Goal: Task Accomplishment & Management: Manage account settings

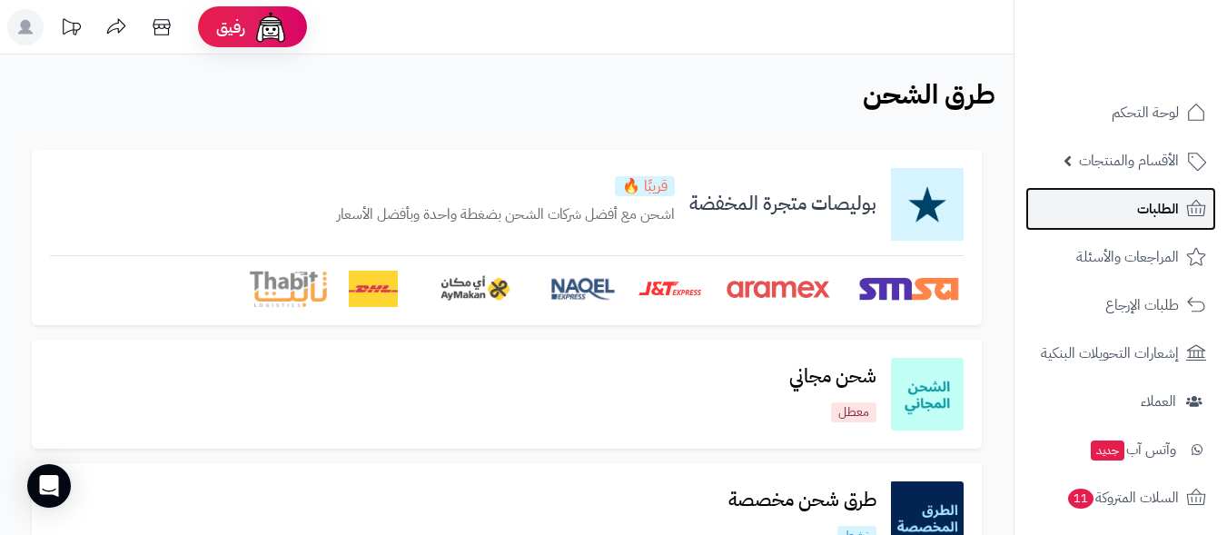
click at [1133, 203] on link "الطلبات" at bounding box center [1121, 209] width 191 height 44
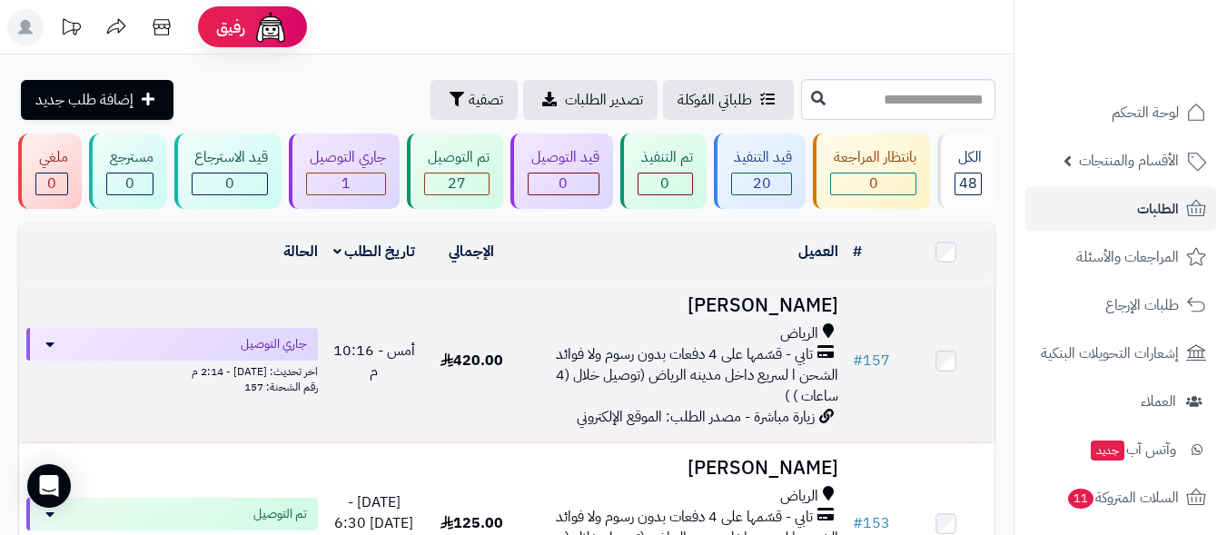
click at [657, 349] on span "تابي - قسّمها على 4 دفعات بدون رسوم ولا فوائد" at bounding box center [684, 354] width 257 height 21
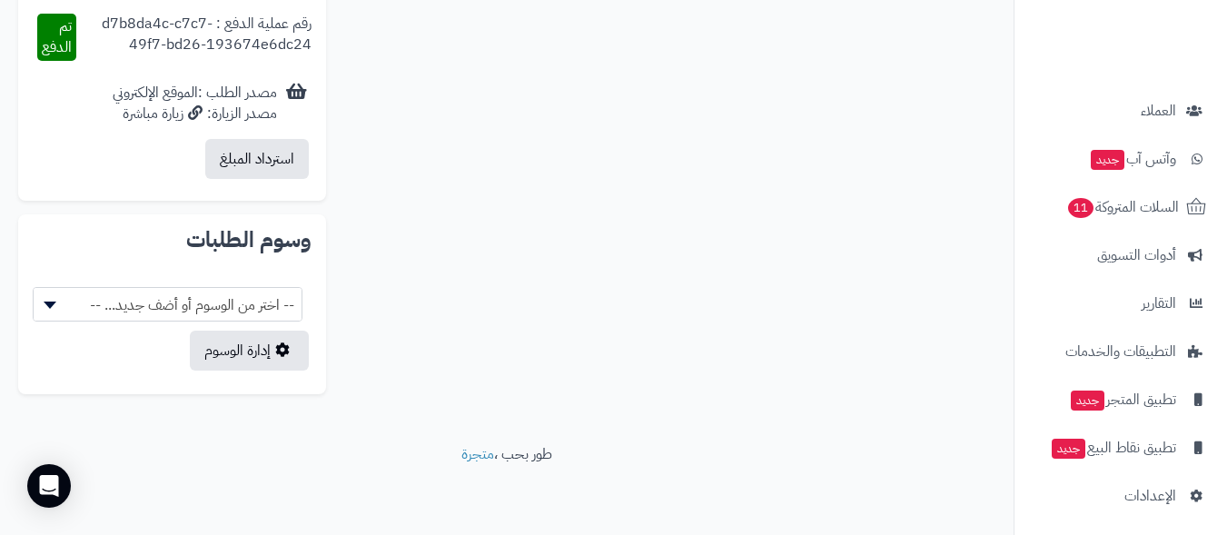
scroll to position [296, 0]
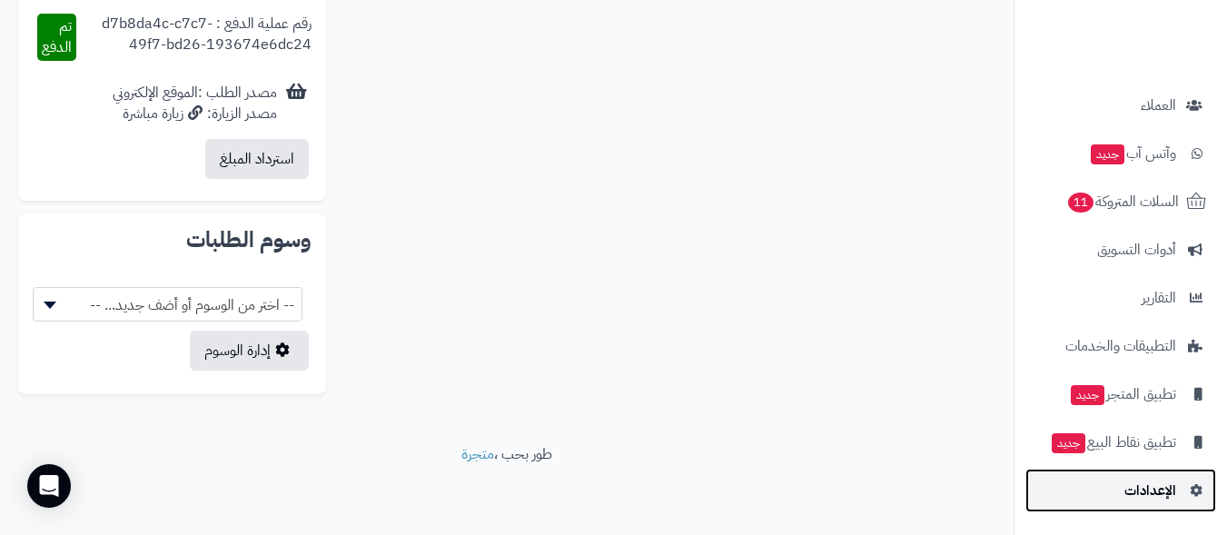
click at [1131, 496] on span "الإعدادات" at bounding box center [1151, 490] width 52 height 25
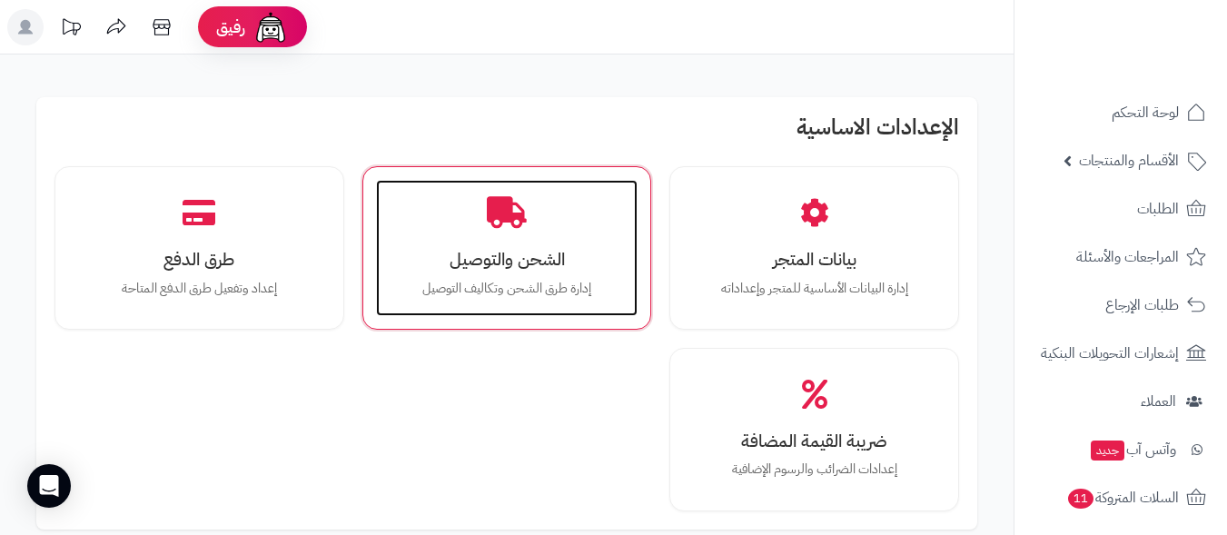
click at [490, 263] on h3 "الشحن والتوصيل" at bounding box center [507, 259] width 226 height 19
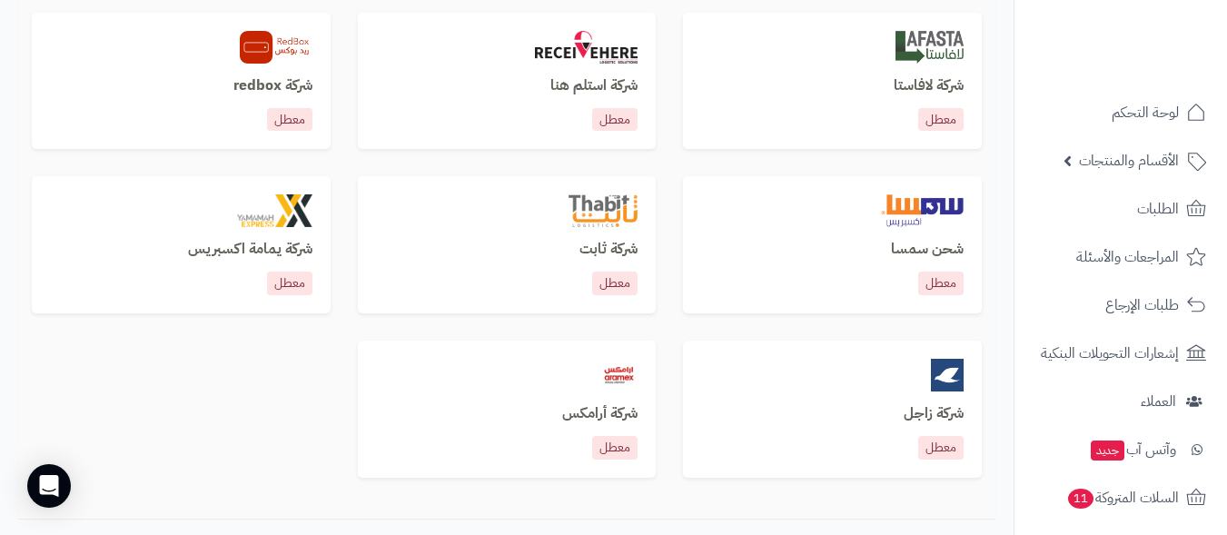
scroll to position [1090, 0]
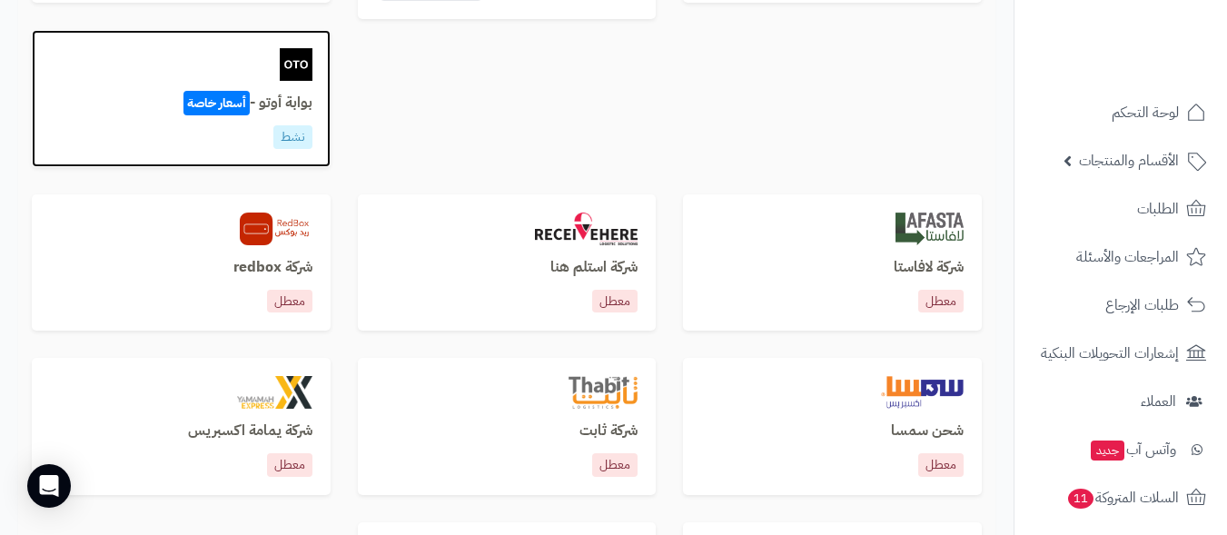
click at [123, 108] on h3 "بوابة أوتو - أسعار خاصة" at bounding box center [181, 103] width 263 height 16
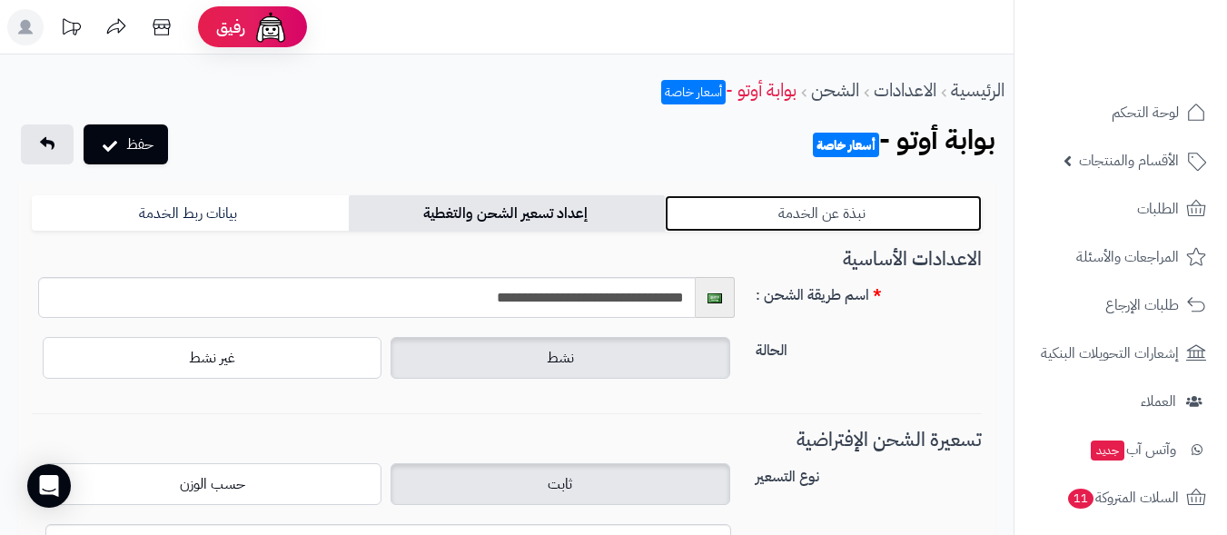
click at [801, 207] on link "نبذة عن الخدمة" at bounding box center [823, 213] width 317 height 36
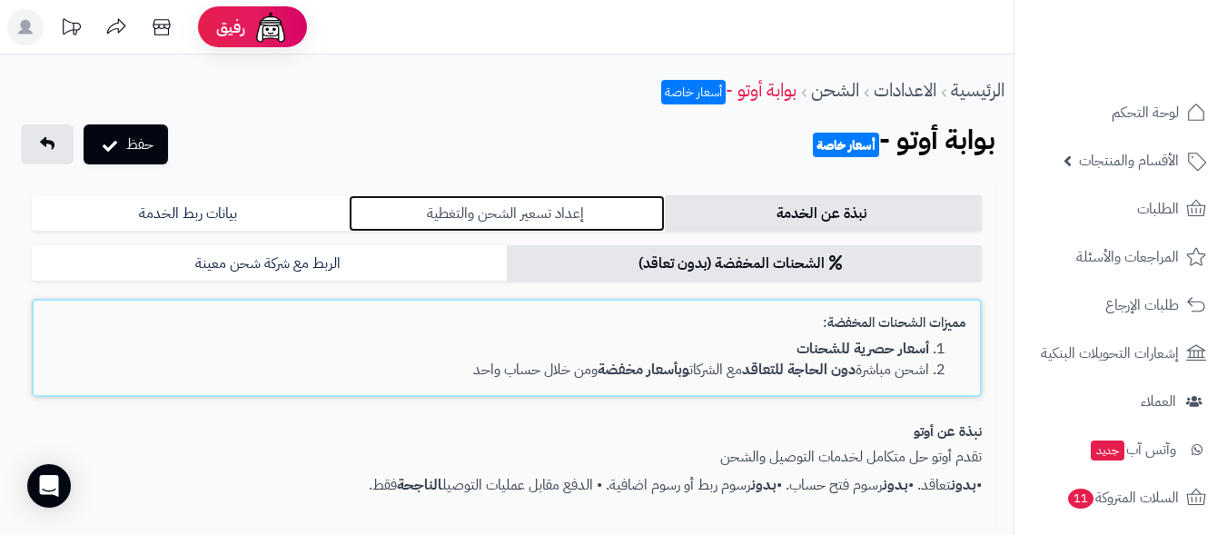
click at [554, 203] on link "إعداد تسعير الشحن والتغطية" at bounding box center [507, 213] width 317 height 36
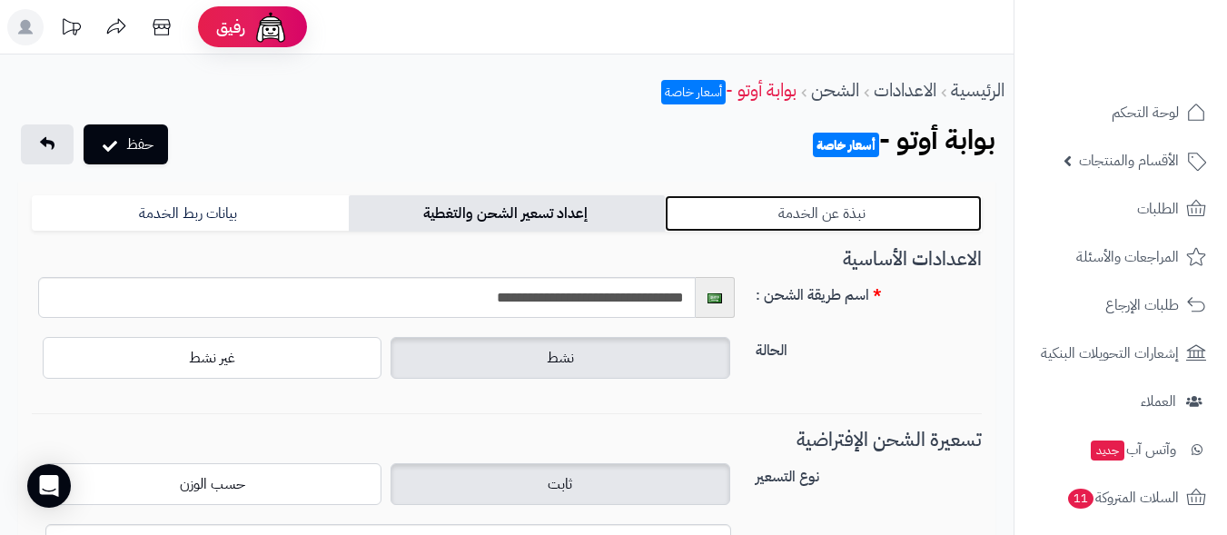
click at [784, 204] on link "نبذة عن الخدمة" at bounding box center [823, 213] width 317 height 36
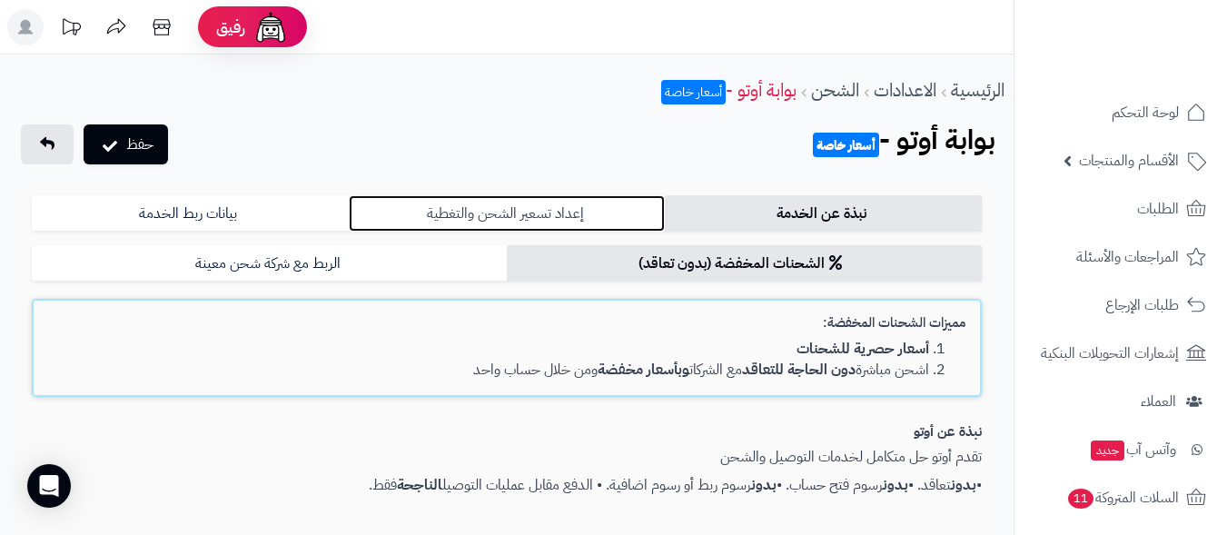
click at [505, 214] on link "إعداد تسعير الشحن والتغطية" at bounding box center [507, 213] width 317 height 36
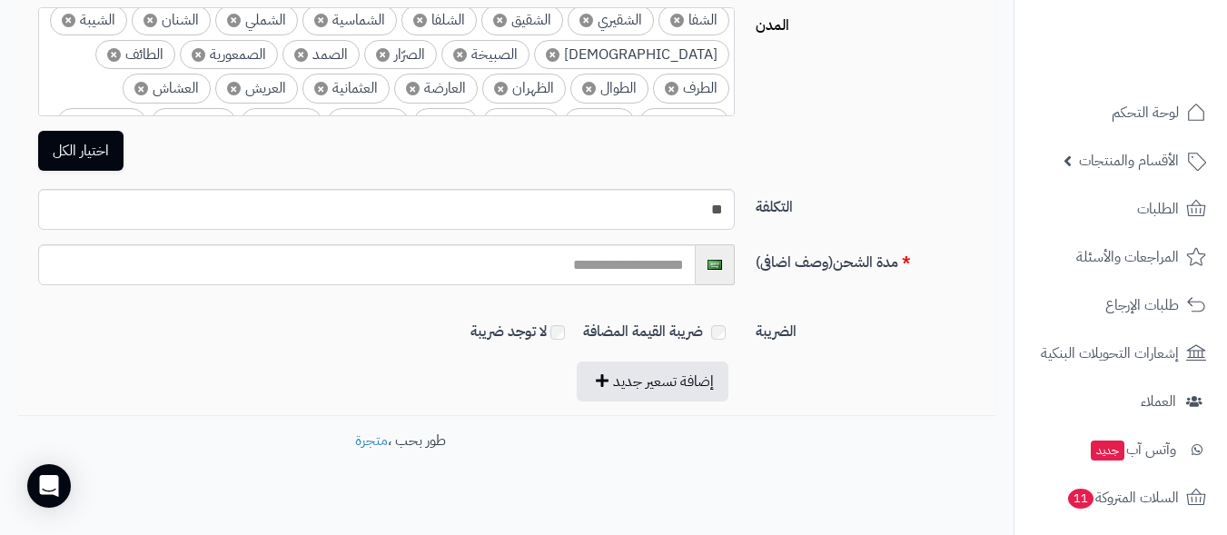
scroll to position [599, 0]
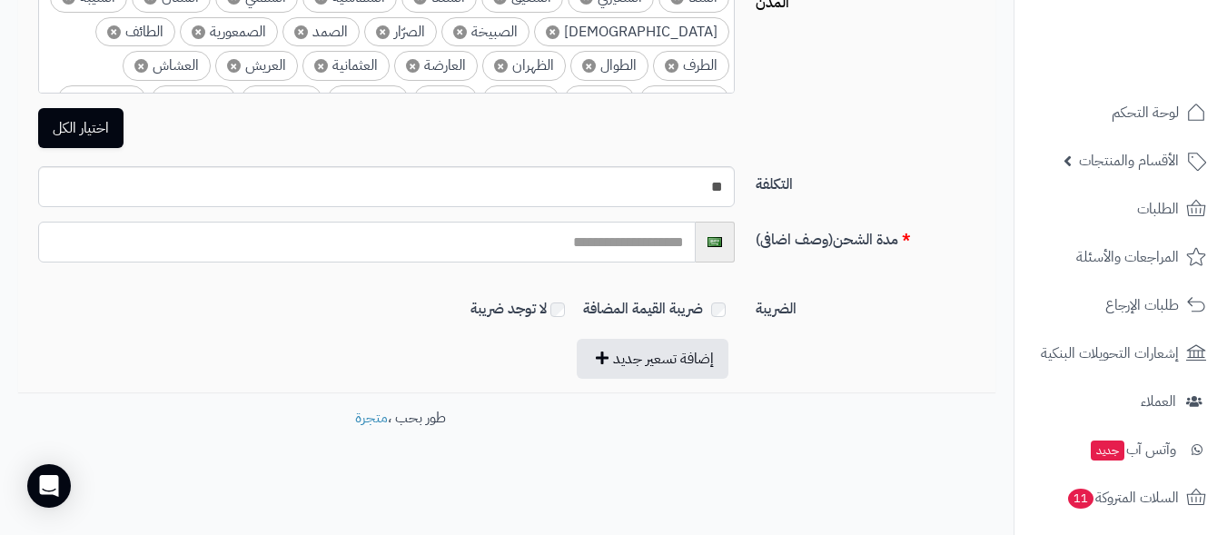
click at [483, 254] on input "text" at bounding box center [367, 242] width 658 height 41
click at [648, 234] on input "text" at bounding box center [367, 242] width 658 height 41
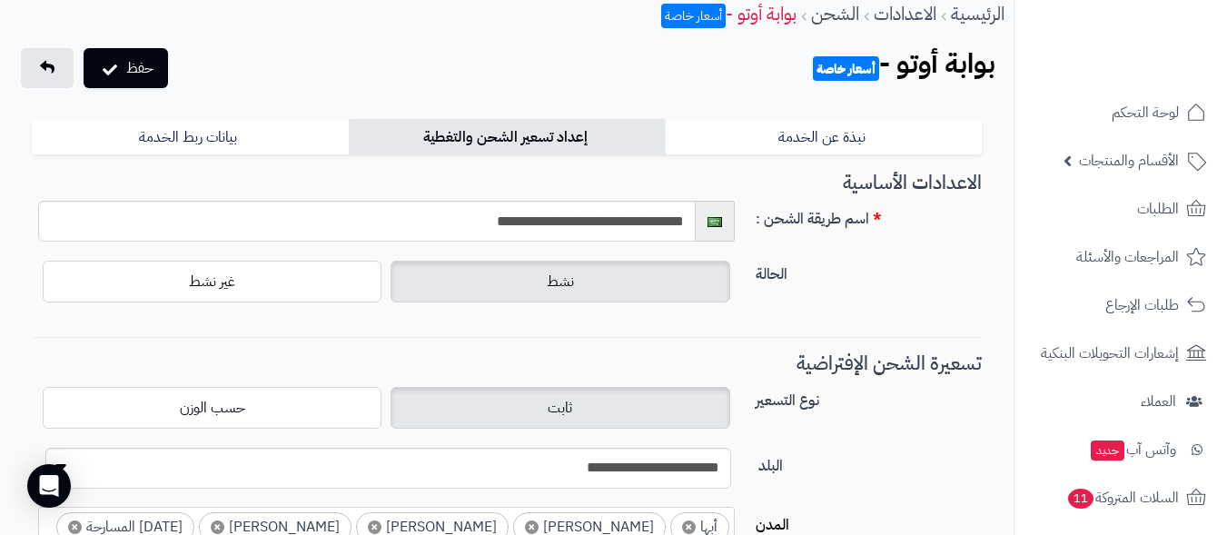
scroll to position [54, 0]
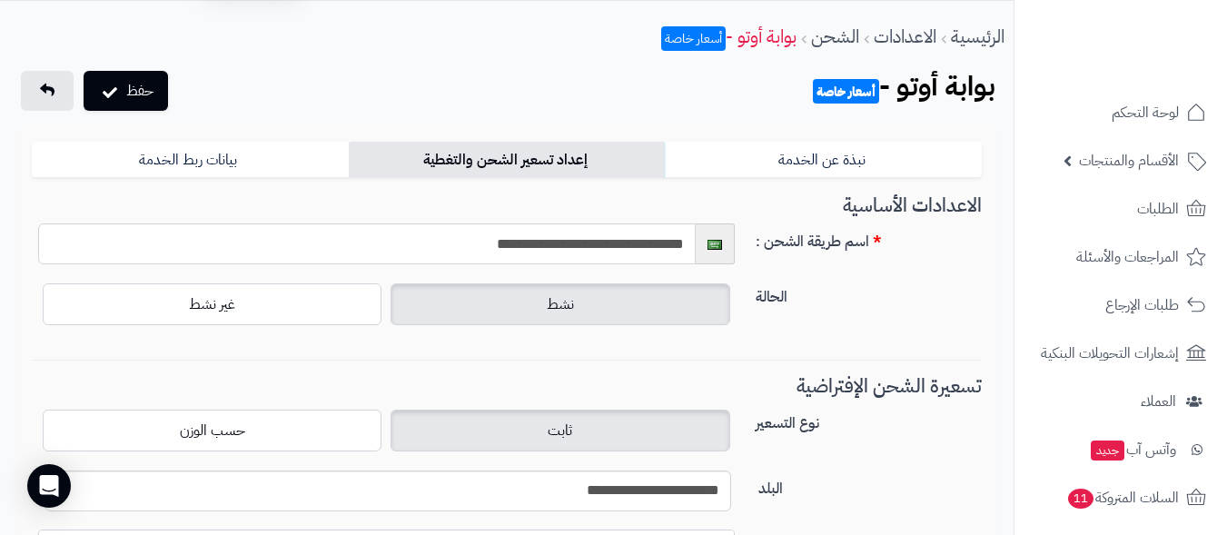
click at [592, 248] on input "**********" at bounding box center [367, 243] width 658 height 41
click at [451, 251] on input "**********" at bounding box center [367, 243] width 658 height 41
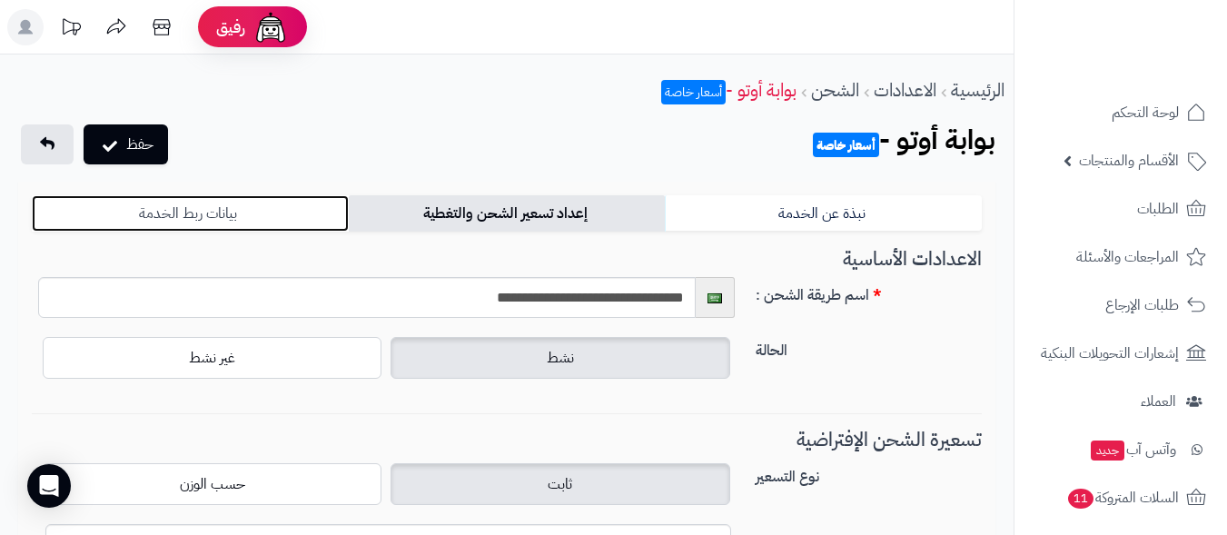
click at [220, 217] on link "بيانات ربط الخدمة" at bounding box center [190, 213] width 317 height 36
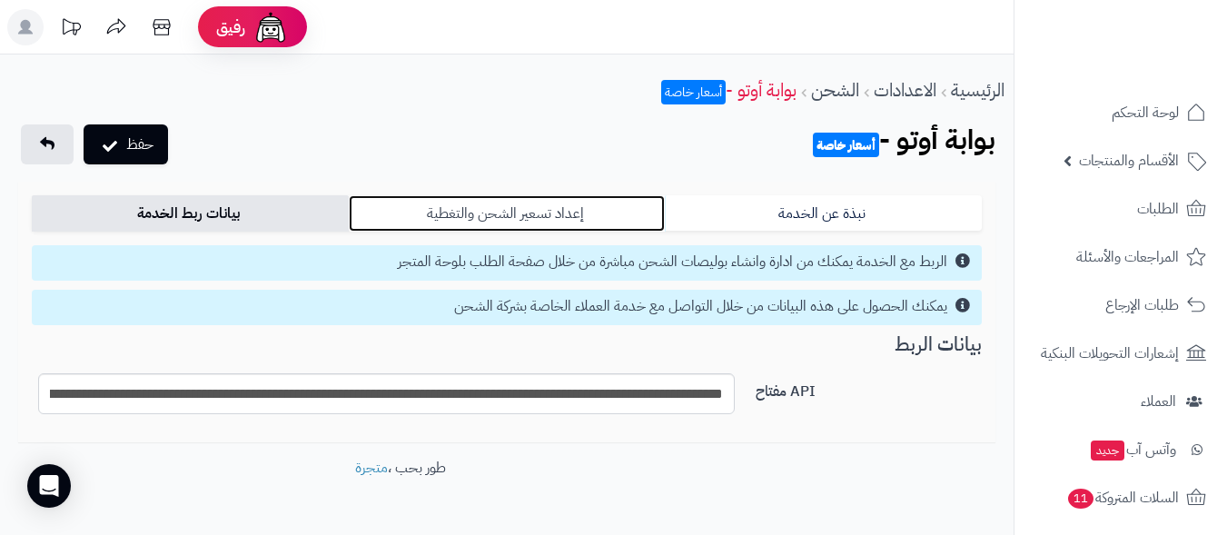
click at [456, 214] on link "إعداد تسعير الشحن والتغطية" at bounding box center [507, 213] width 317 height 36
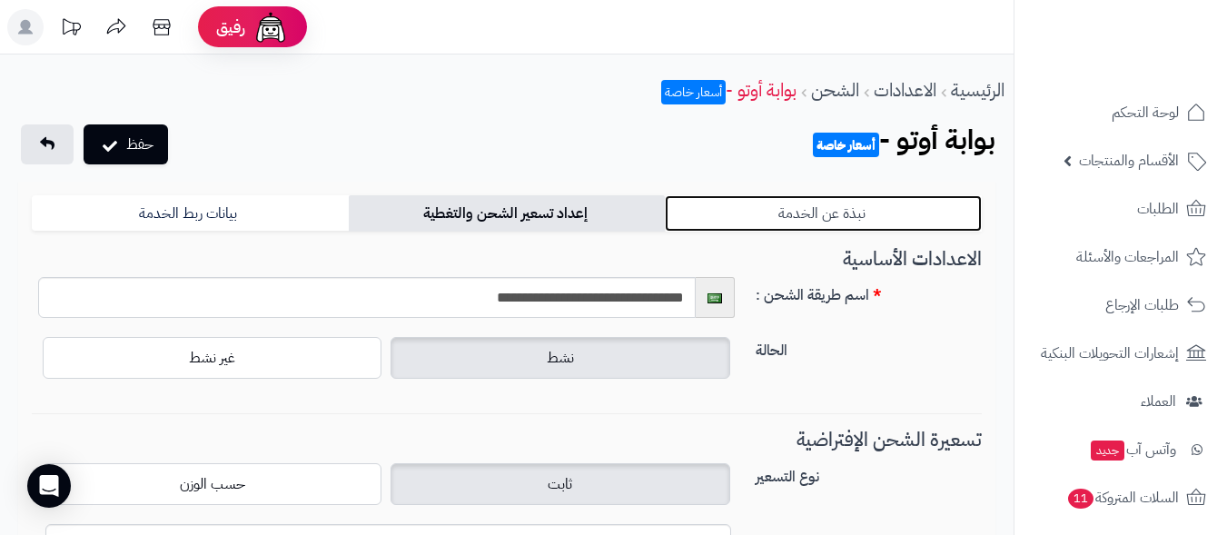
click at [829, 213] on link "نبذة عن الخدمة" at bounding box center [823, 213] width 317 height 36
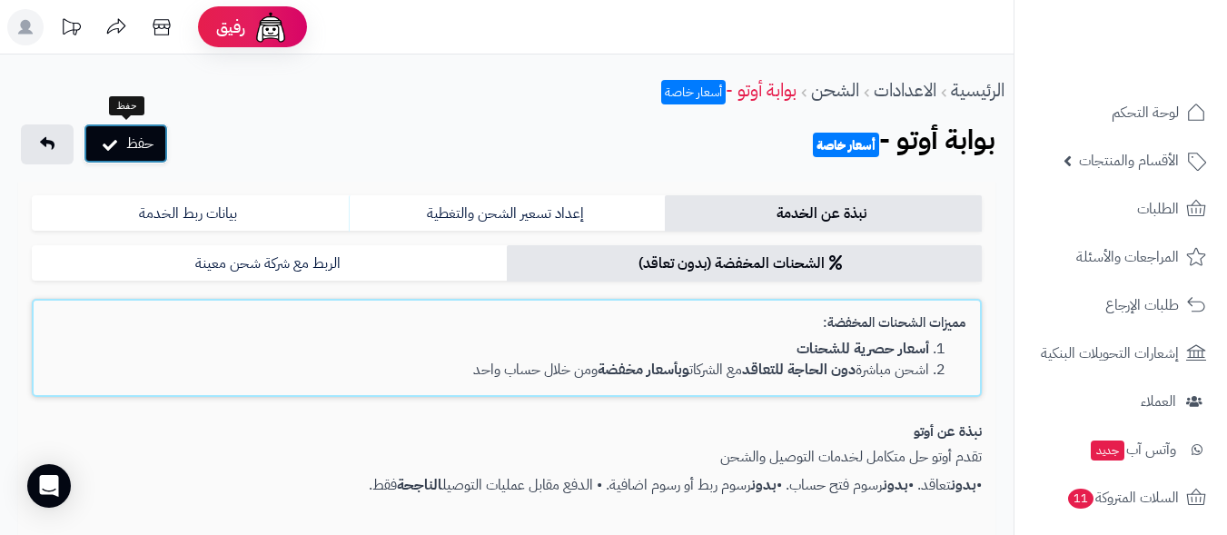
click at [148, 141] on button "حفظ" at bounding box center [126, 144] width 84 height 40
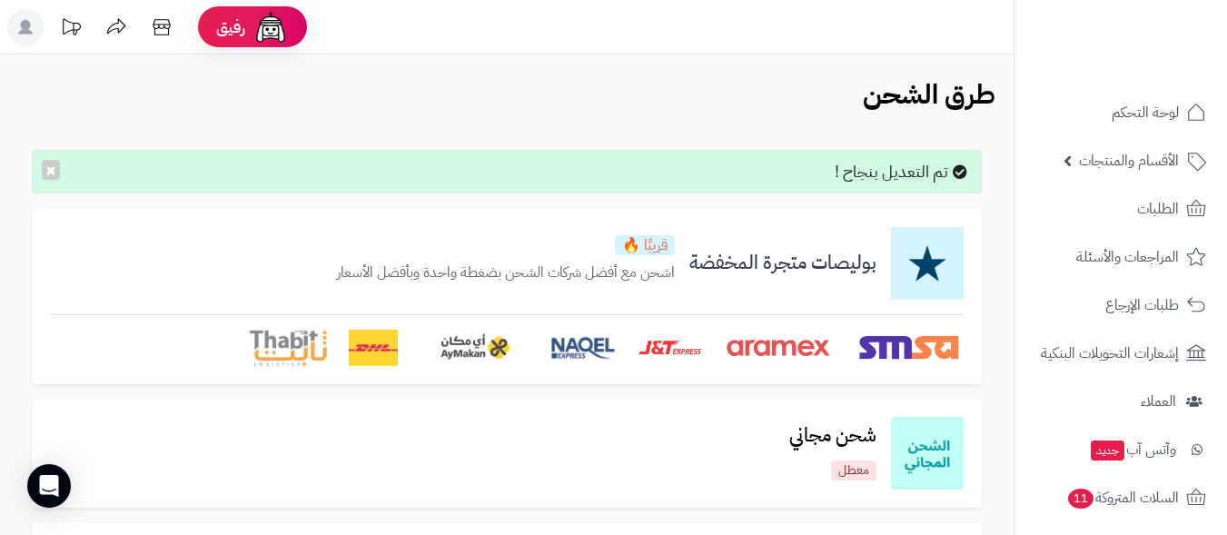
scroll to position [454, 0]
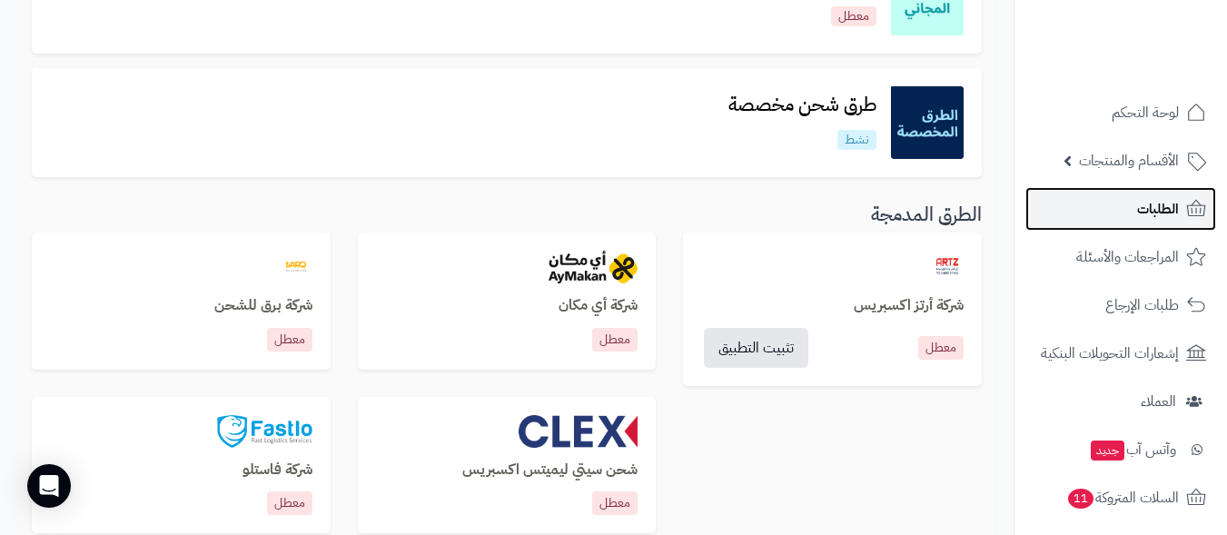
click at [1118, 210] on link "الطلبات" at bounding box center [1121, 209] width 191 height 44
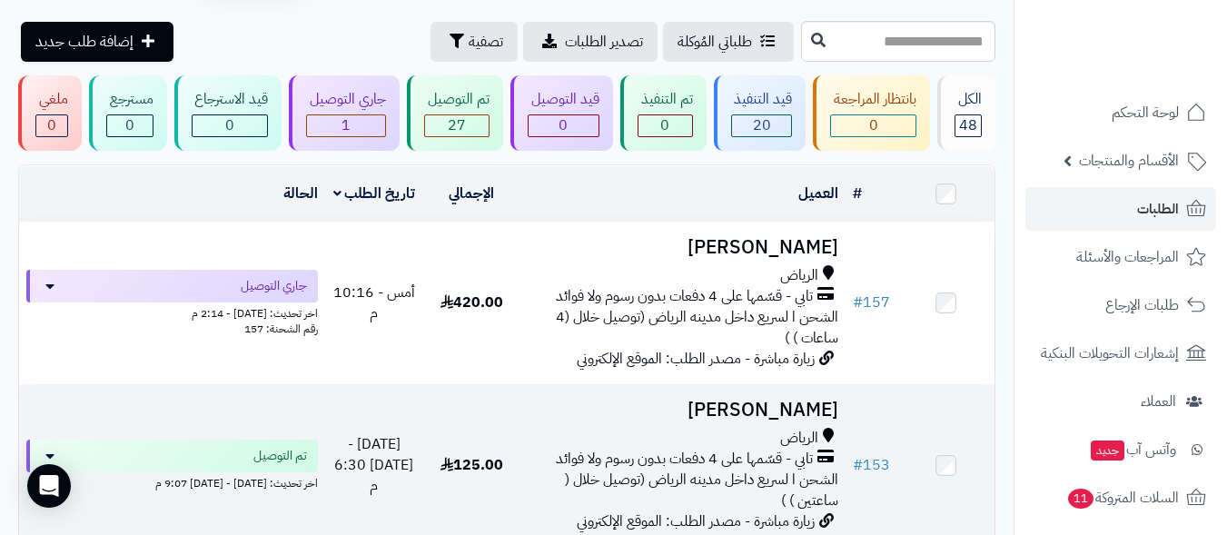
scroll to position [91, 0]
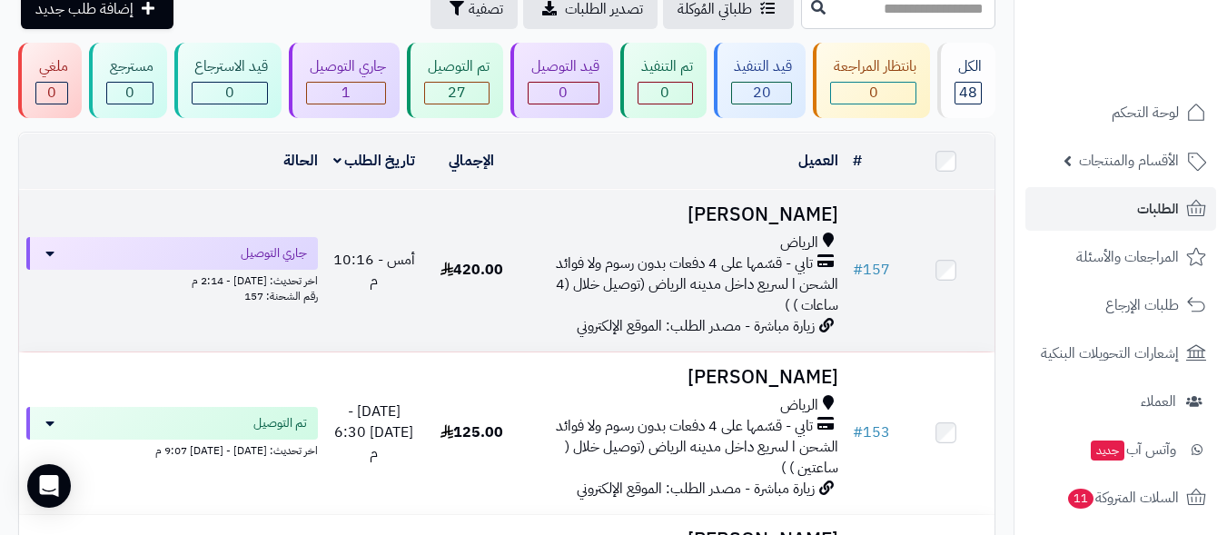
click at [668, 282] on span "الشحن ا لسريع داخل مدينه الرياض (توصيل خلال (4 ساعات ) )" at bounding box center [697, 294] width 282 height 43
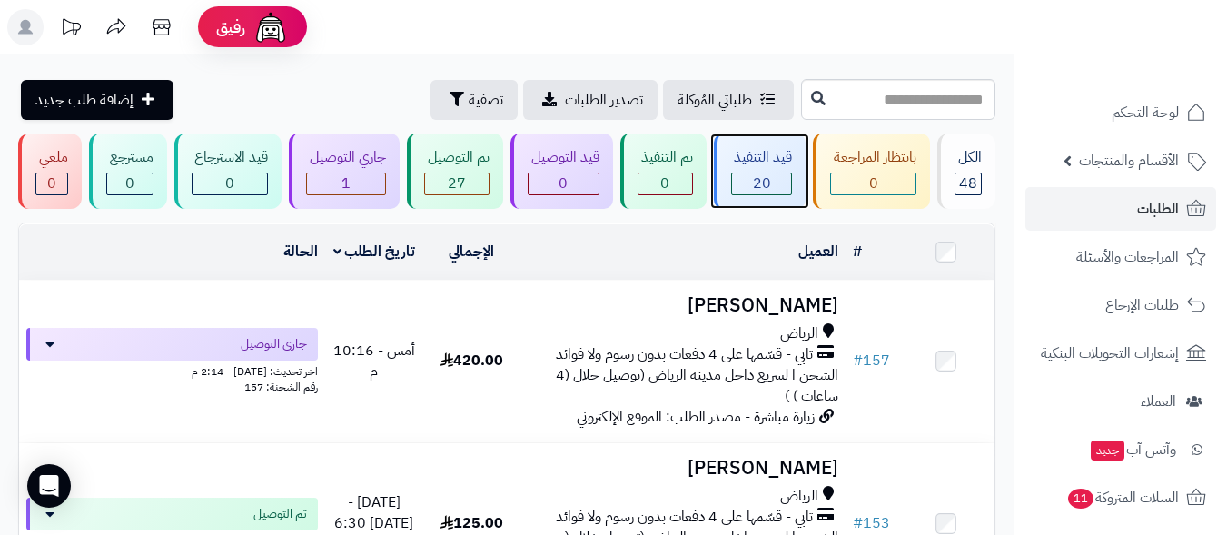
click at [756, 186] on span "20" at bounding box center [762, 184] width 18 height 22
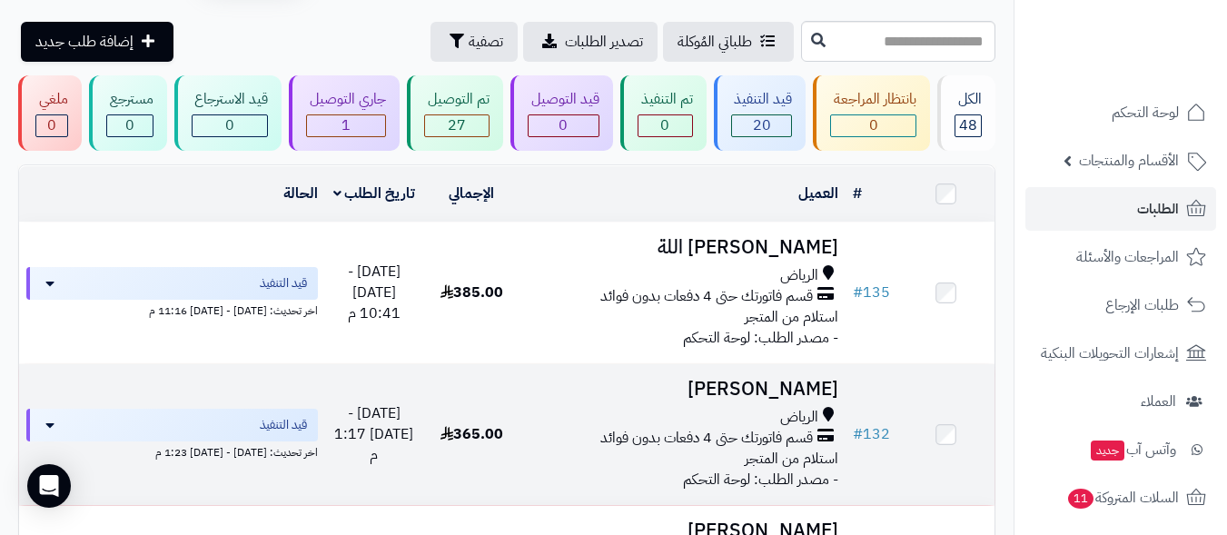
scroll to position [91, 0]
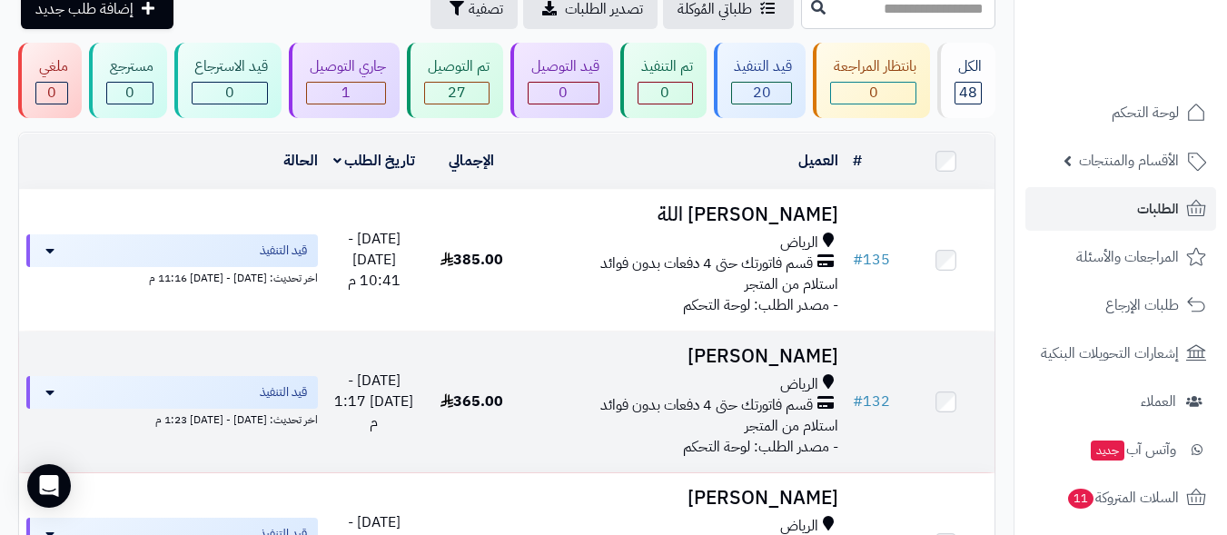
click at [706, 404] on span "قسم فاتورتك حتى 4 دفعات بدون فوائد" at bounding box center [706, 405] width 213 height 21
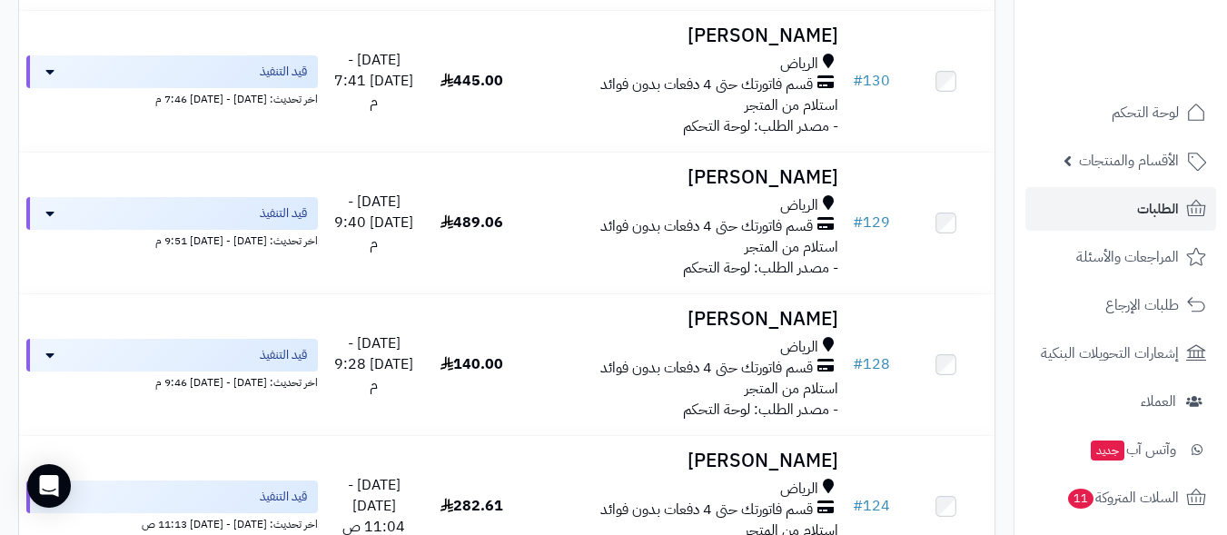
scroll to position [727, 0]
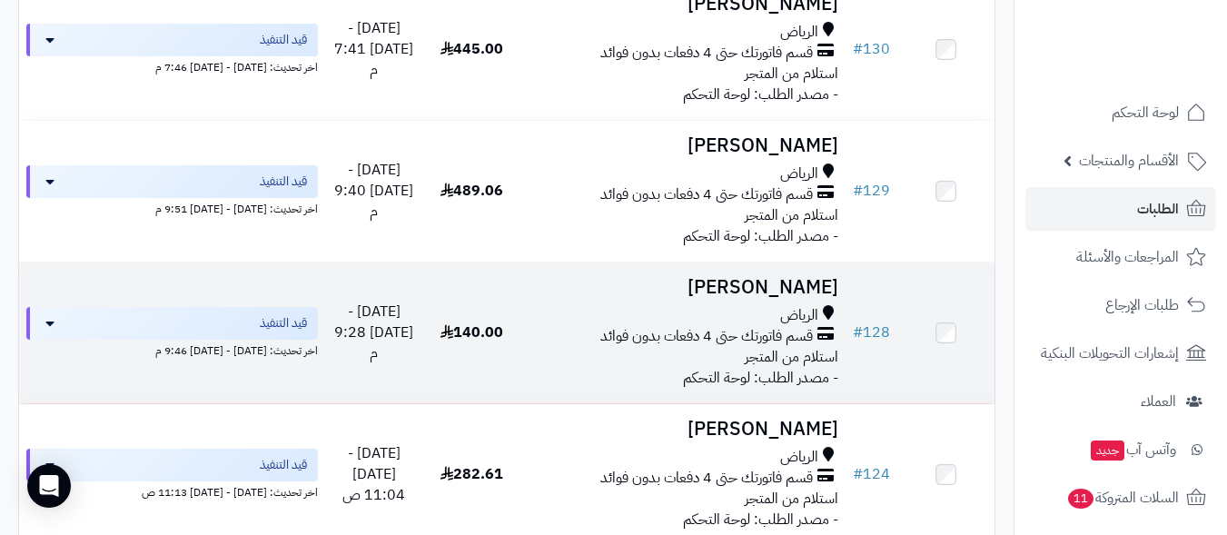
click at [662, 361] on div "الرياض قسم فاتورتك حتى 4 دفعات بدون فوائد استلام من المتجر" at bounding box center [683, 336] width 311 height 63
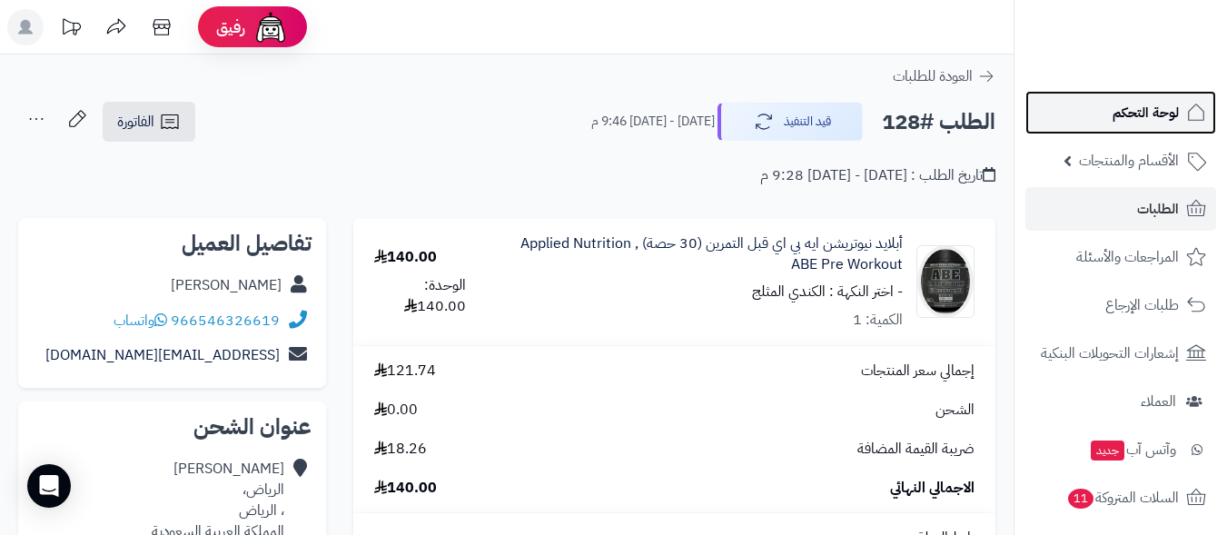
click at [1147, 113] on span "لوحة التحكم" at bounding box center [1146, 112] width 66 height 25
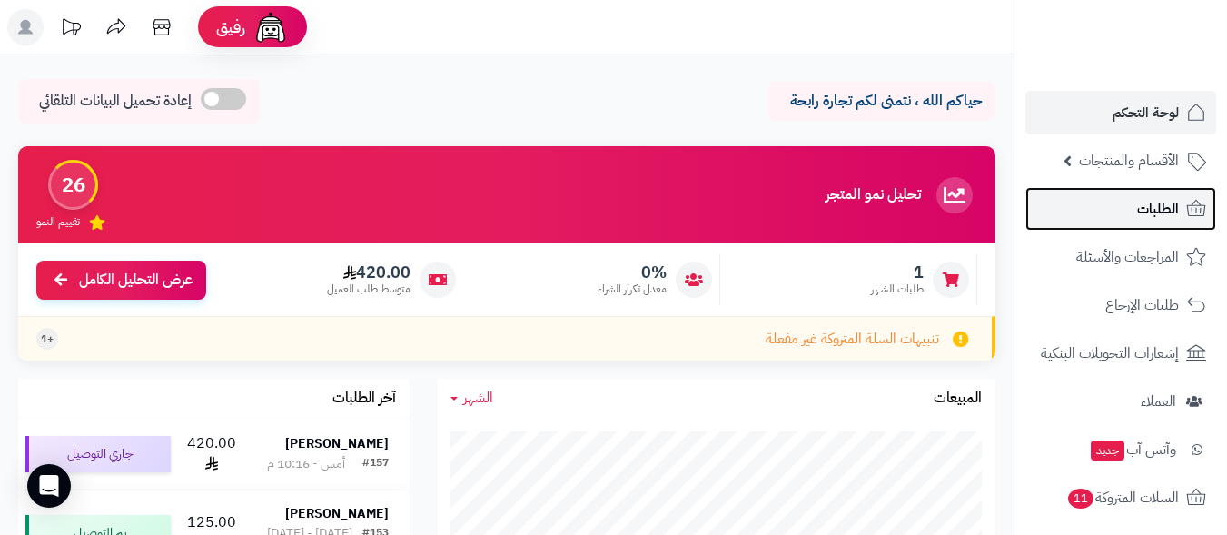
click at [1129, 210] on link "الطلبات" at bounding box center [1121, 209] width 191 height 44
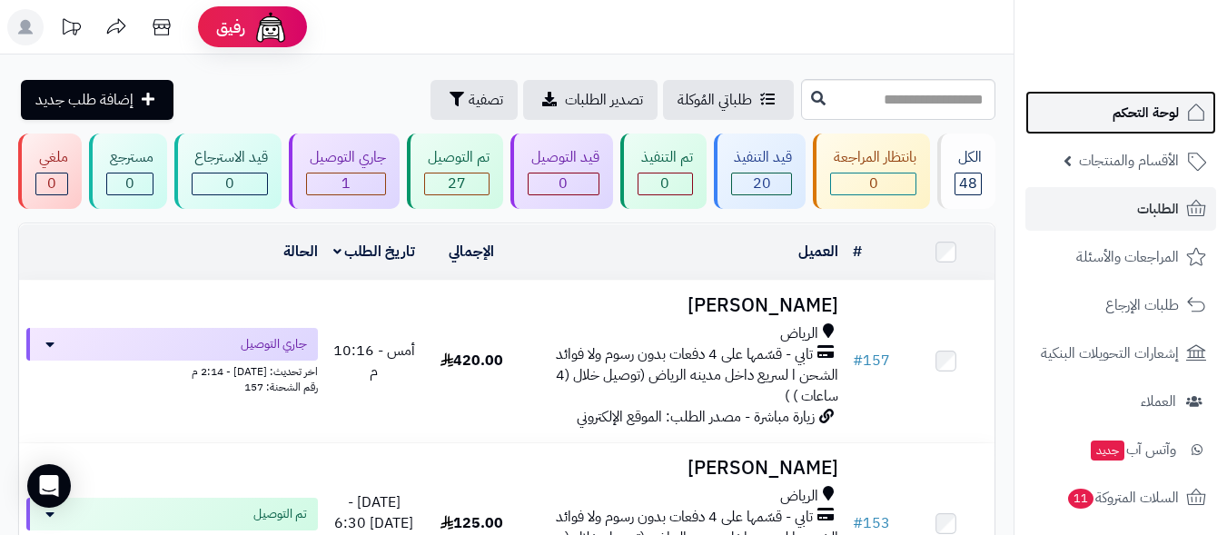
click at [1126, 103] on span "لوحة التحكم" at bounding box center [1146, 112] width 66 height 25
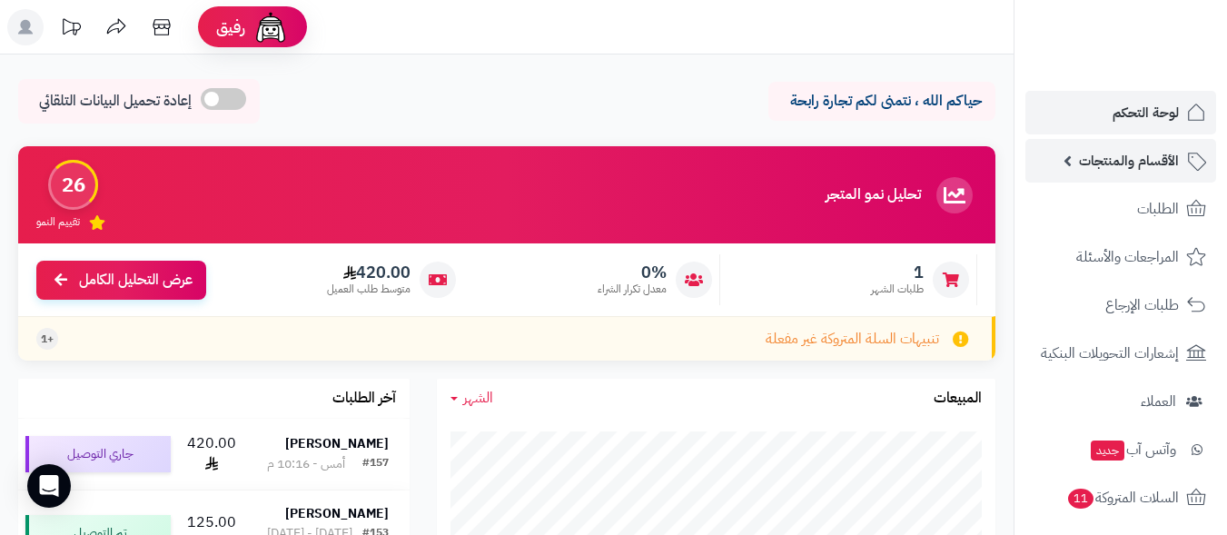
click at [1129, 161] on span "الأقسام والمنتجات" at bounding box center [1129, 160] width 100 height 25
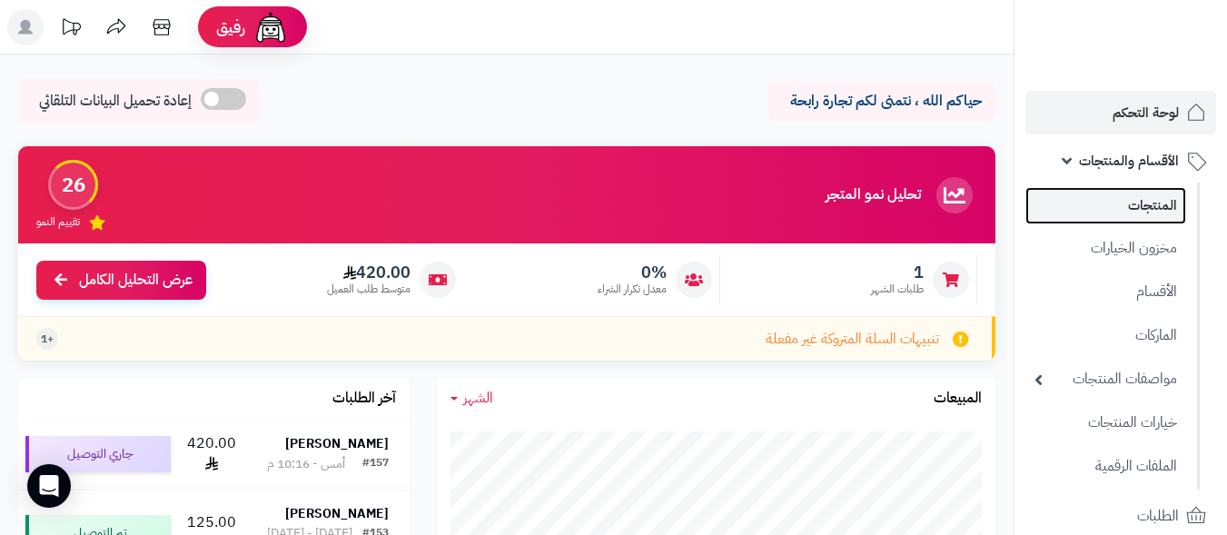
click at [1158, 212] on link "المنتجات" at bounding box center [1106, 205] width 161 height 37
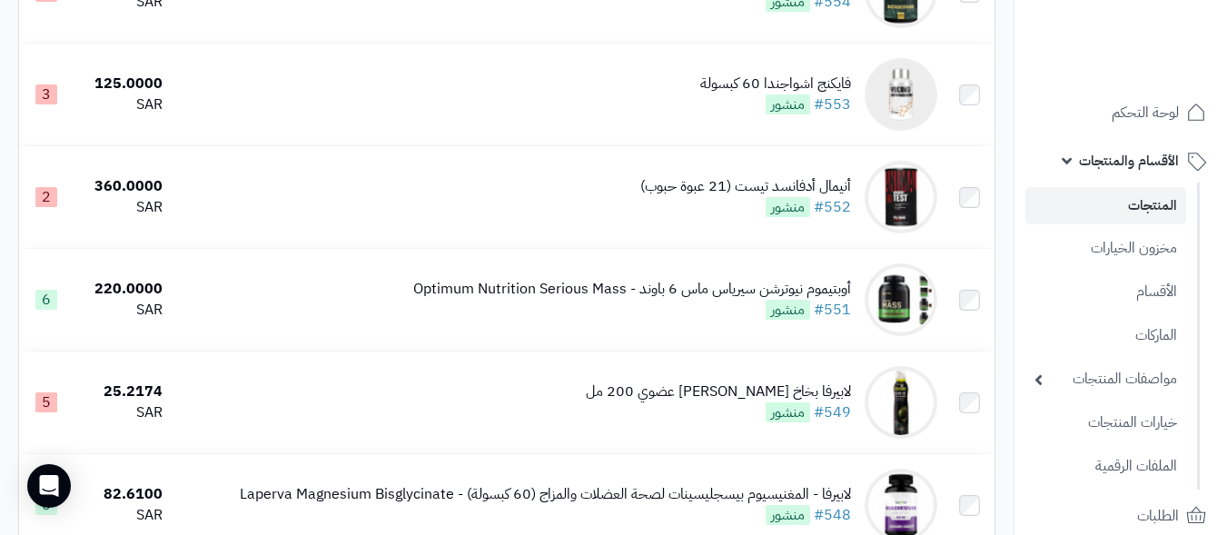
scroll to position [818, 0]
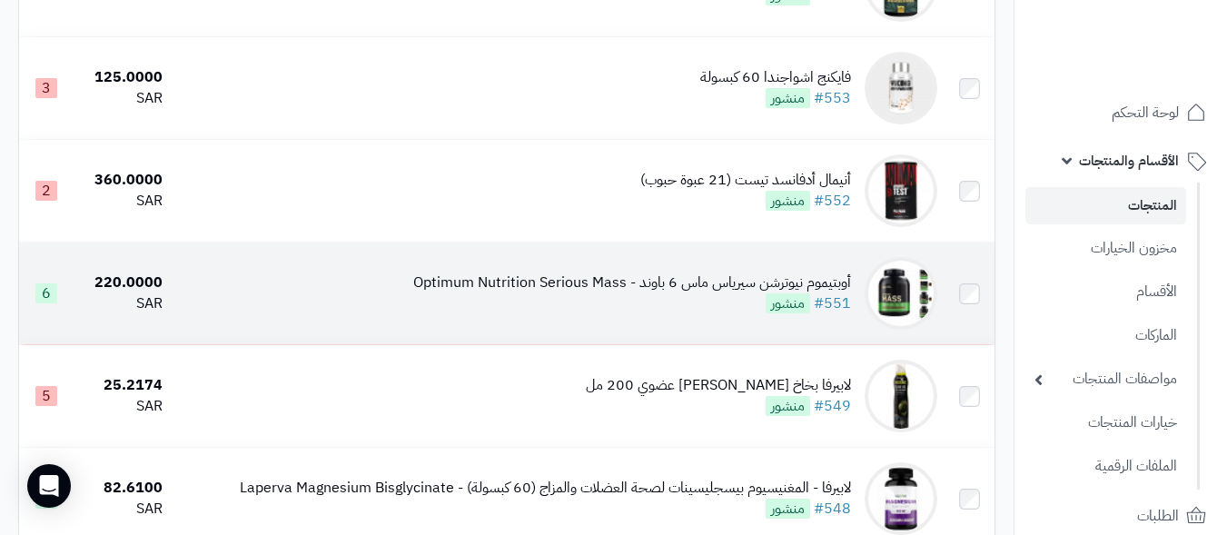
click at [640, 293] on div "أوبتيموم نيوترشن سيرياس ماس 6 باوند - Optimum Nutrition Serious Mass" at bounding box center [632, 283] width 438 height 21
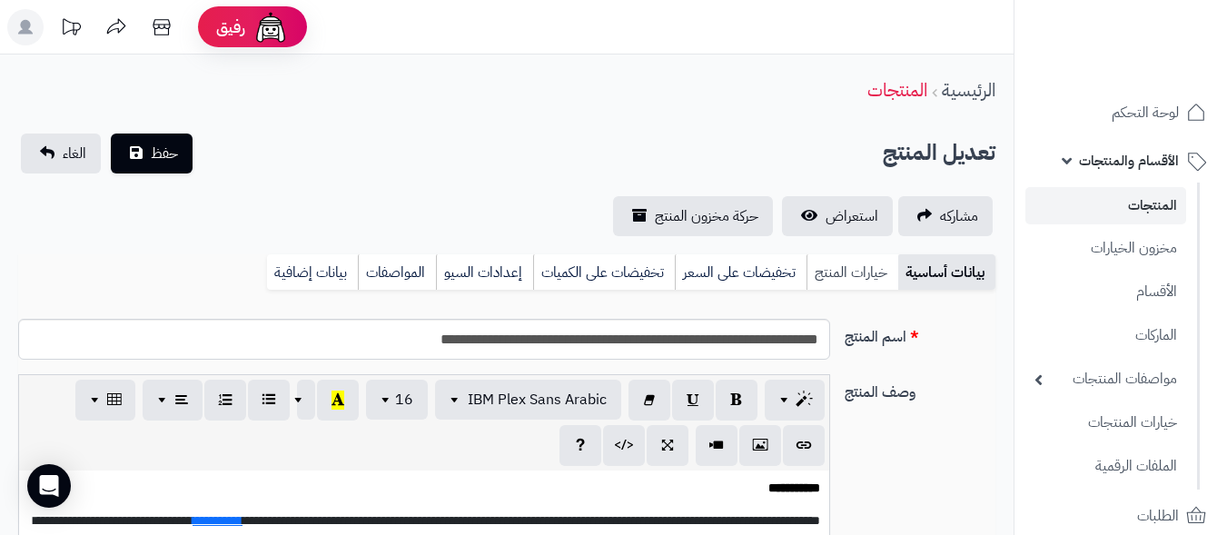
scroll to position [213, 0]
click at [851, 265] on link "خيارات المنتج" at bounding box center [853, 272] width 92 height 36
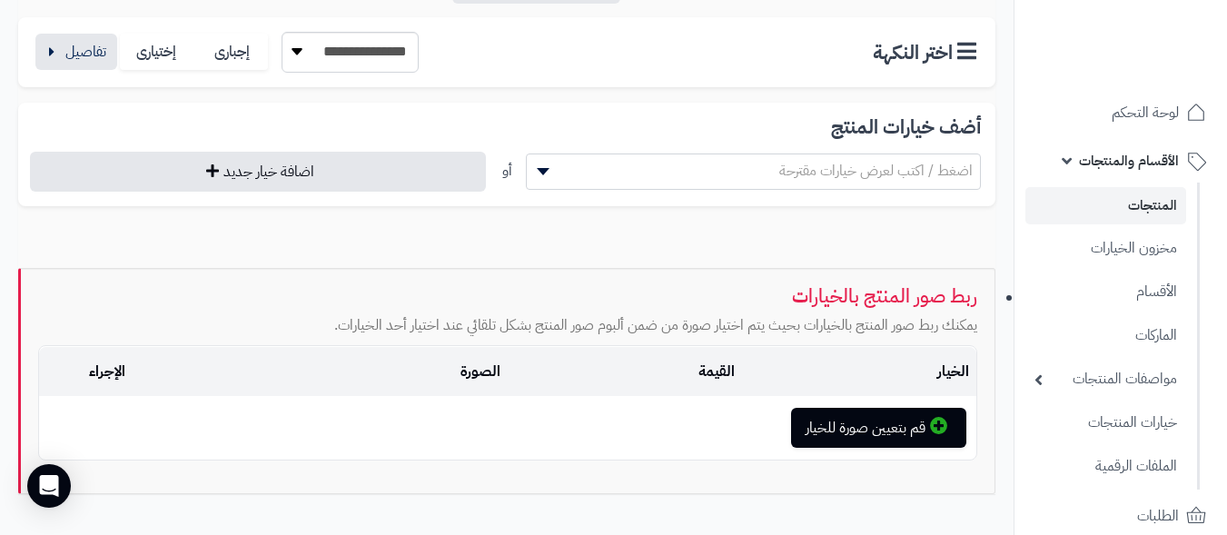
scroll to position [263, 0]
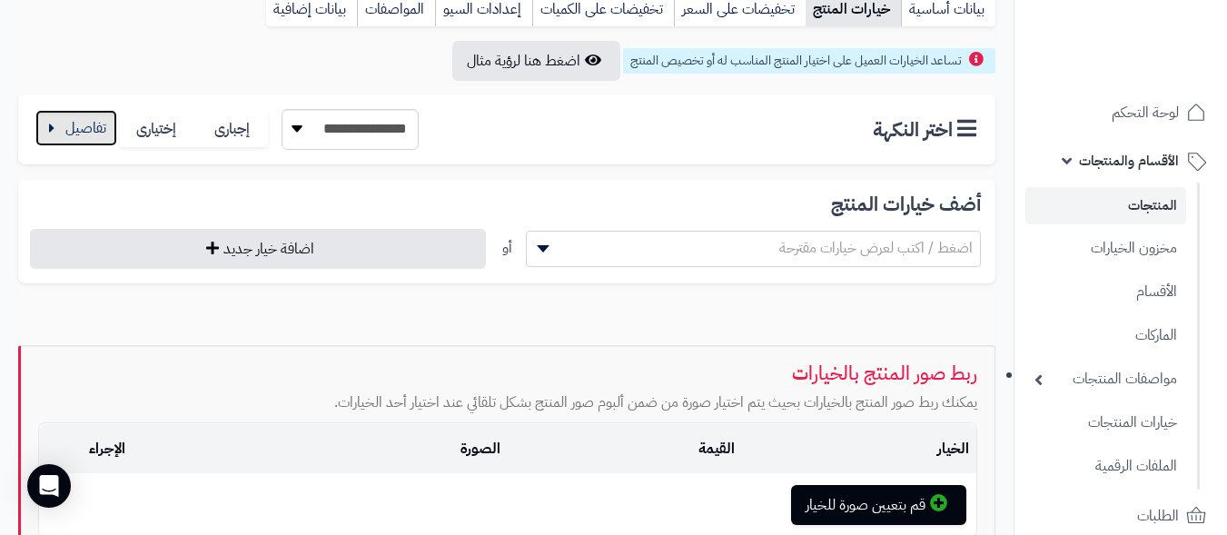
click at [79, 122] on button "button" at bounding box center [76, 128] width 82 height 36
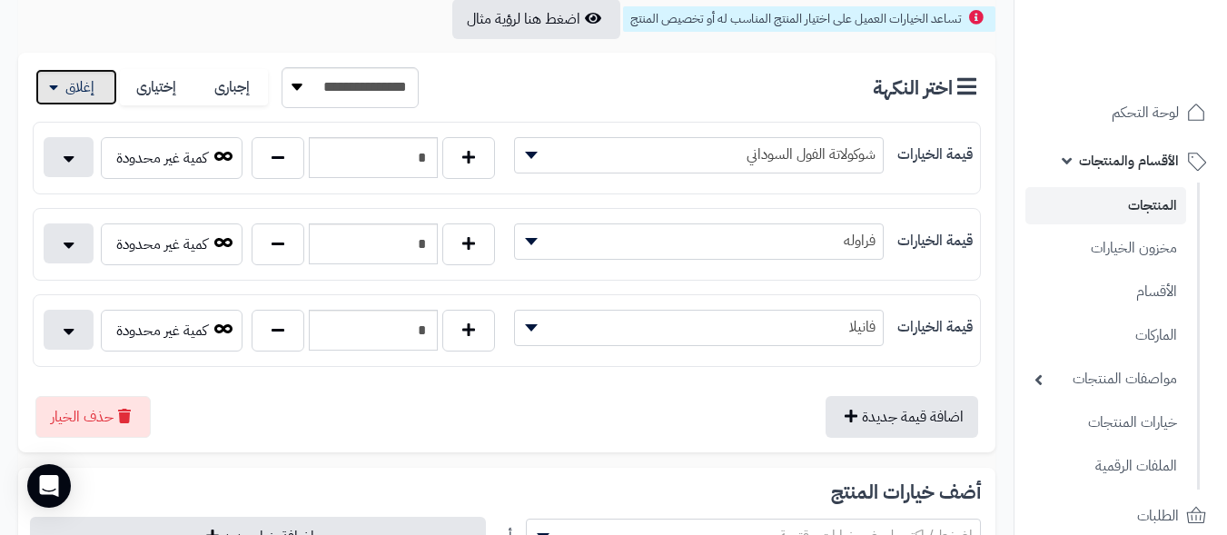
scroll to position [173, 0]
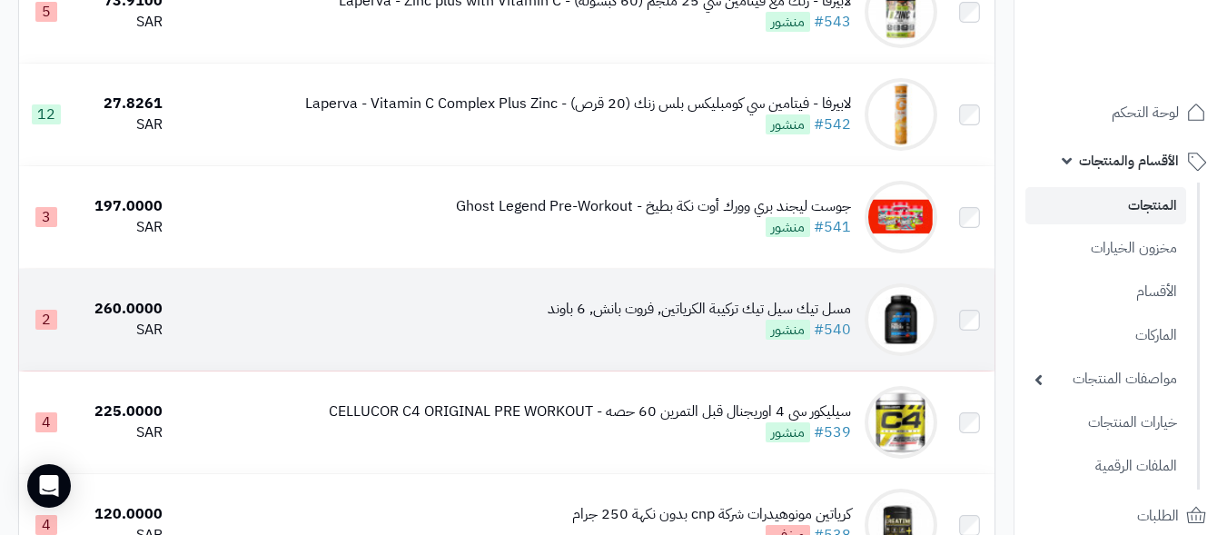
scroll to position [1908, 0]
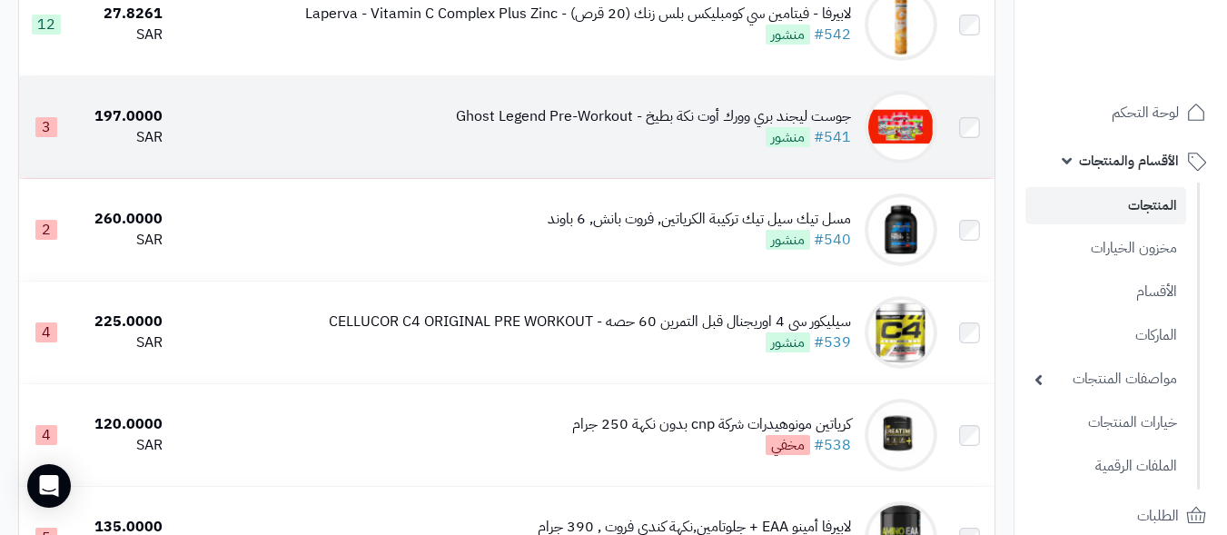
click at [471, 146] on div "جوست ليجند بري وورك أوت نكة بطيخ - Ghost Legend Pre-Workout #541 منشور" at bounding box center [653, 127] width 395 height 42
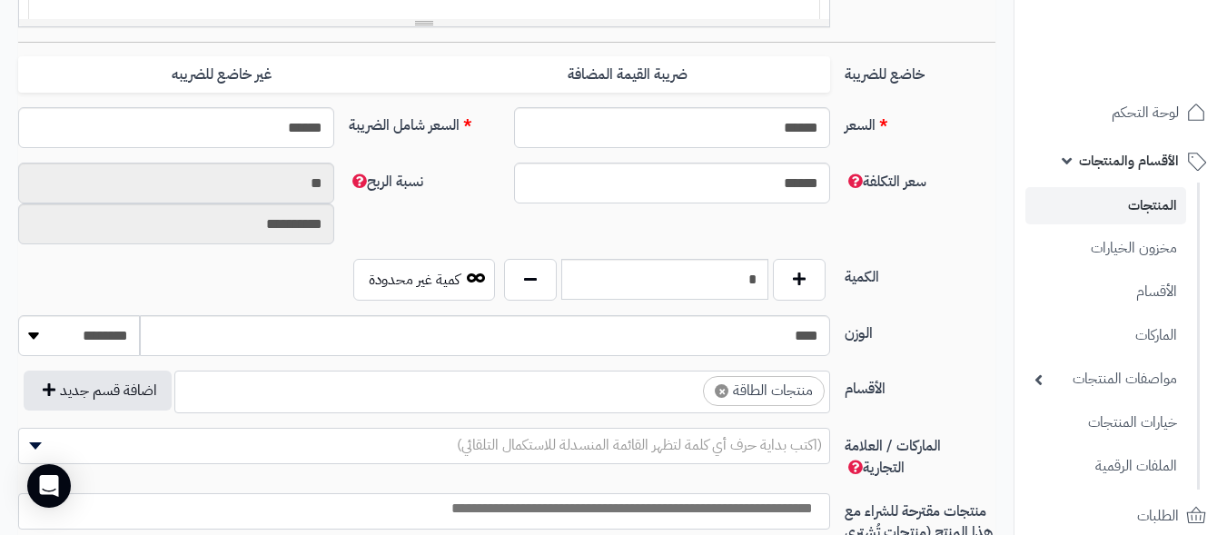
scroll to position [636, 0]
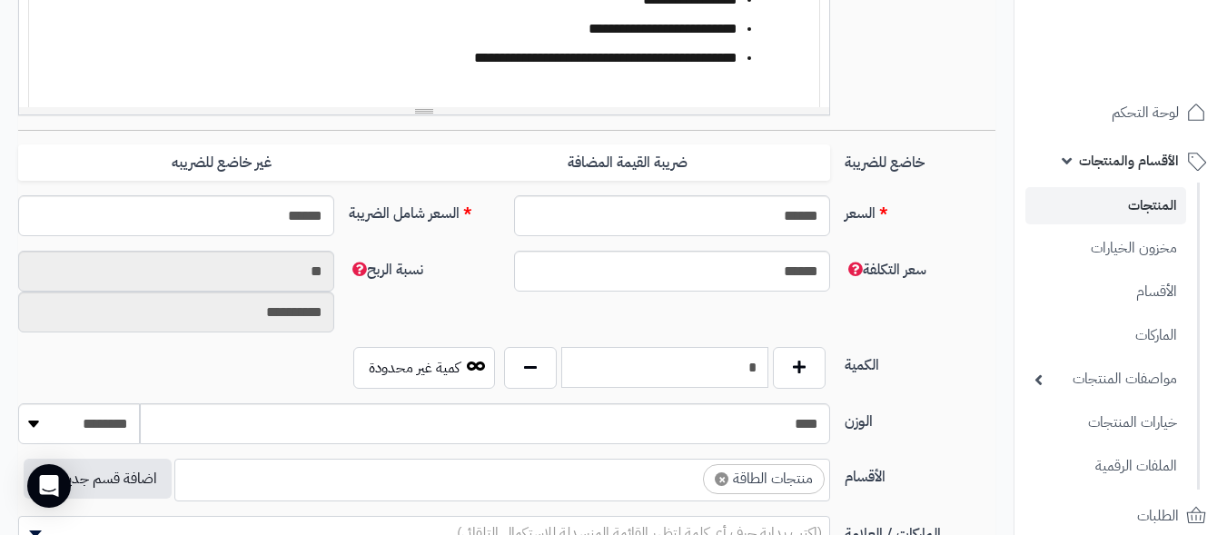
drag, startPoint x: 711, startPoint y: 365, endPoint x: 855, endPoint y: 367, distance: 143.5
click at [852, 367] on div "الكمية * كمية غير محدودة" at bounding box center [507, 375] width 992 height 56
type input "*"
click at [933, 306] on div "**********" at bounding box center [507, 299] width 992 height 96
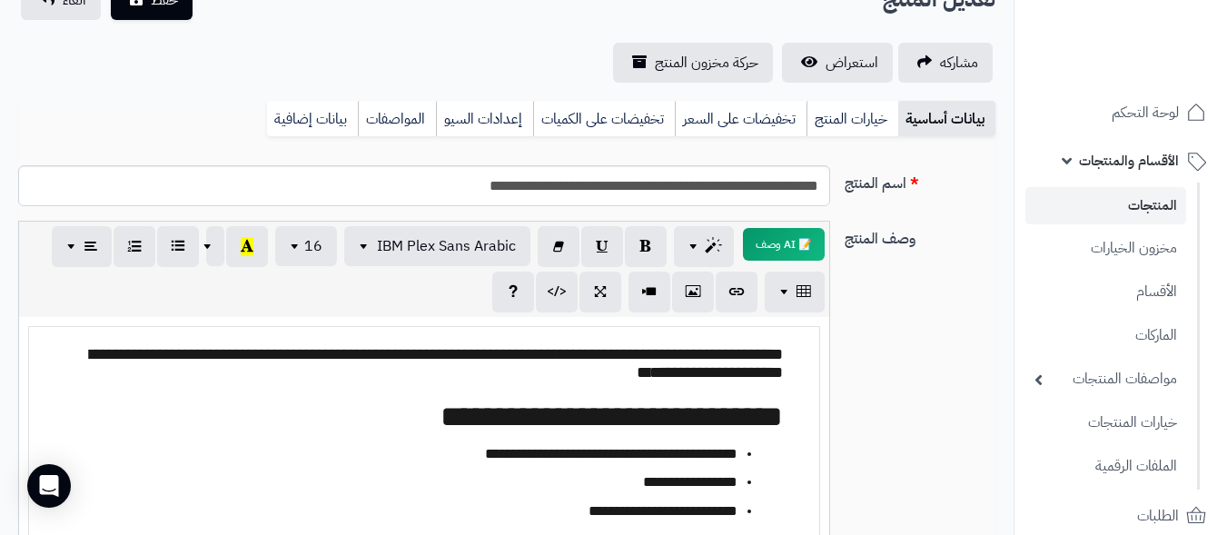
scroll to position [0, 0]
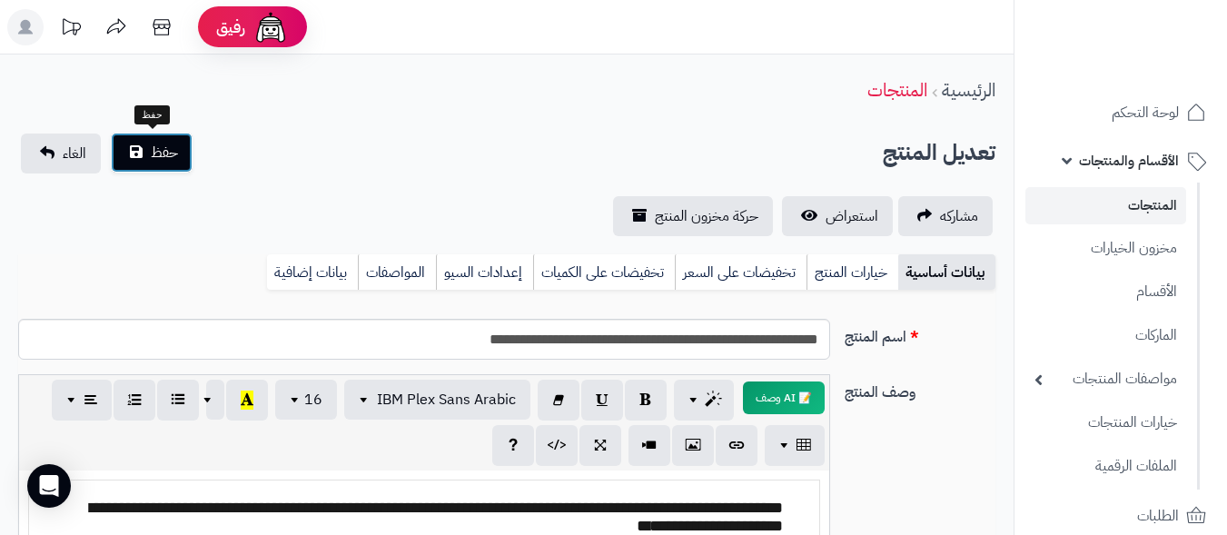
click at [174, 148] on span "حفظ" at bounding box center [164, 153] width 27 height 22
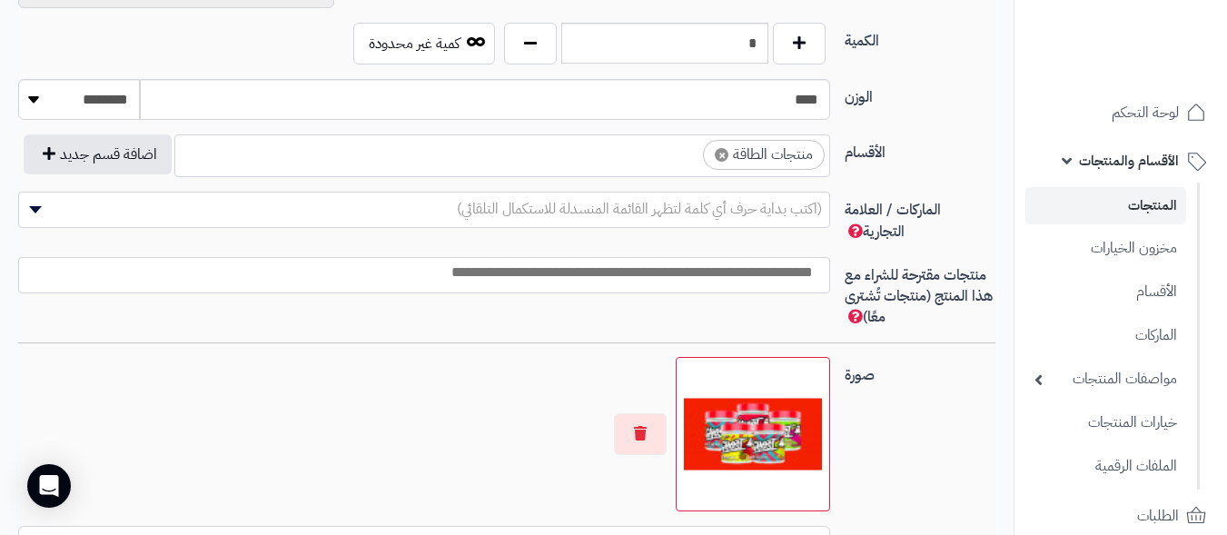
scroll to position [1272, 0]
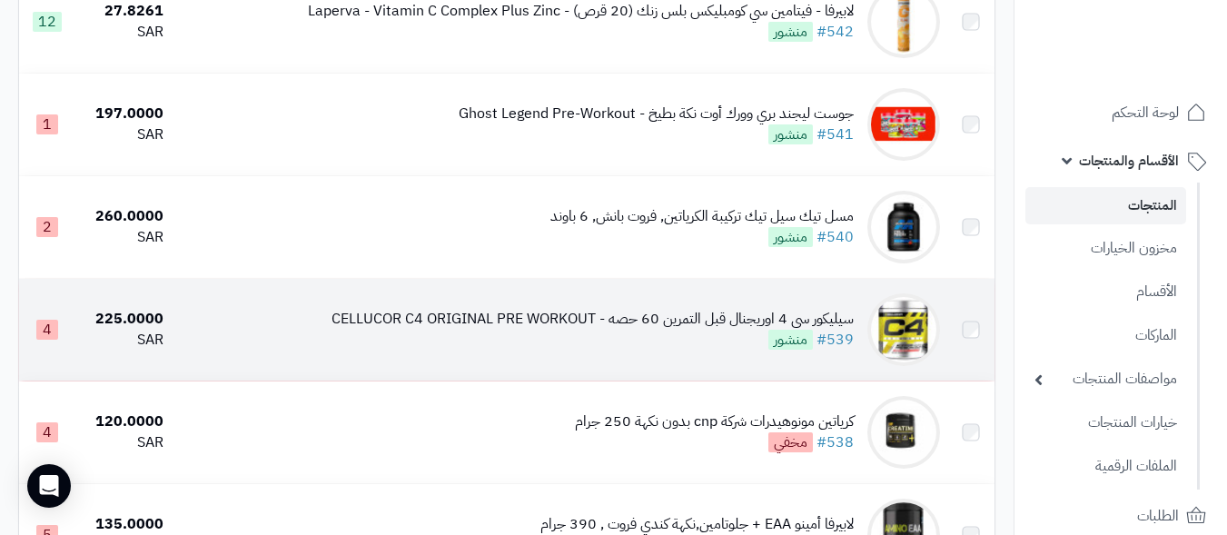
scroll to position [1908, 0]
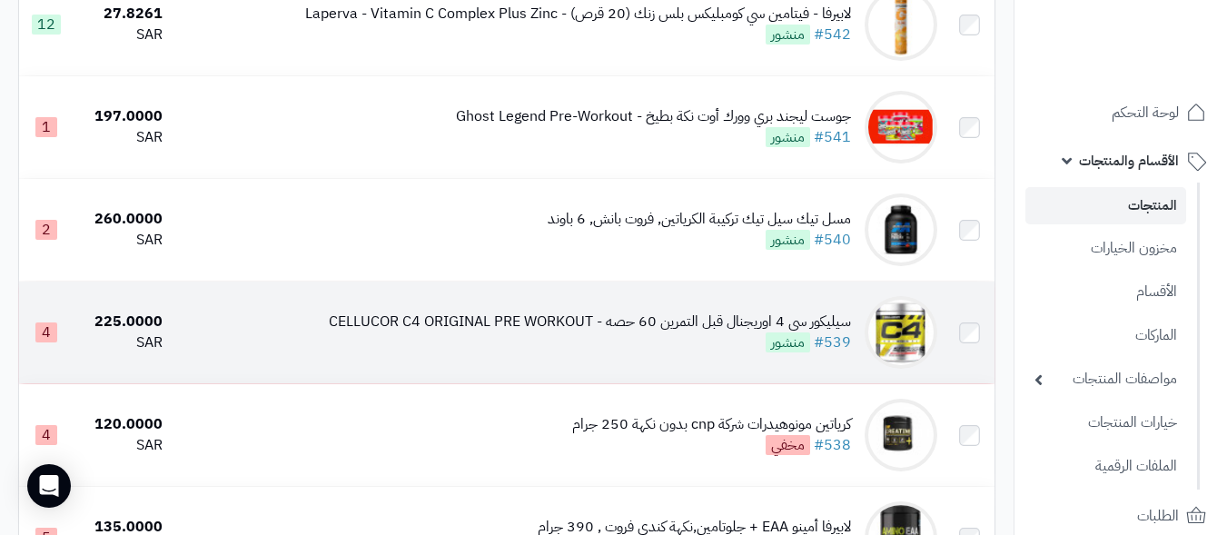
click at [609, 353] on div "سيليكور سي 4 اوريجنال قبل التمرين 60 حصه - CELLUCOR C4 ORIGINAL PRE WORKOUT #53…" at bounding box center [590, 333] width 522 height 42
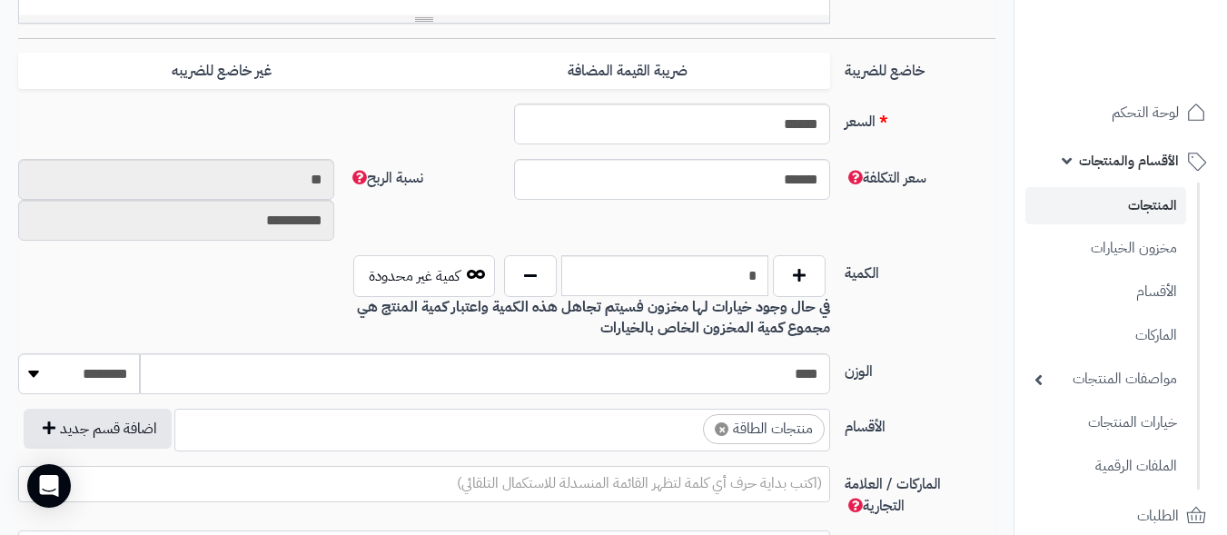
scroll to position [727, 0]
drag, startPoint x: 727, startPoint y: 278, endPoint x: 814, endPoint y: 280, distance: 87.2
click at [814, 280] on div "*" at bounding box center [665, 277] width 331 height 42
click at [910, 215] on div "**********" at bounding box center [507, 208] width 992 height 96
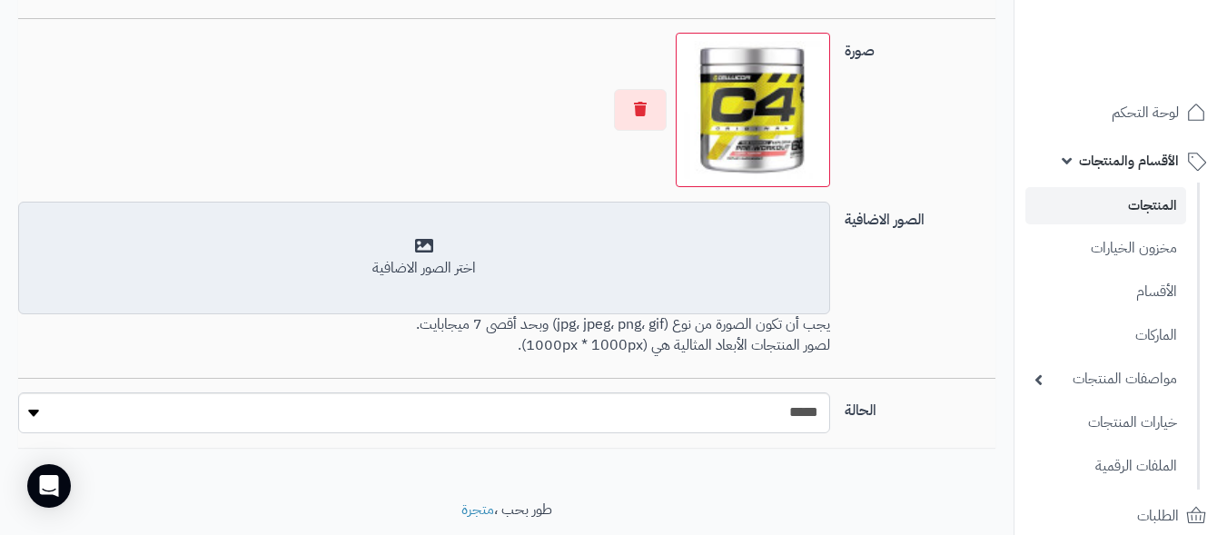
scroll to position [1382, 0]
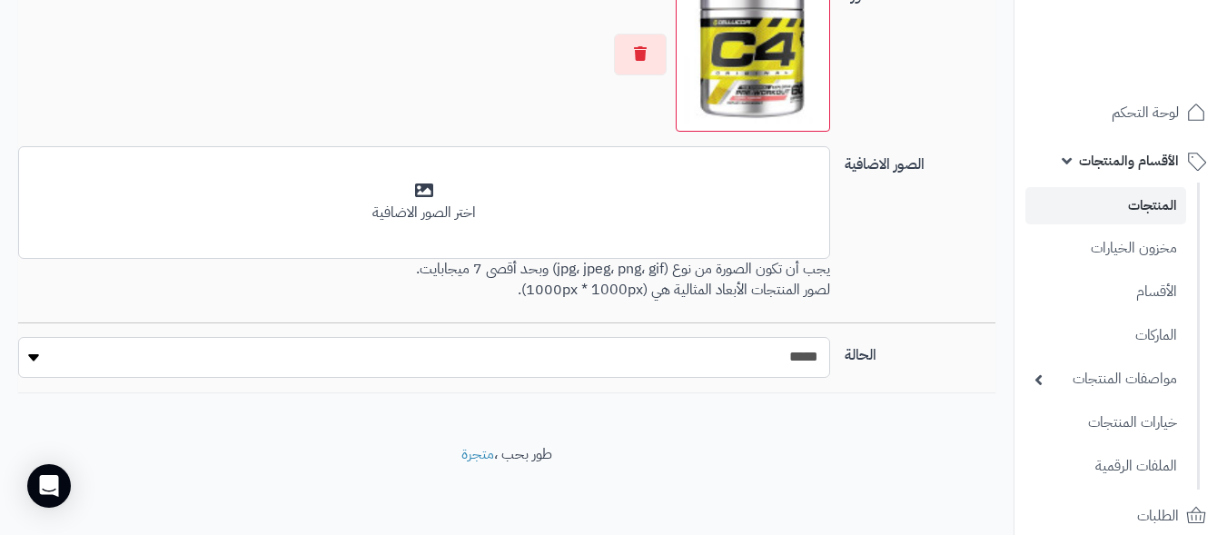
click at [618, 358] on select "***** ****" at bounding box center [424, 357] width 812 height 41
select select "*"
click at [18, 337] on select "***** ****" at bounding box center [424, 357] width 812 height 41
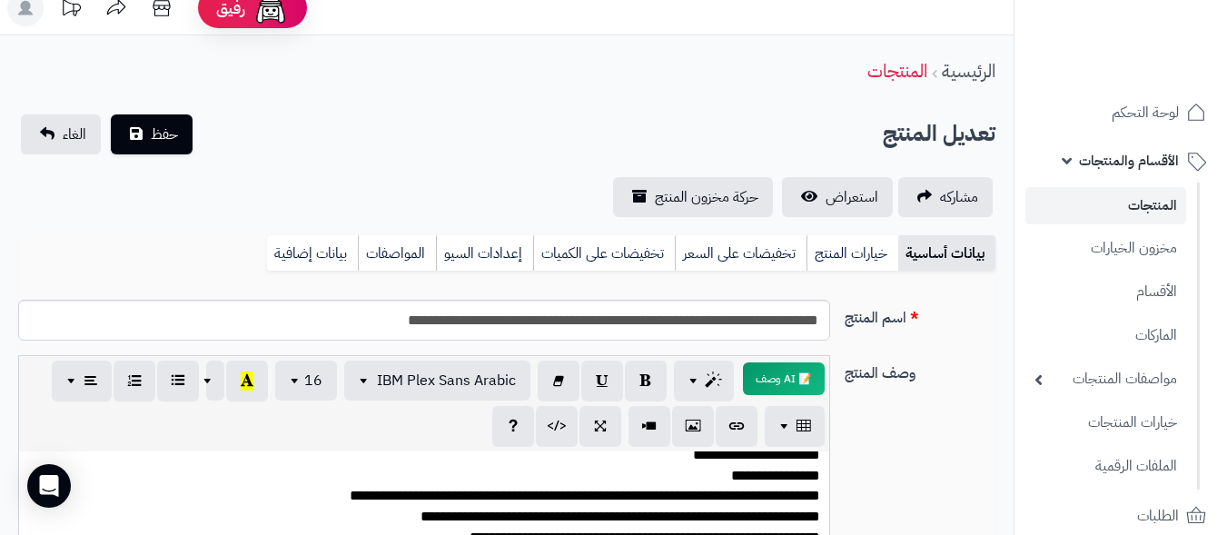
scroll to position [0, 0]
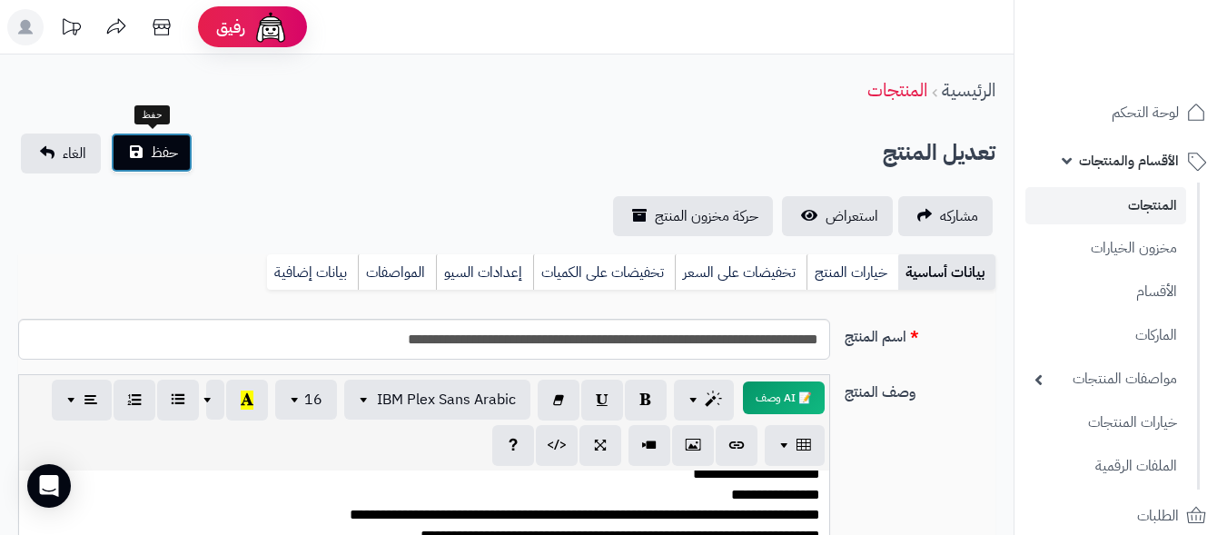
click at [147, 141] on button "حفظ" at bounding box center [152, 153] width 82 height 40
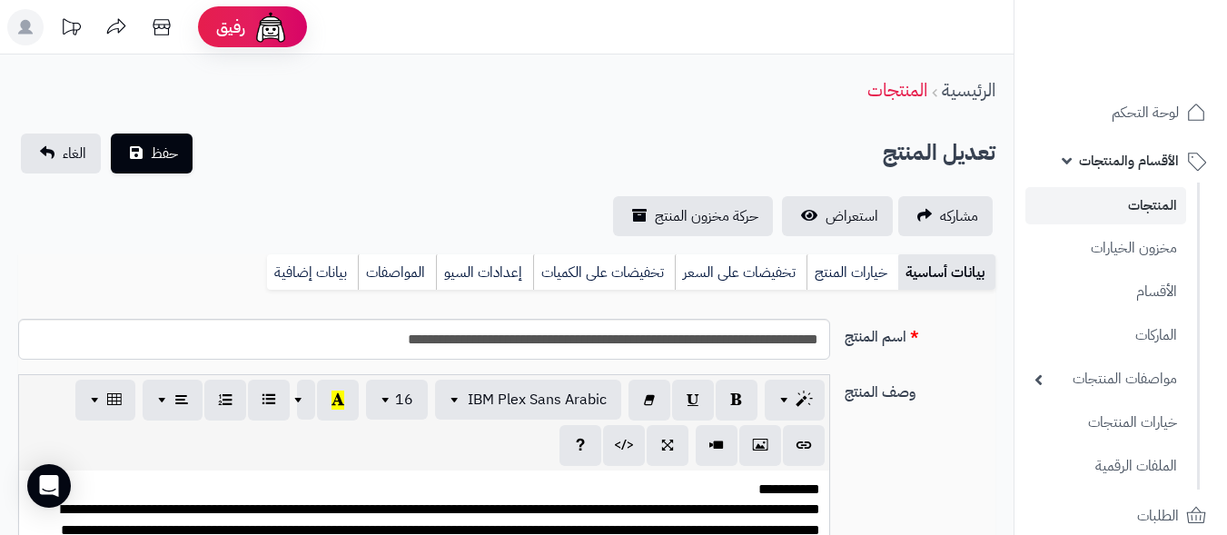
scroll to position [273, 0]
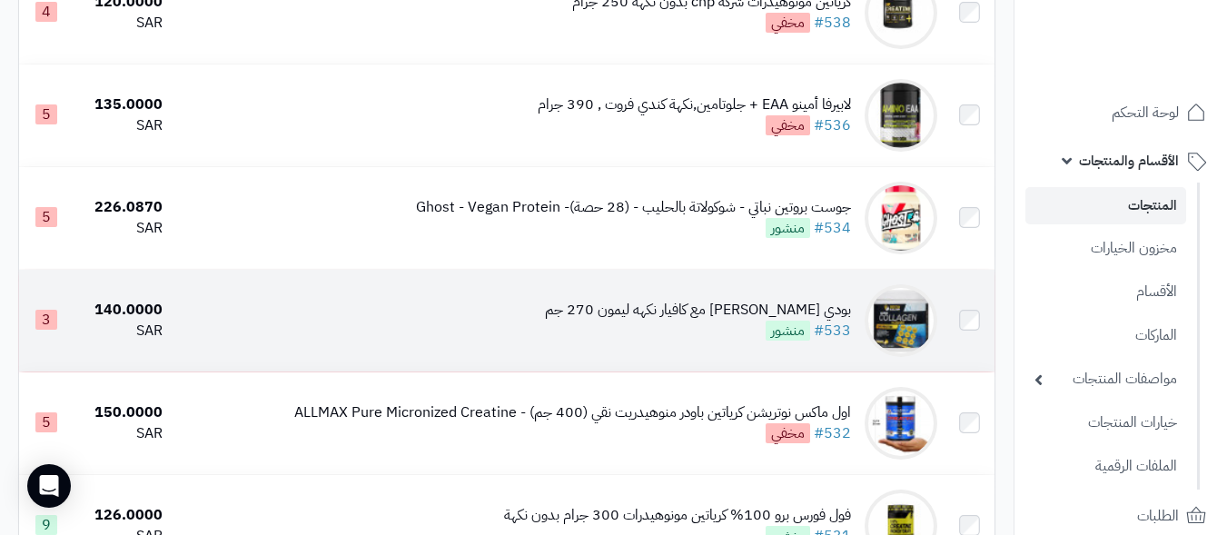
scroll to position [2444, 0]
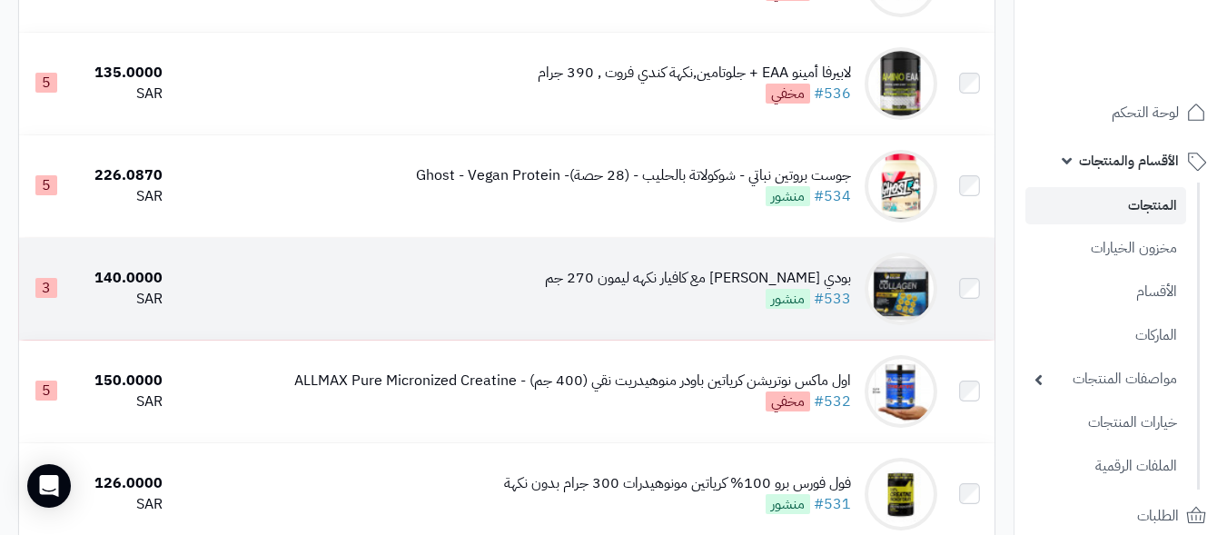
click at [475, 297] on td "بودي بيلدر كولاجين بحري مع كافيار نكهه ليمون 270 جم #533 منشور" at bounding box center [557, 289] width 775 height 102
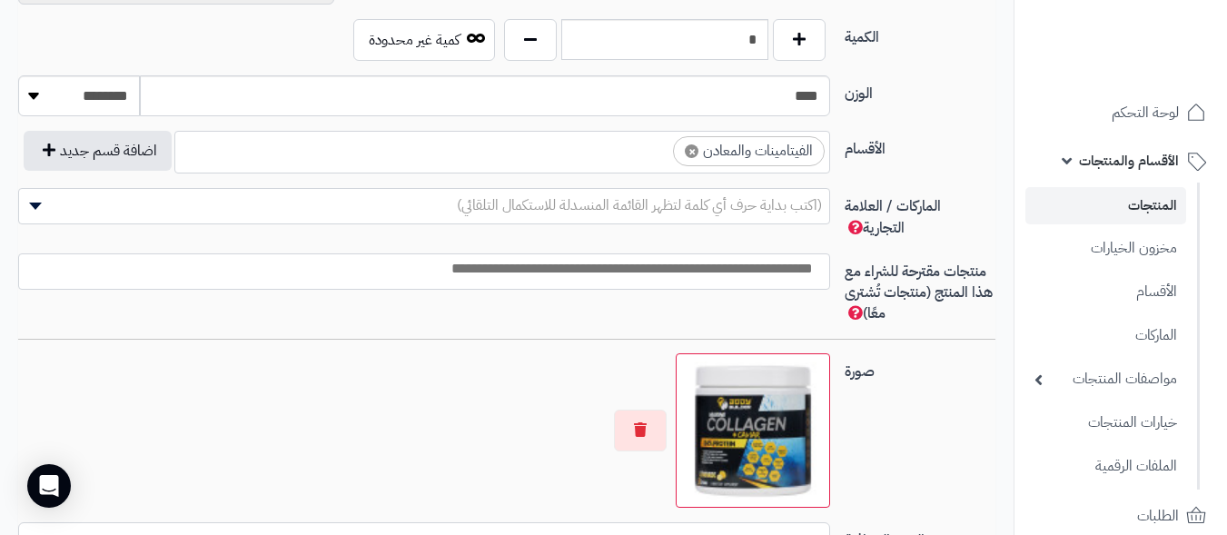
scroll to position [1272, 0]
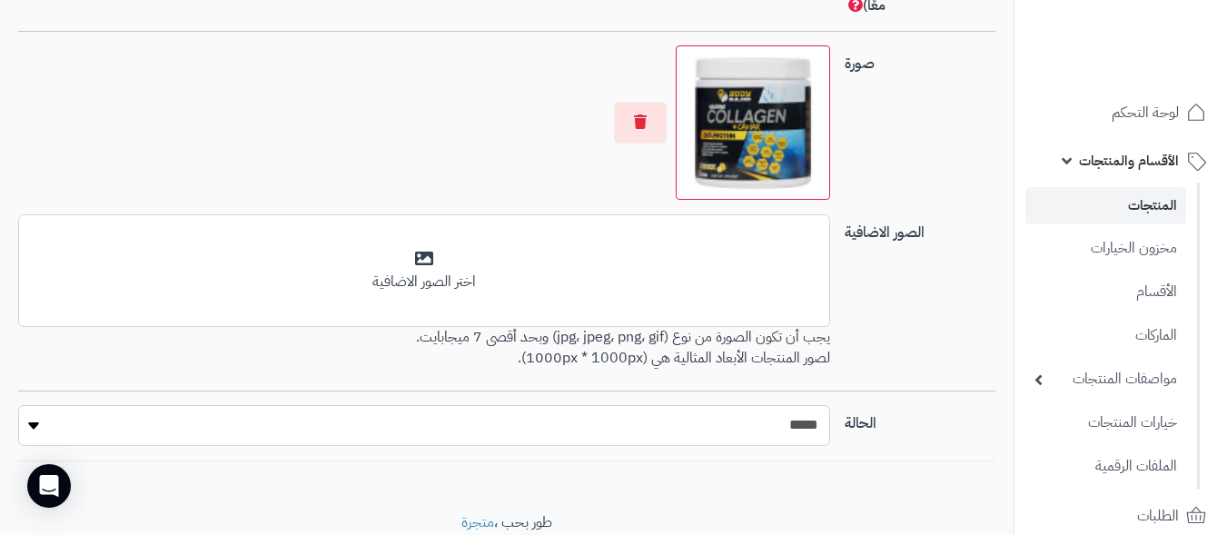
click at [798, 426] on select "***** ****" at bounding box center [424, 425] width 812 height 41
select select "*"
click at [18, 405] on select "***** ****" at bounding box center [424, 425] width 812 height 41
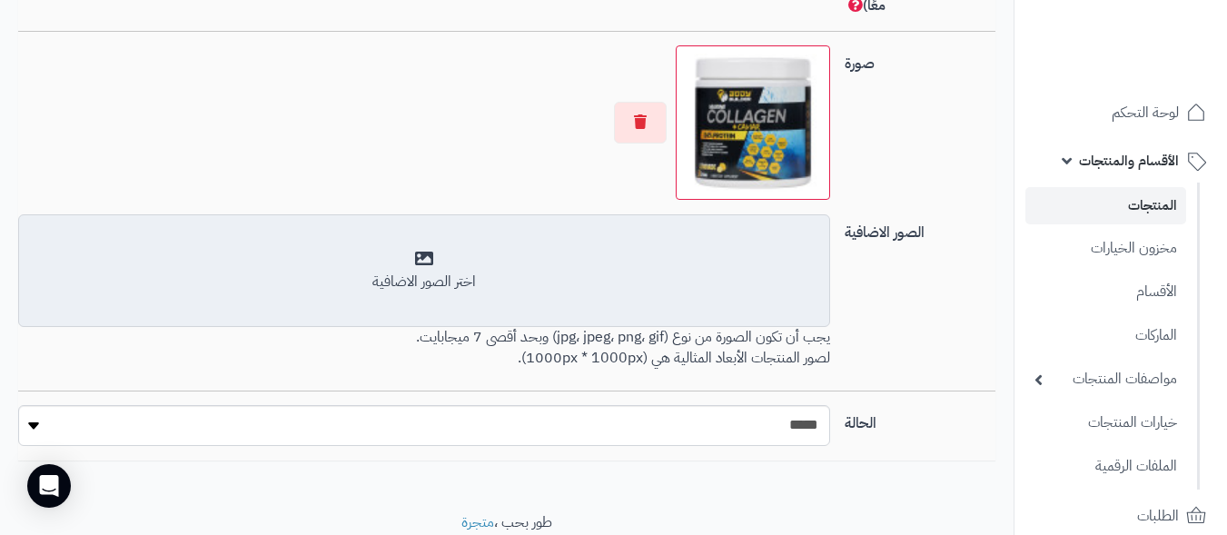
click at [218, 253] on div "اختر الصور الاضافية" at bounding box center [424, 271] width 788 height 43
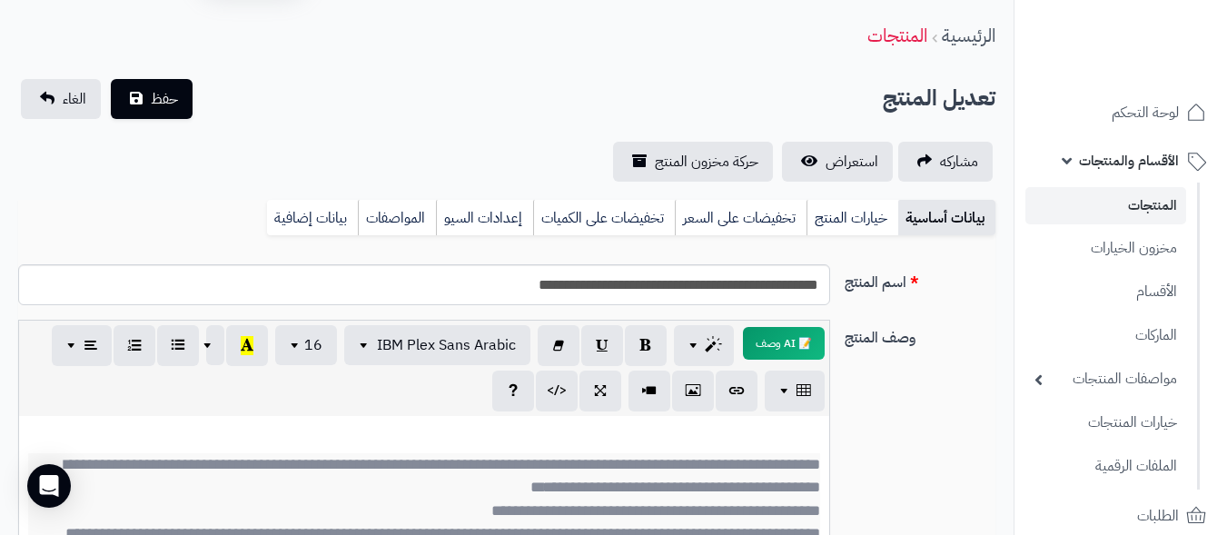
scroll to position [0, 0]
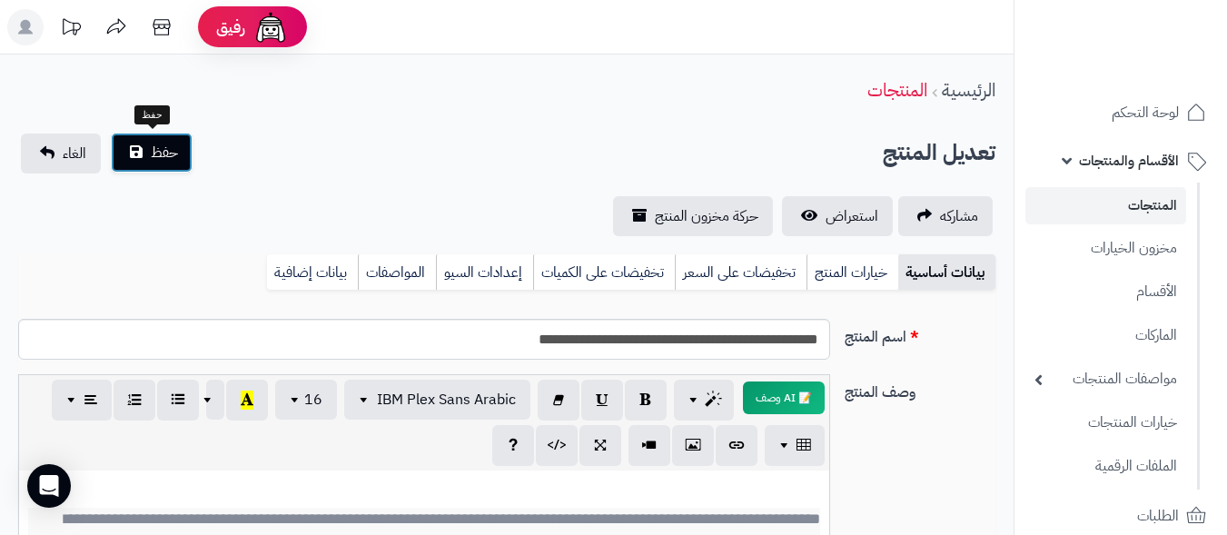
click at [170, 159] on span "حفظ" at bounding box center [164, 153] width 27 height 22
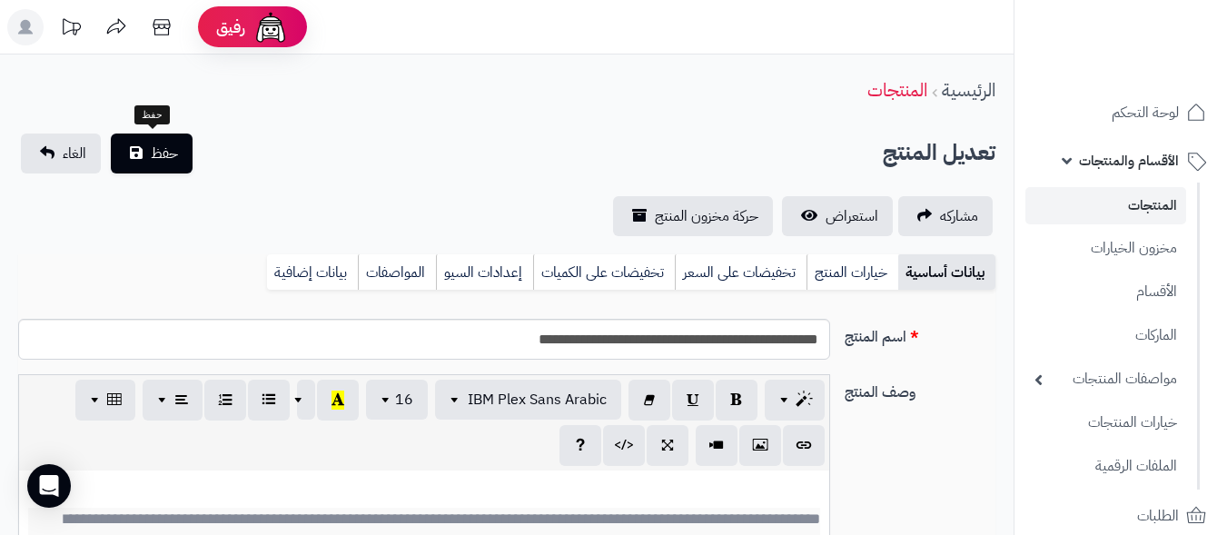
scroll to position [108, 0]
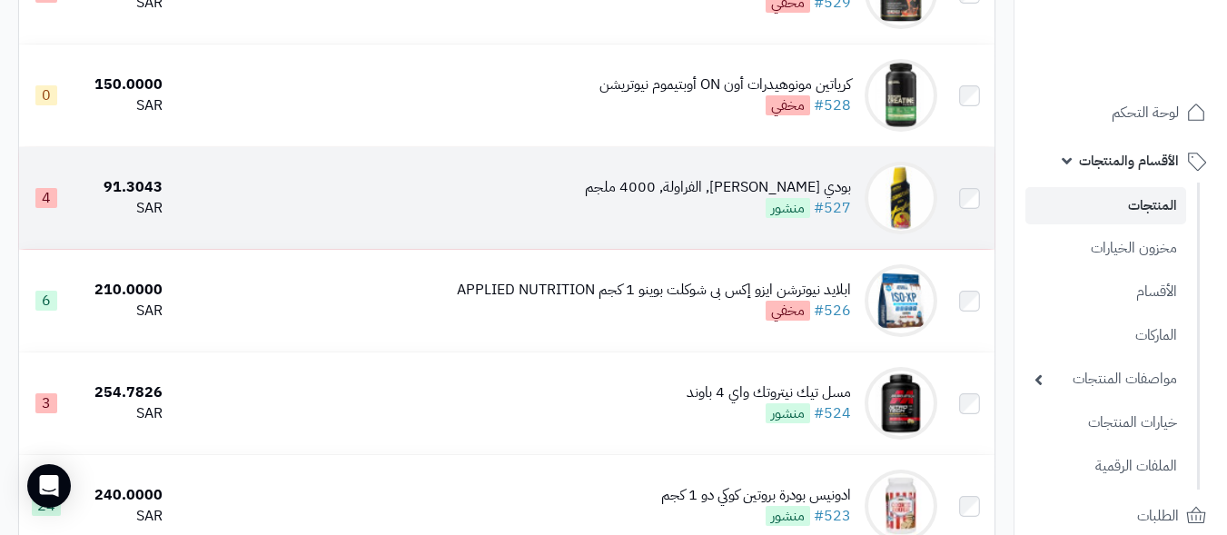
scroll to position [3089, 0]
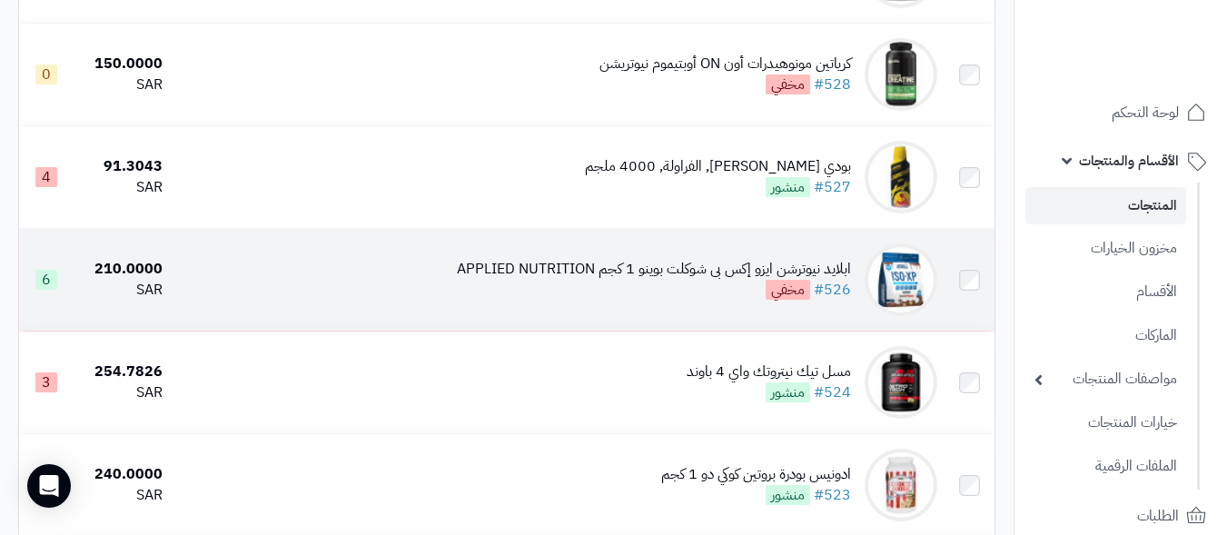
click at [653, 301] on div "ابلايد نيوترشن ايزو إكس بى شوكلت بوينو 1 كجم APPLIED NUTRITION #526 مخفي" at bounding box center [654, 280] width 394 height 42
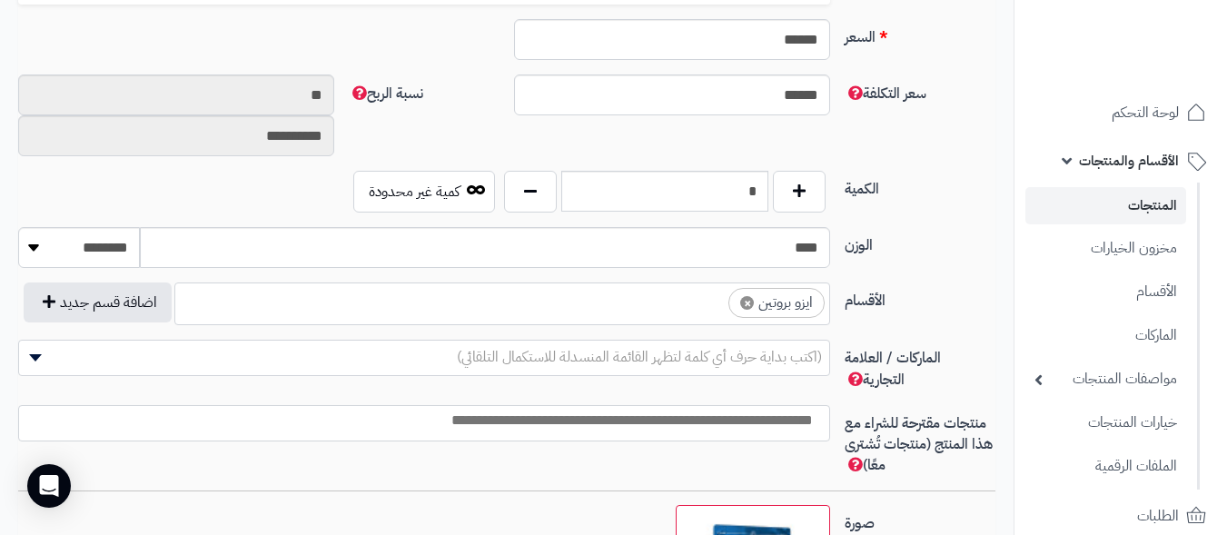
scroll to position [818, 0]
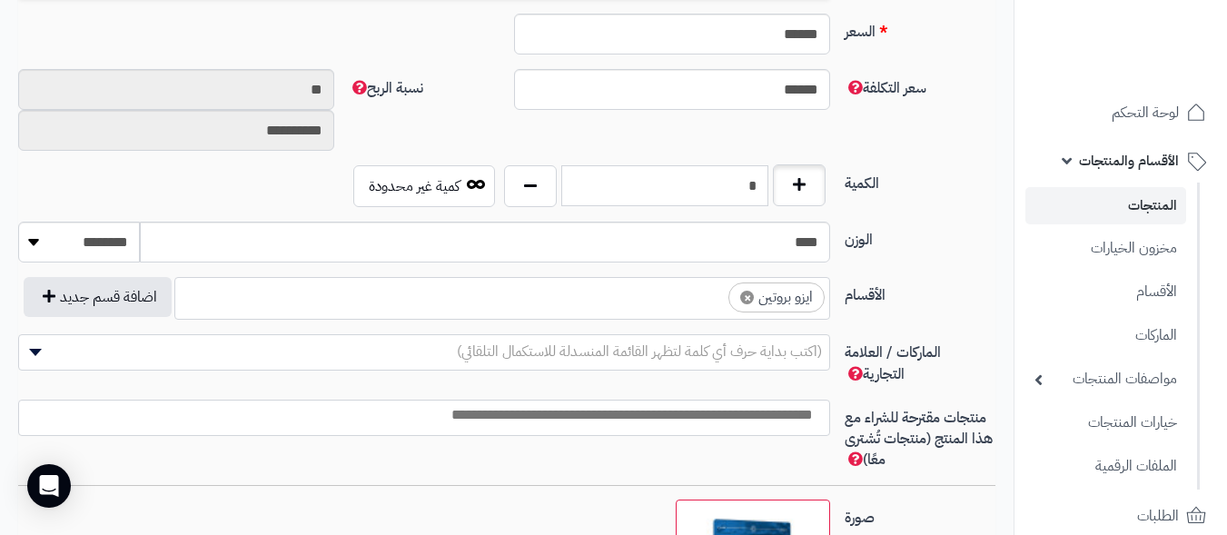
drag, startPoint x: 724, startPoint y: 192, endPoint x: 786, endPoint y: 188, distance: 61.9
click at [785, 189] on div "*" at bounding box center [665, 186] width 331 height 42
type input "*"
click at [949, 267] on div "الوزن **** ******** **** ***** *****" at bounding box center [507, 249] width 992 height 55
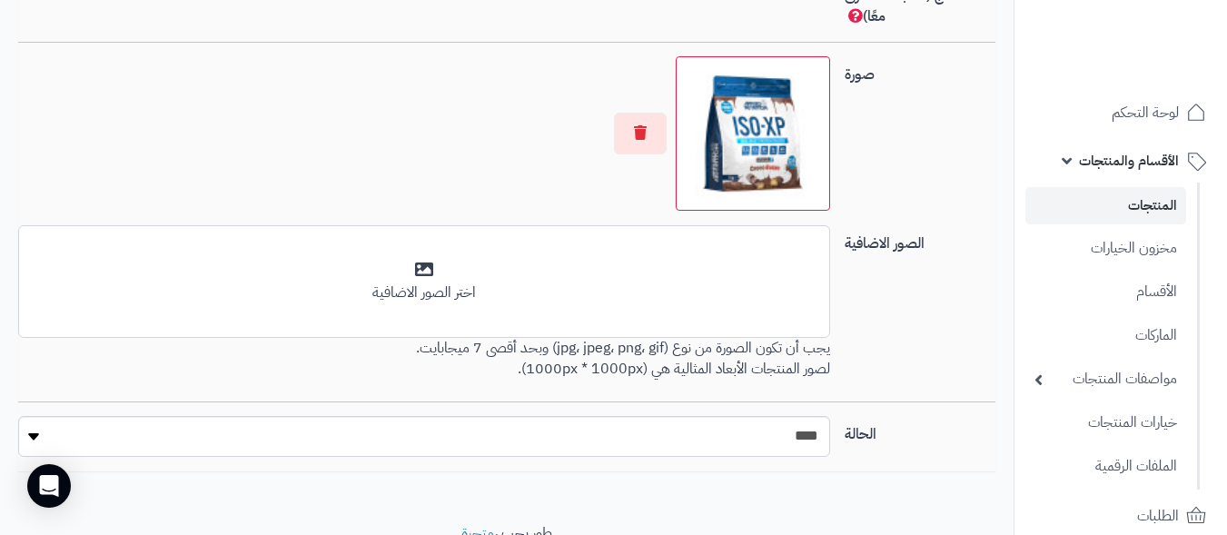
scroll to position [1340, 0]
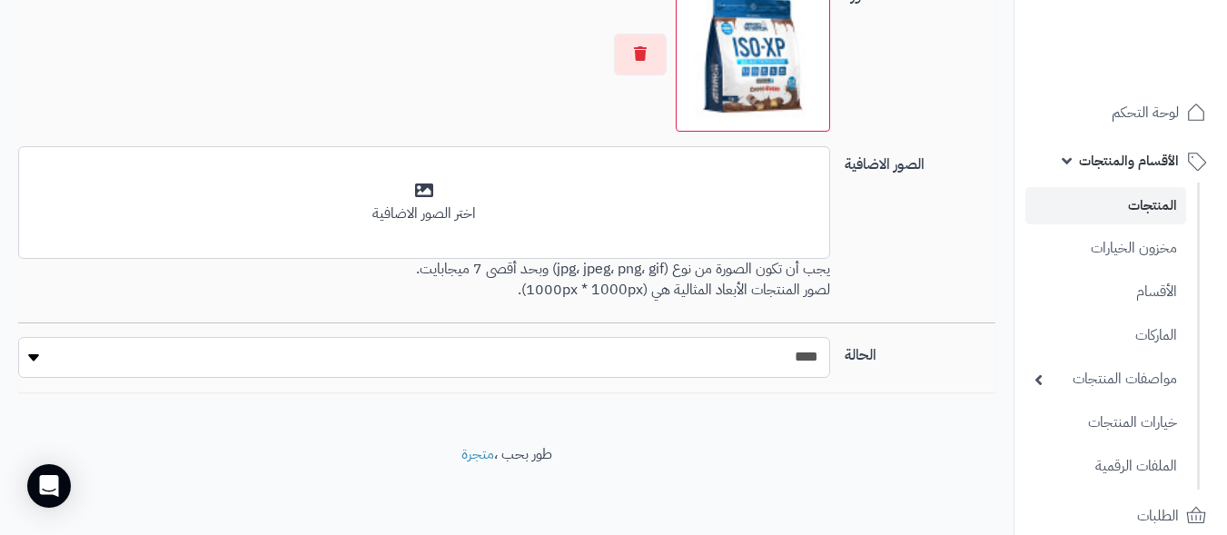
click at [752, 364] on select "***** ****" at bounding box center [424, 357] width 812 height 41
select select "*"
click at [18, 337] on select "***** ****" at bounding box center [424, 357] width 812 height 41
drag, startPoint x: 753, startPoint y: 374, endPoint x: 775, endPoint y: 386, distance: 24.8
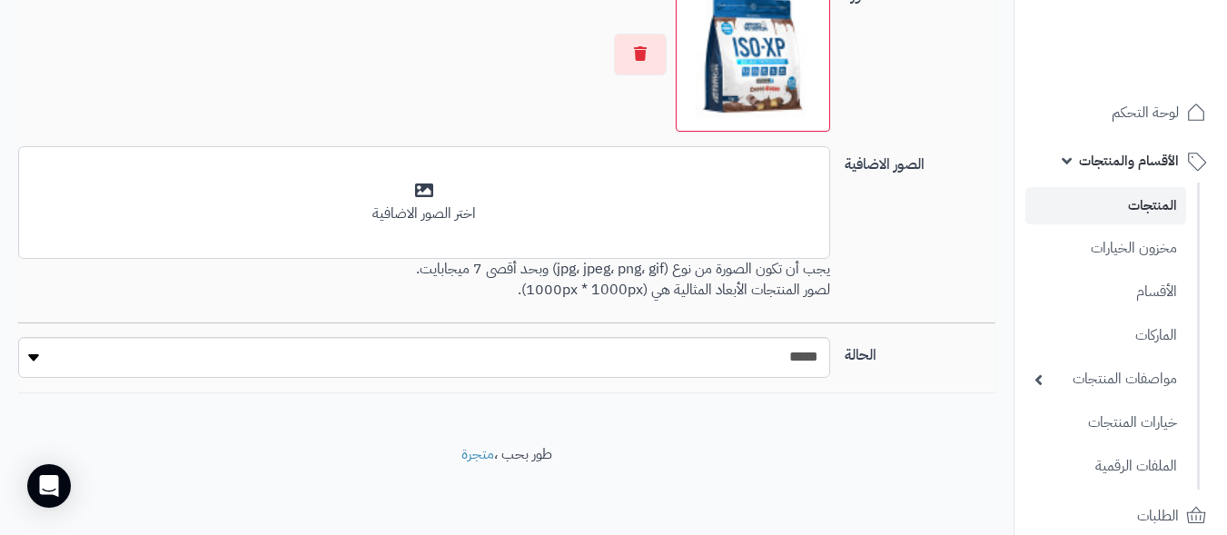
click at [970, 243] on div "الصور الاضافية أضف الصور الاضافية اختر الصور الاضافية يجب أن تكون الصورة من نوع…" at bounding box center [507, 234] width 992 height 176
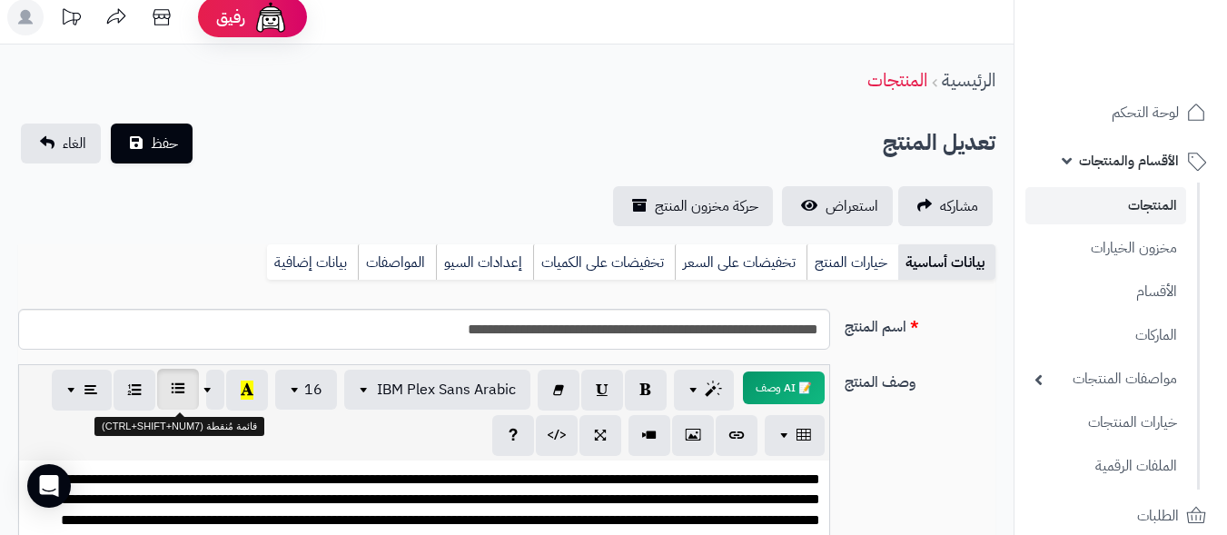
scroll to position [0, 0]
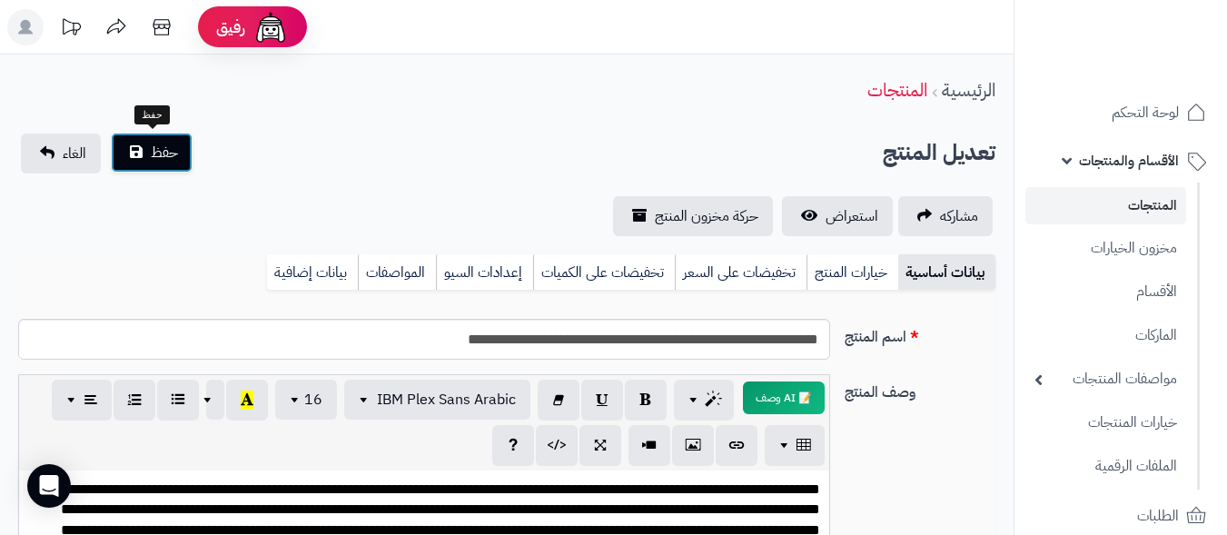
click at [171, 157] on span "حفظ" at bounding box center [164, 153] width 27 height 22
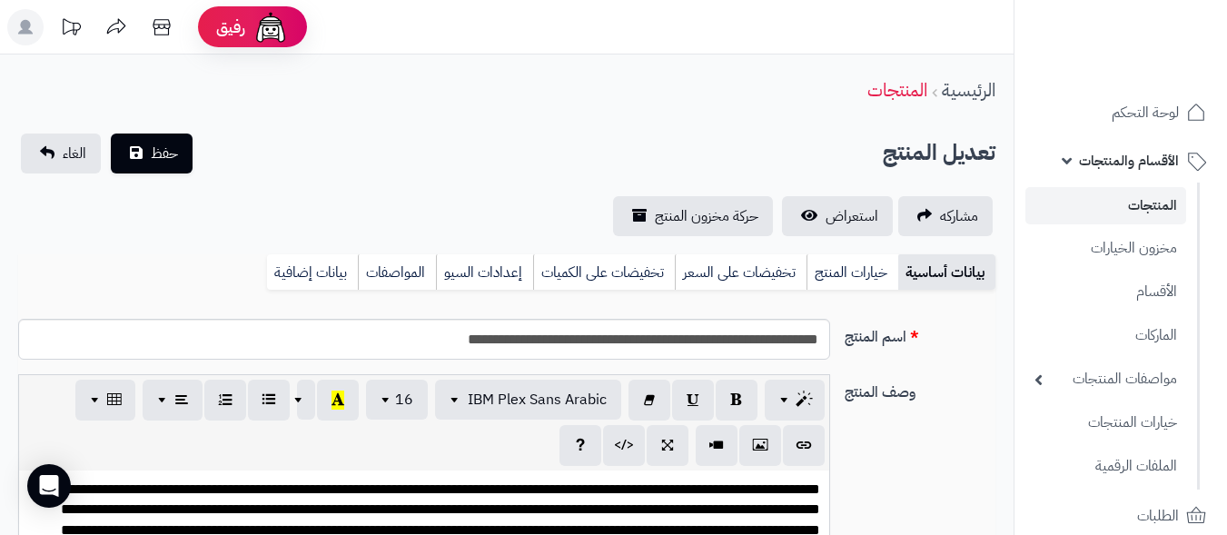
scroll to position [154, 0]
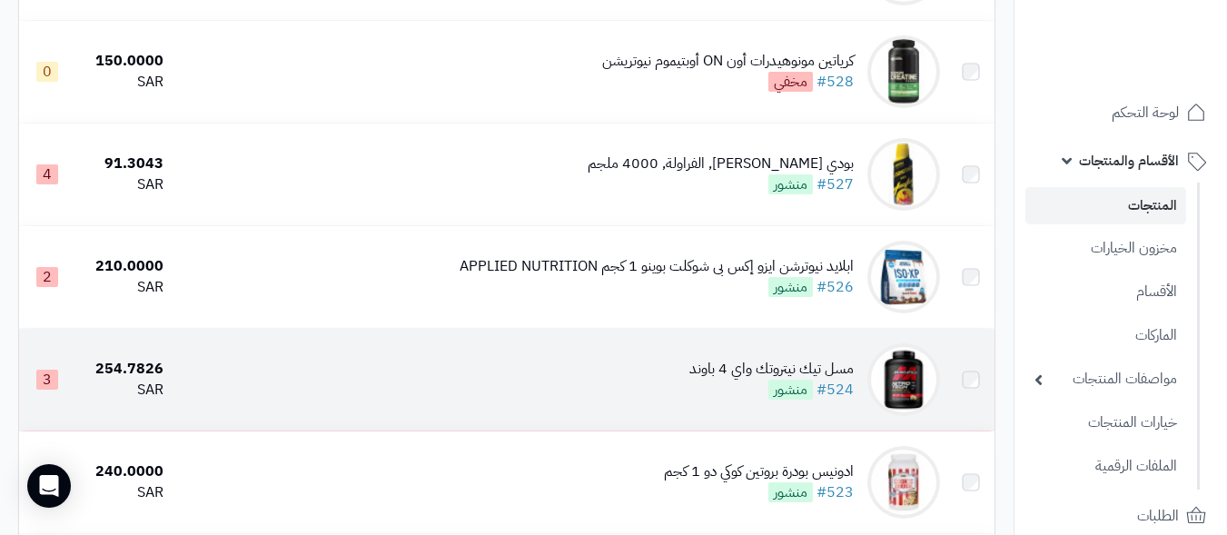
scroll to position [3089, 0]
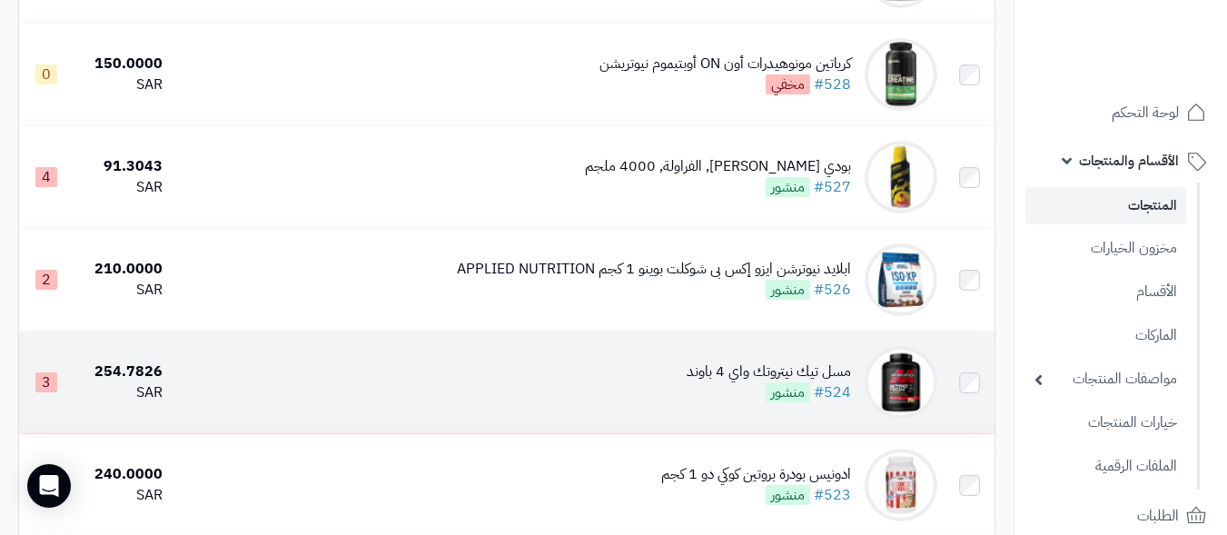
click at [615, 403] on td "مسل تيك نيتروتك واي 4 باوند #524 منشور" at bounding box center [557, 383] width 775 height 102
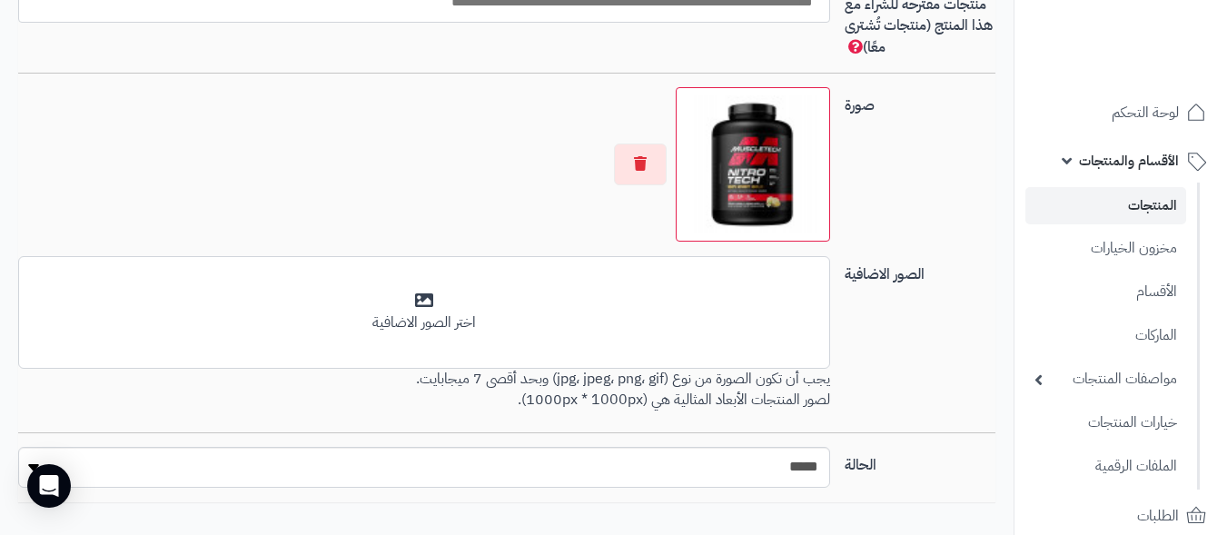
scroll to position [1382, 0]
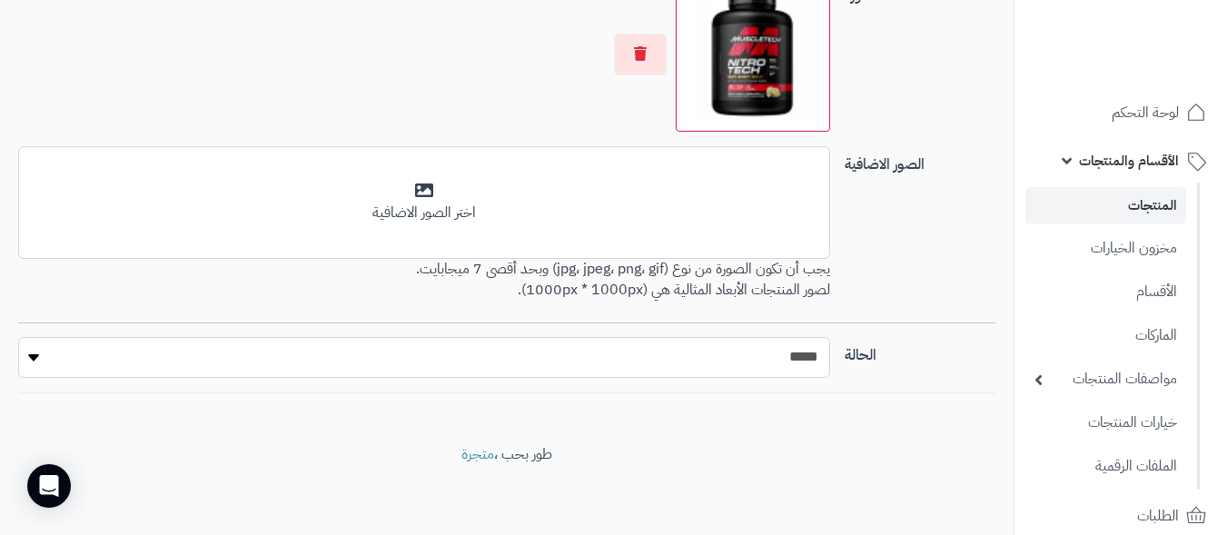
click at [735, 369] on select "***** ****" at bounding box center [424, 357] width 812 height 41
select select "*"
click at [18, 337] on select "***** ****" at bounding box center [424, 357] width 812 height 41
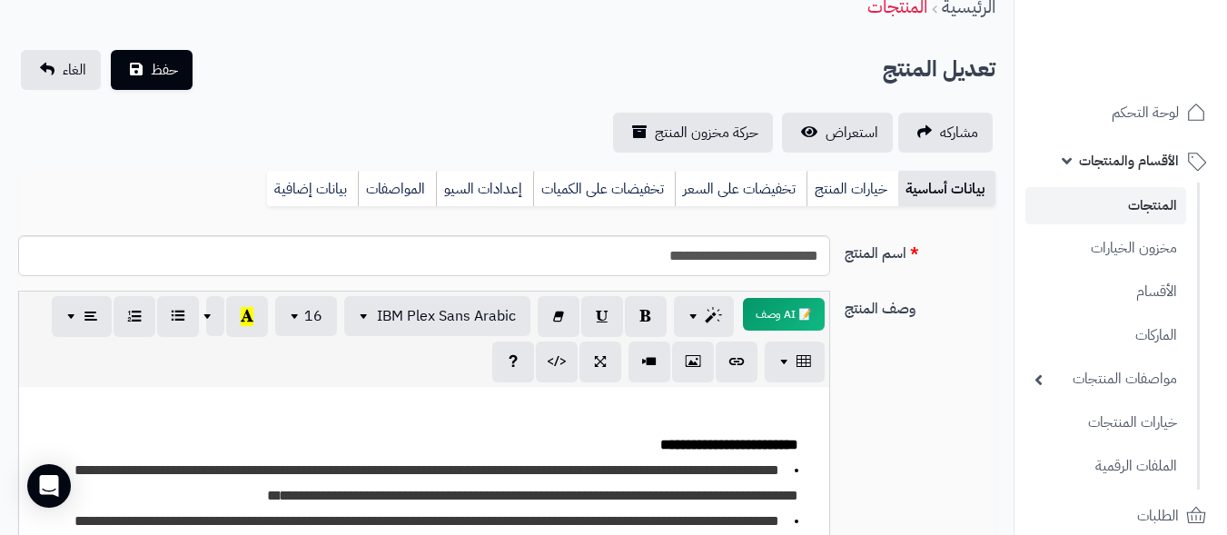
scroll to position [0, 0]
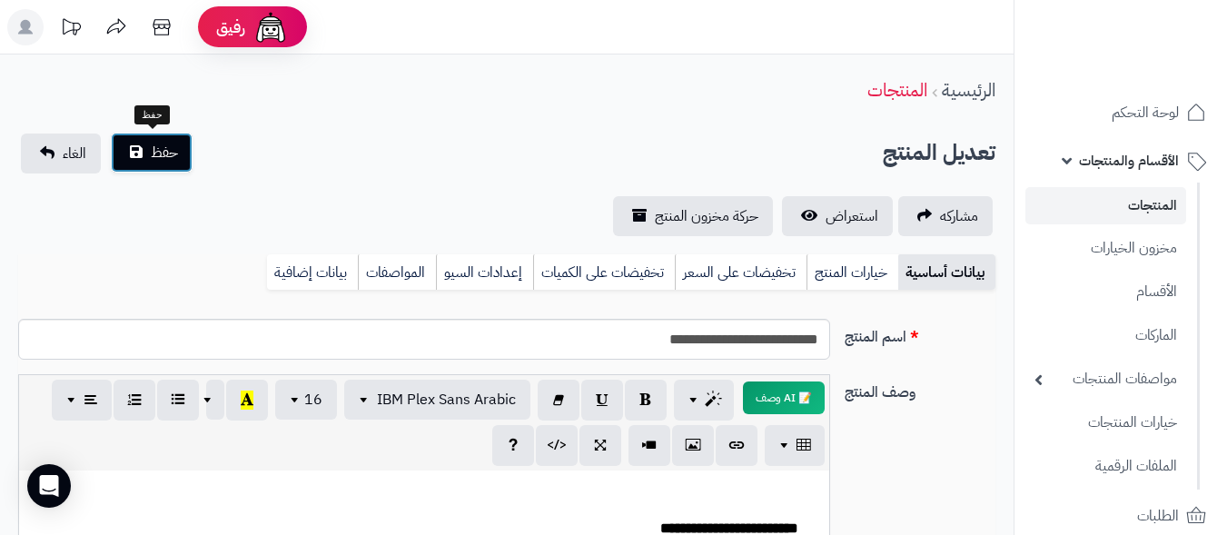
click at [173, 161] on span "حفظ" at bounding box center [164, 153] width 27 height 22
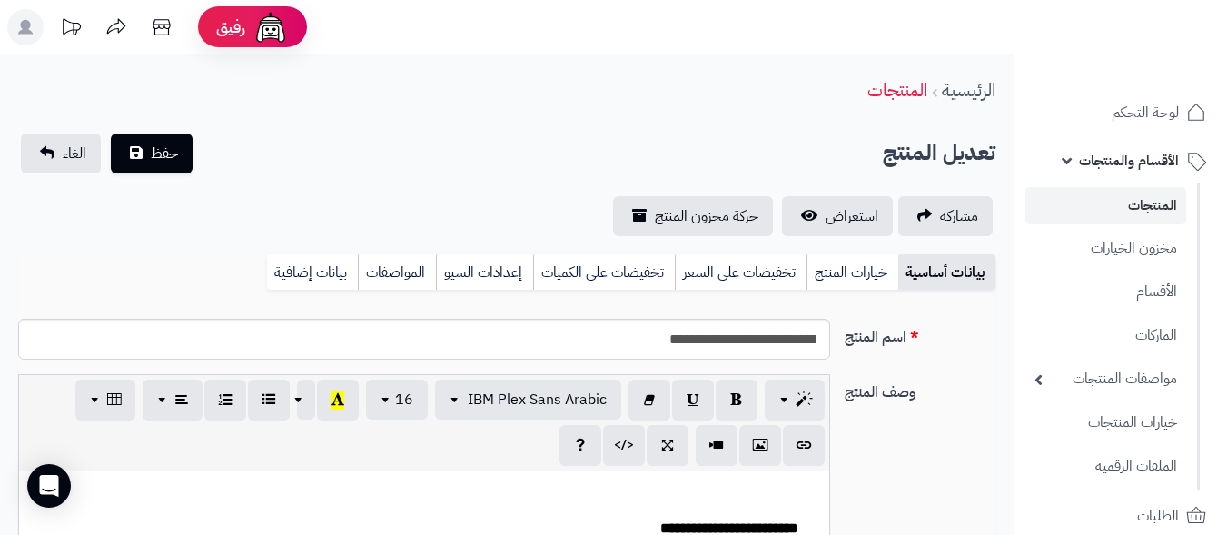
scroll to position [312, 0]
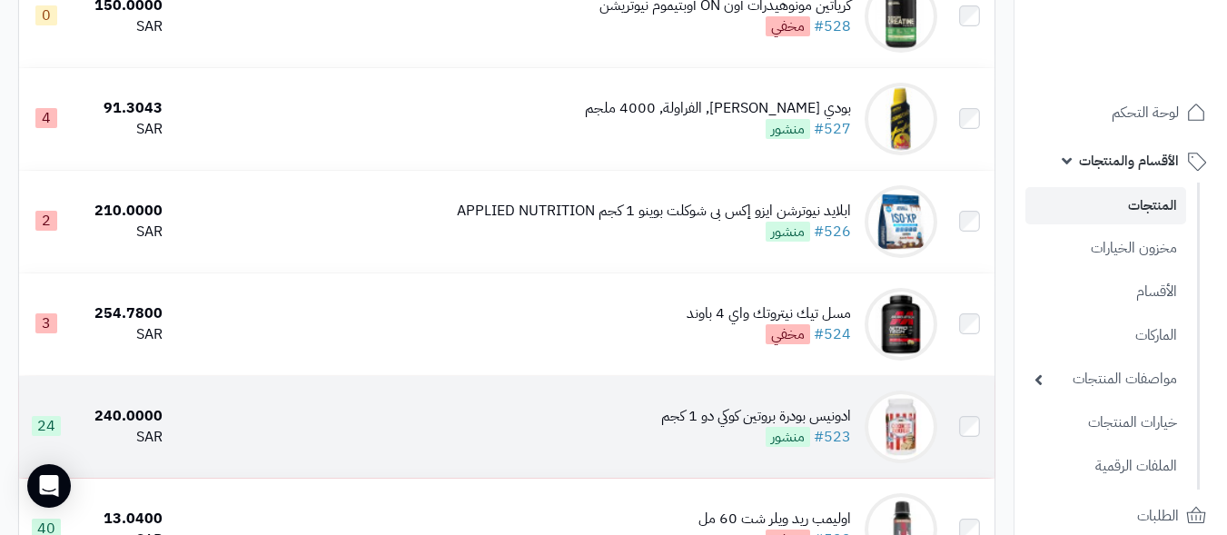
scroll to position [3262, 0]
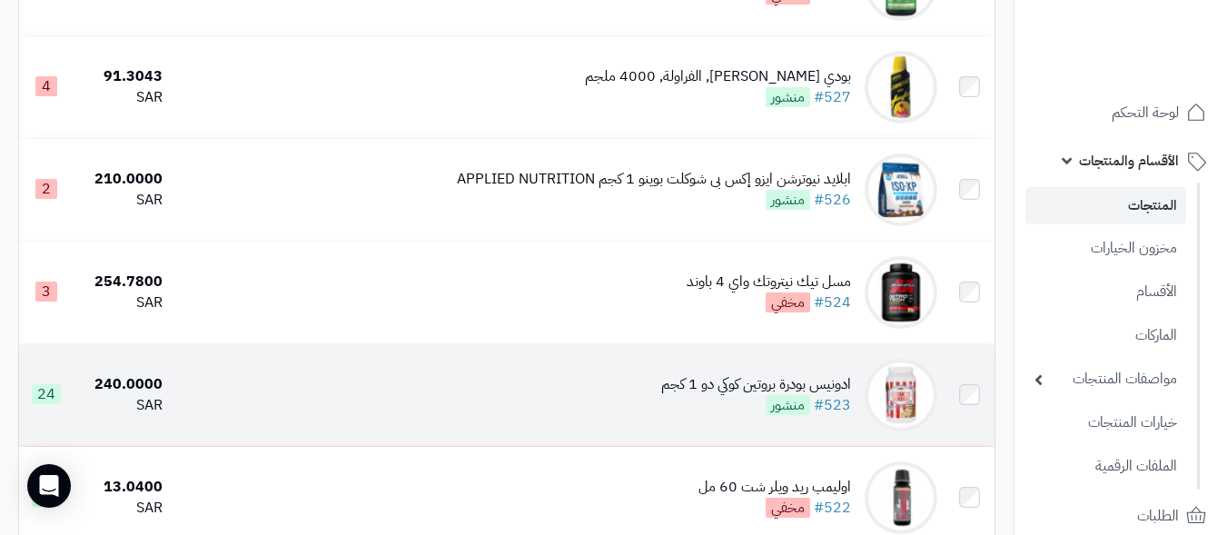
click at [534, 398] on td "ادونيس بودرة بروتين كوكي دو 1 كجم #523 منشور" at bounding box center [557, 395] width 775 height 102
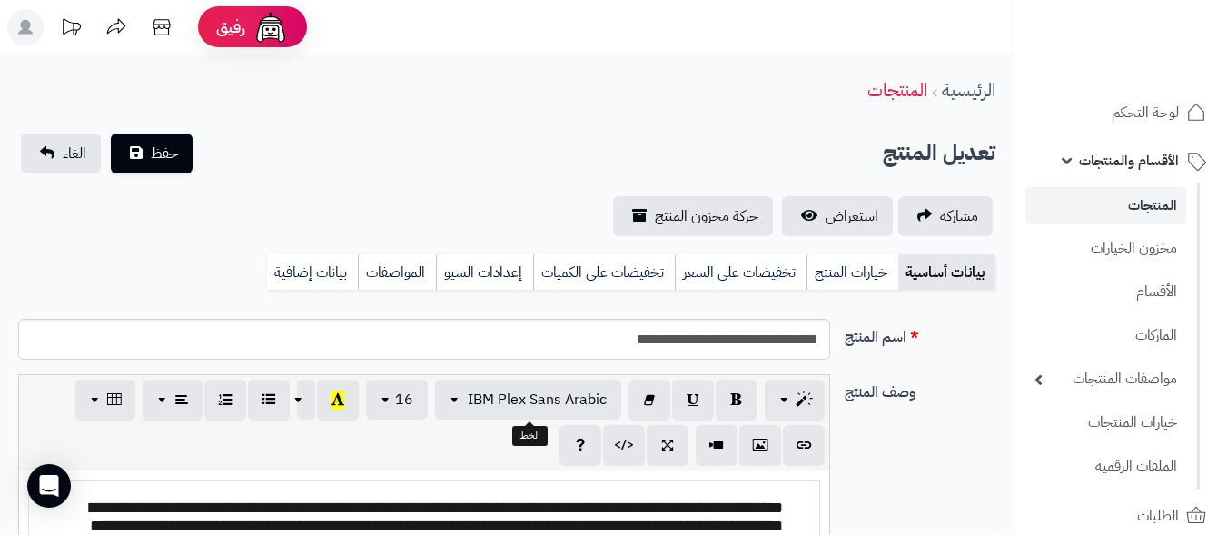
scroll to position [303, 0]
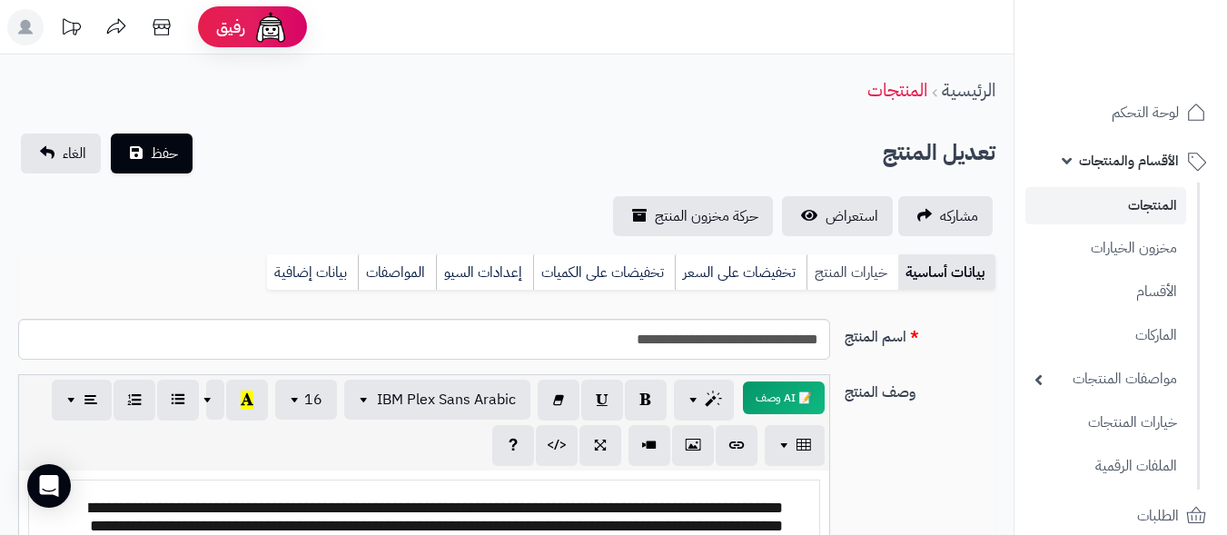
click at [827, 274] on link "خيارات المنتج" at bounding box center [853, 272] width 92 height 36
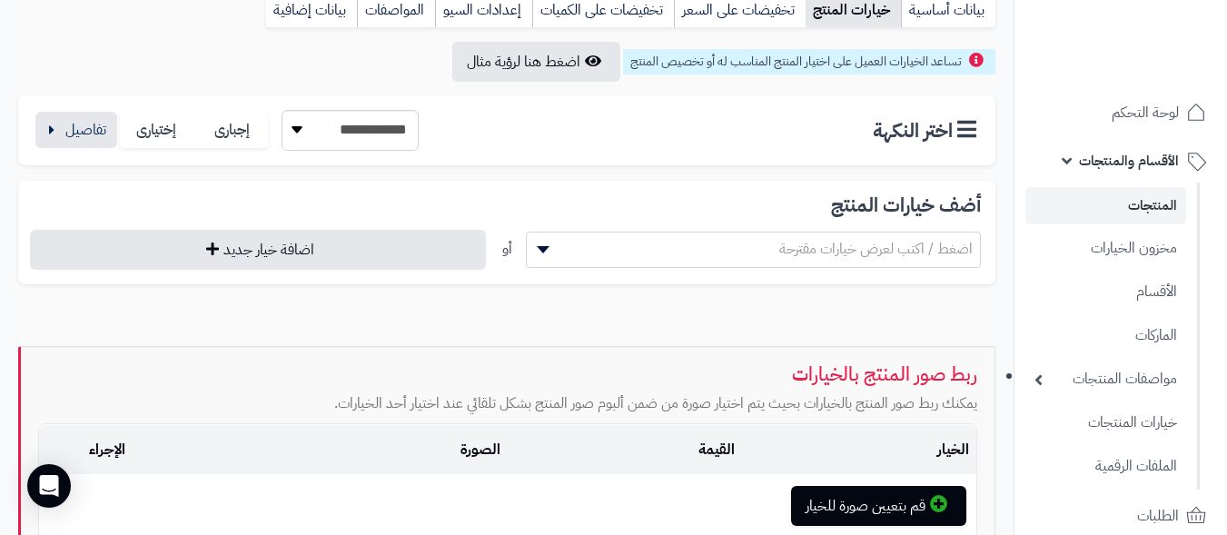
scroll to position [91, 0]
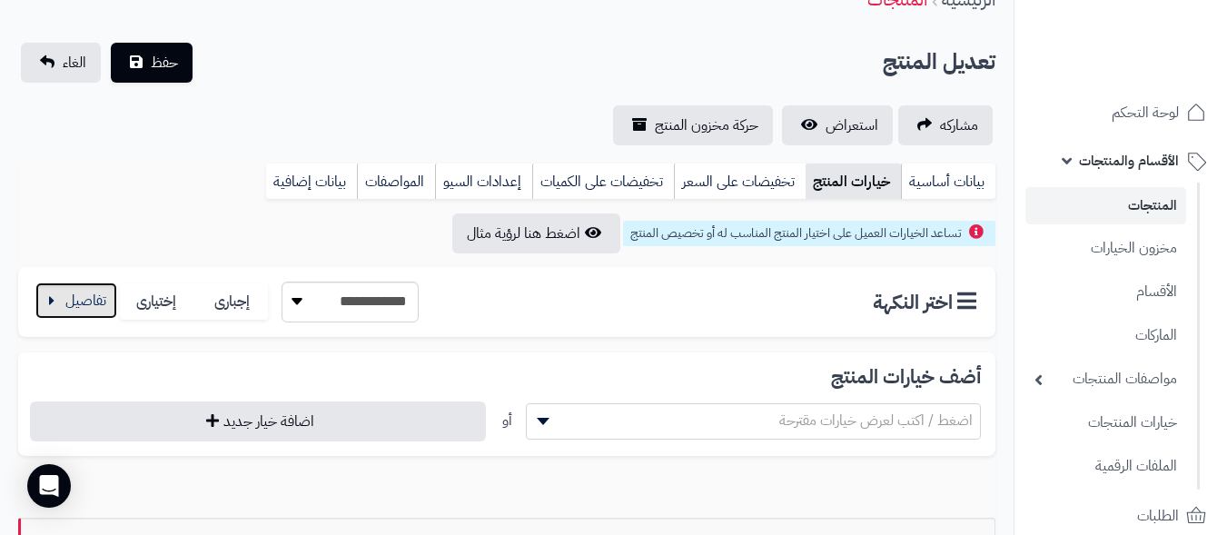
click at [71, 296] on button "button" at bounding box center [76, 300] width 82 height 36
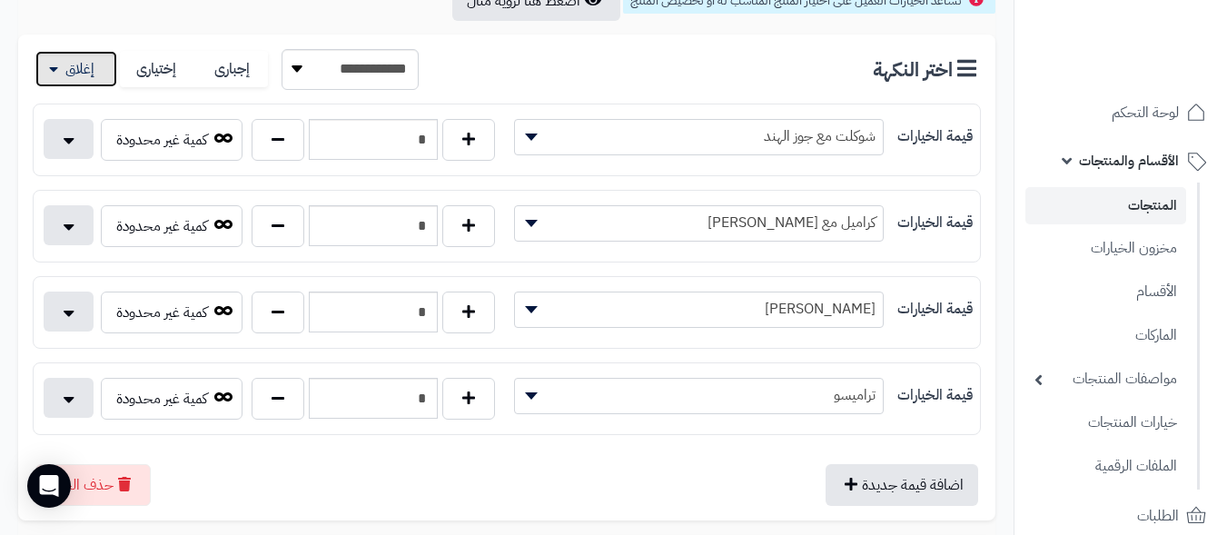
scroll to position [363, 0]
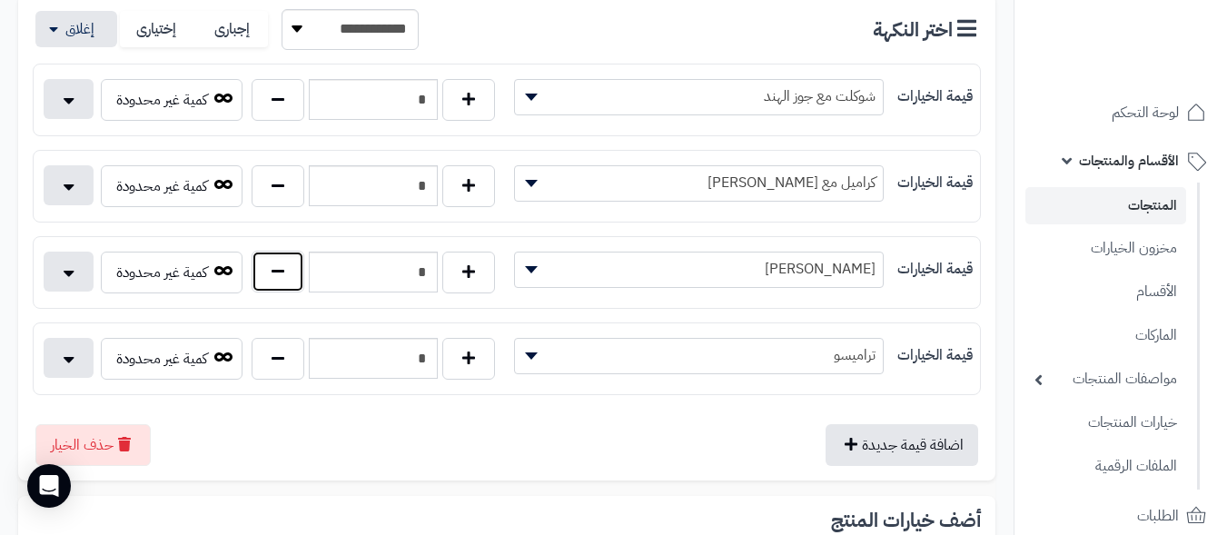
click at [275, 272] on button "button" at bounding box center [278, 272] width 53 height 42
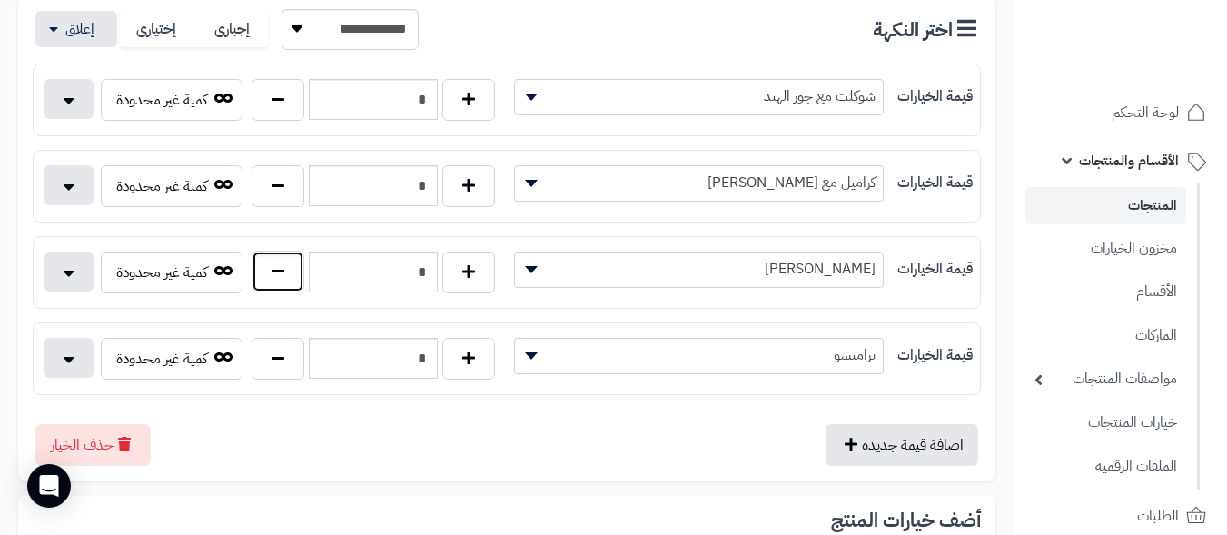
click at [275, 272] on button "button" at bounding box center [278, 272] width 53 height 42
type input "*"
click at [273, 361] on button "button" at bounding box center [278, 358] width 53 height 42
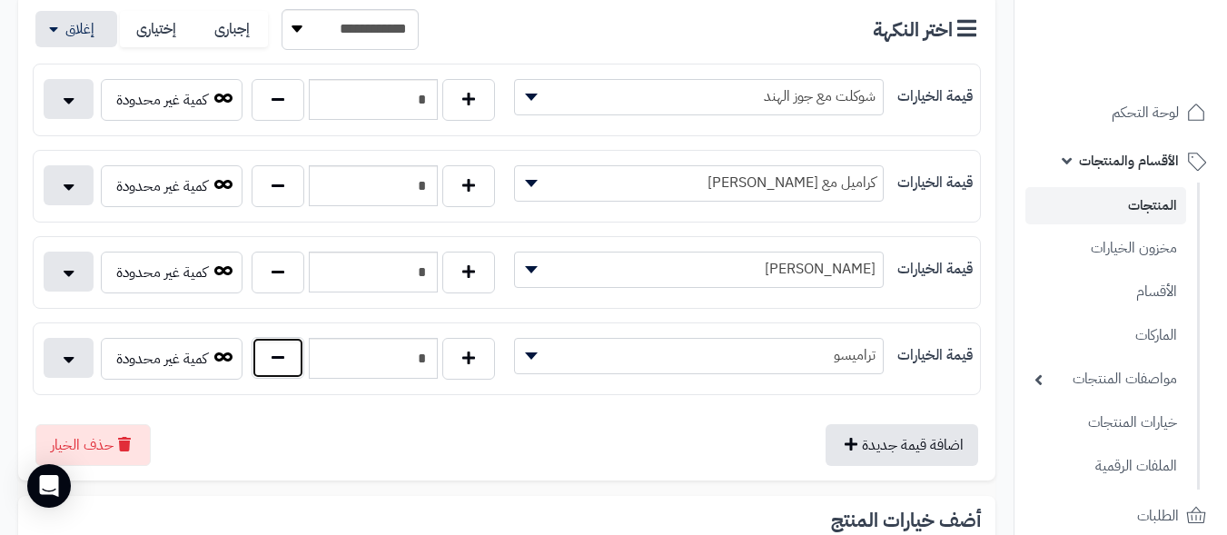
click at [273, 361] on button "button" at bounding box center [278, 358] width 53 height 42
type input "*"
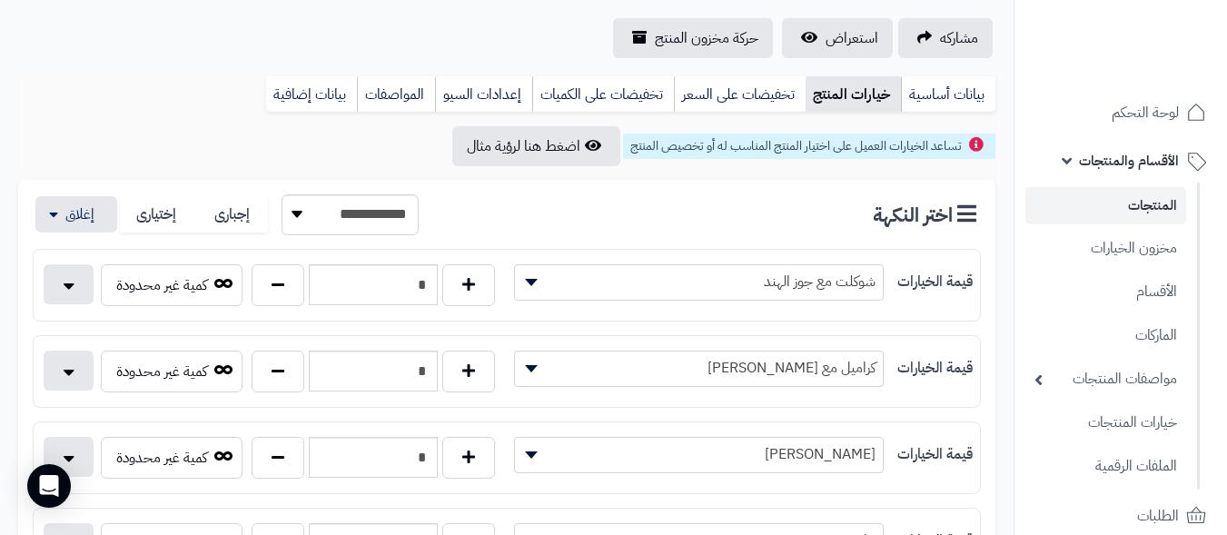
scroll to position [0, 0]
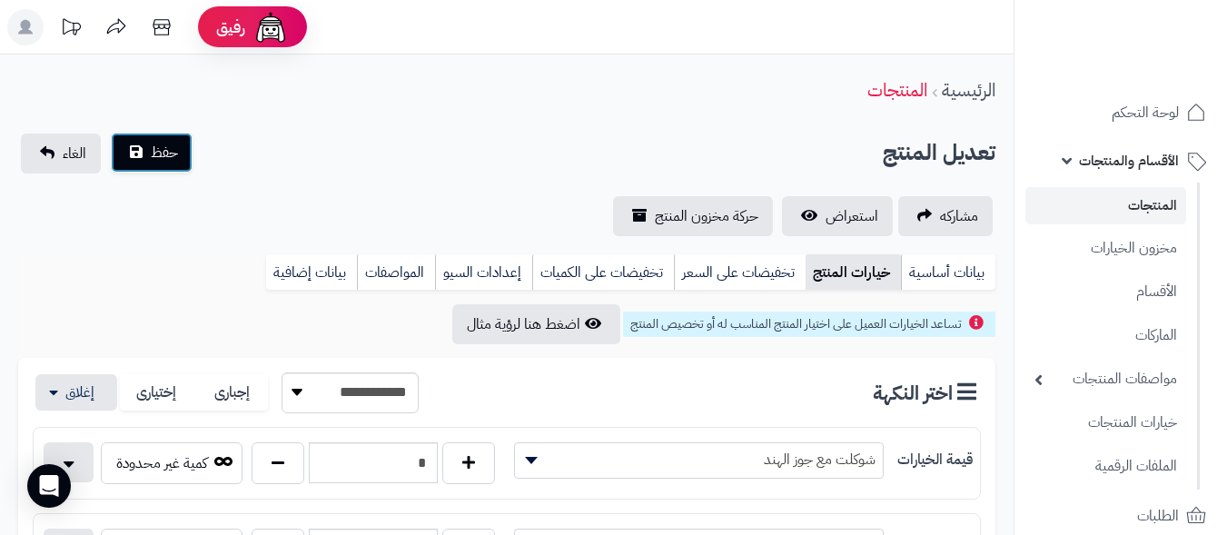
click at [173, 159] on span "حفظ" at bounding box center [164, 153] width 27 height 22
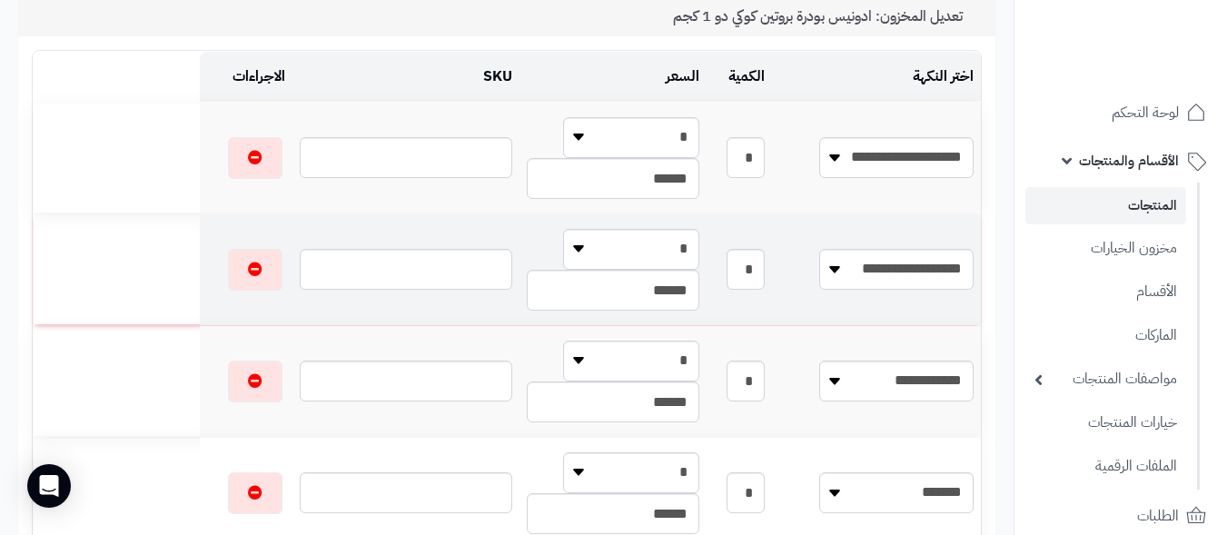
scroll to position [182, 0]
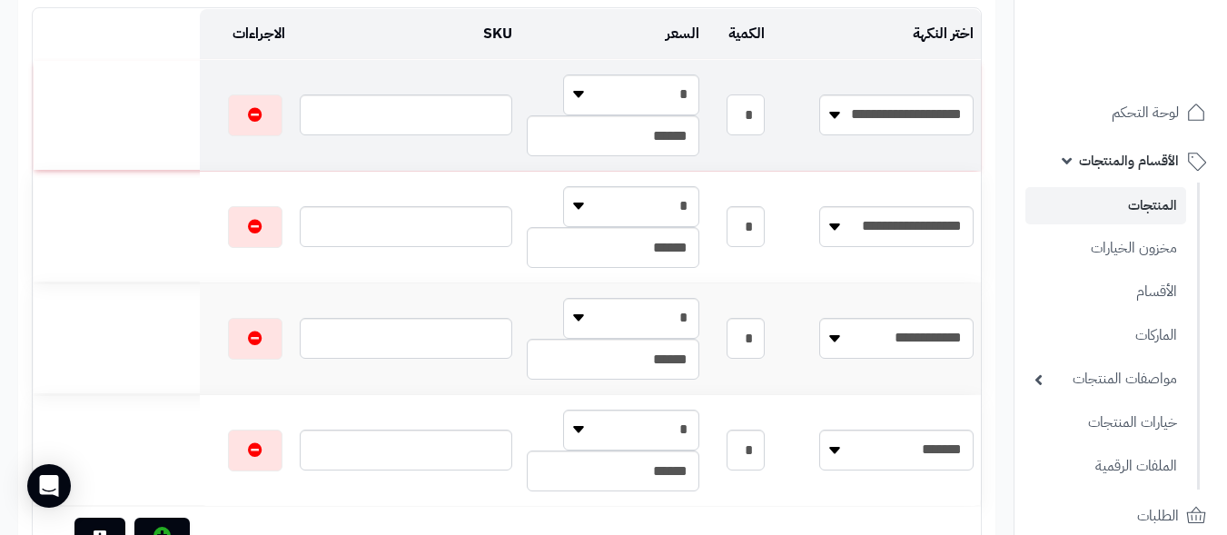
drag, startPoint x: 762, startPoint y: 122, endPoint x: 810, endPoint y: 129, distance: 48.7
click at [765, 123] on input "*" at bounding box center [746, 114] width 38 height 41
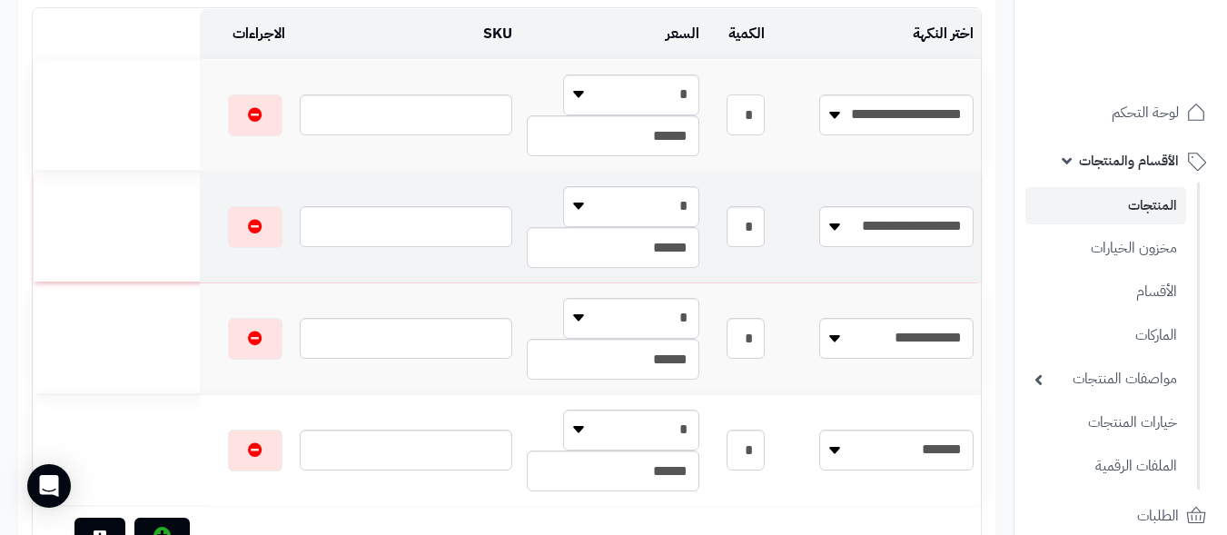
type input "*"
drag, startPoint x: 769, startPoint y: 226, endPoint x: 830, endPoint y: 270, distance: 74.9
click at [822, 233] on tr "**********" at bounding box center [507, 227] width 948 height 111
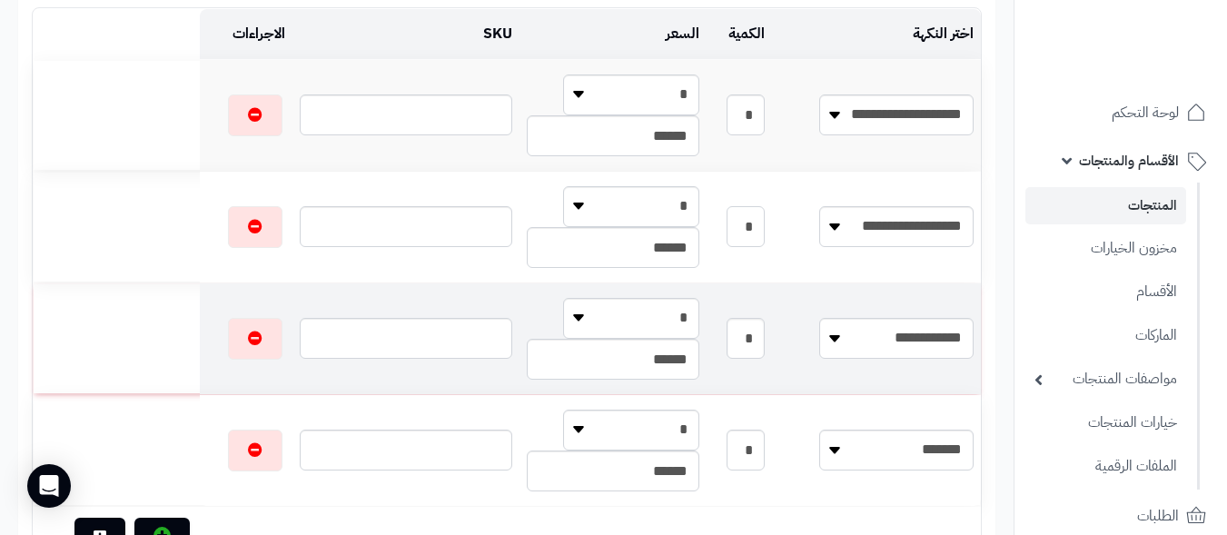
type input "*"
drag, startPoint x: 758, startPoint y: 341, endPoint x: 816, endPoint y: 339, distance: 57.3
click at [816, 339] on tr "**********" at bounding box center [507, 338] width 948 height 111
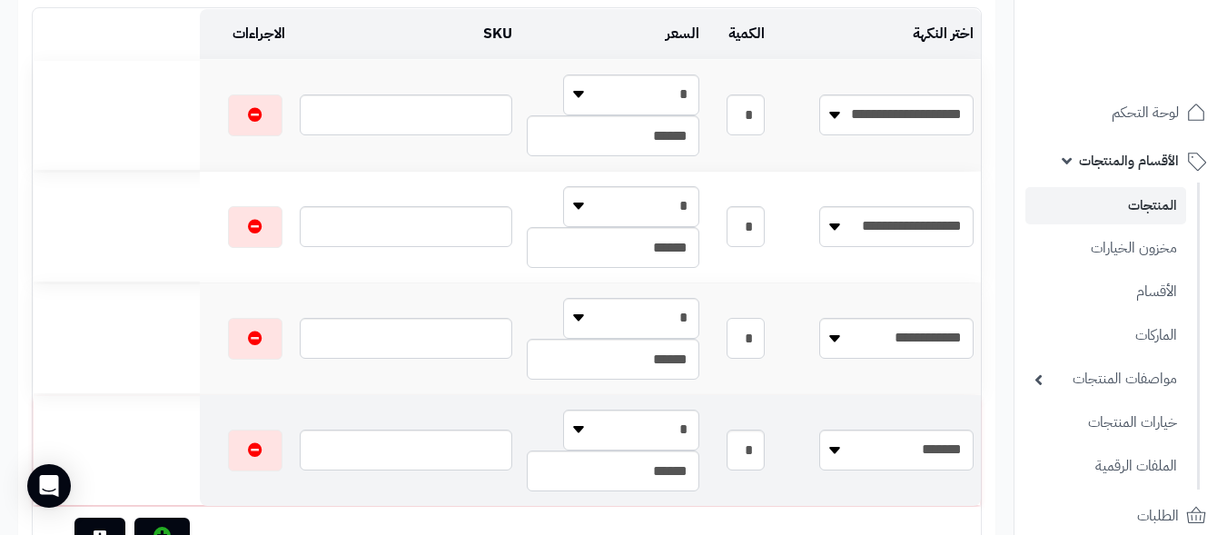
type input "*"
drag, startPoint x: 787, startPoint y: 457, endPoint x: 904, endPoint y: 463, distance: 117.3
click at [872, 452] on tr "**********" at bounding box center [507, 450] width 948 height 111
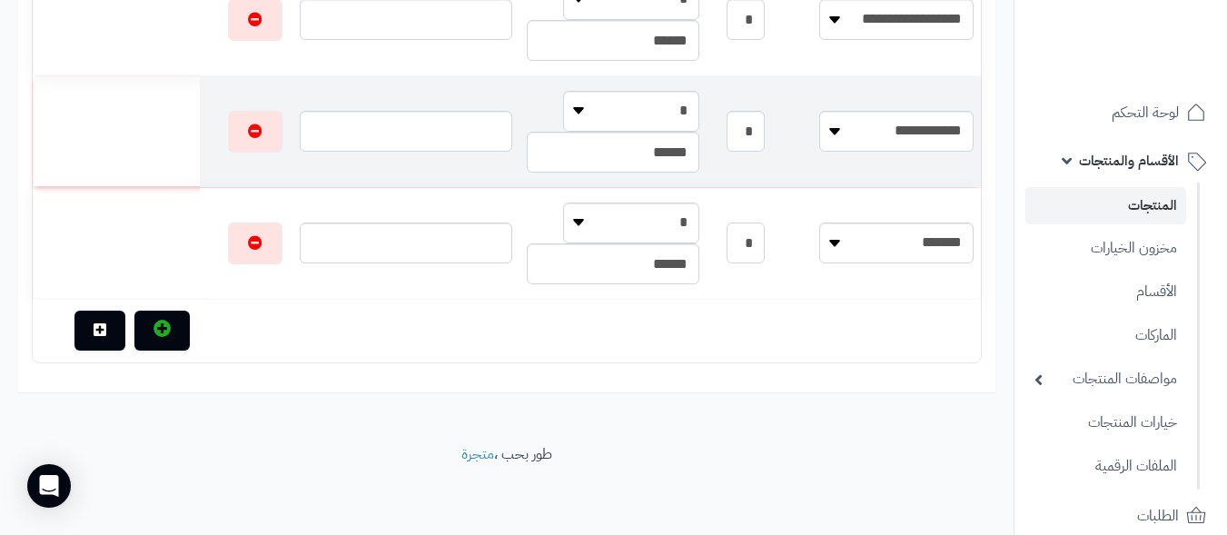
scroll to position [0, 0]
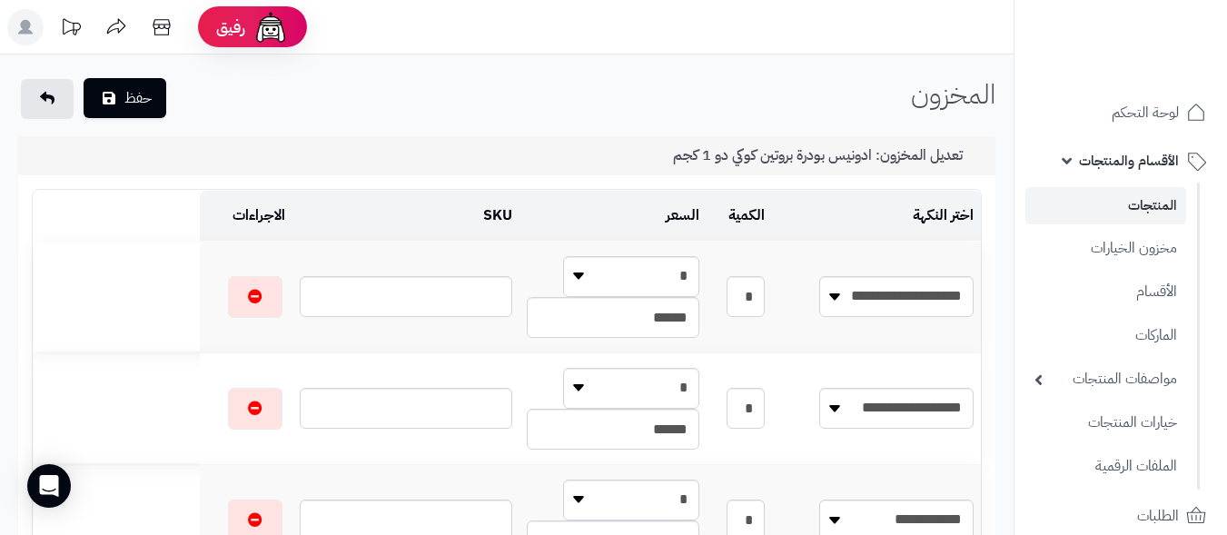
type input "*"
click at [161, 92] on button "حفظ" at bounding box center [125, 98] width 83 height 40
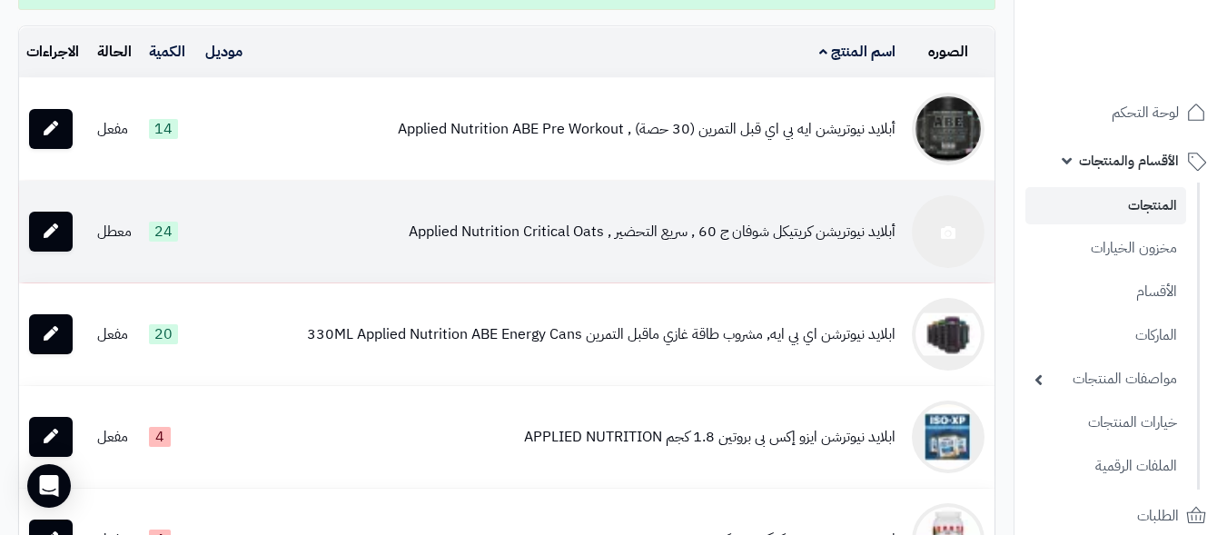
scroll to position [91, 0]
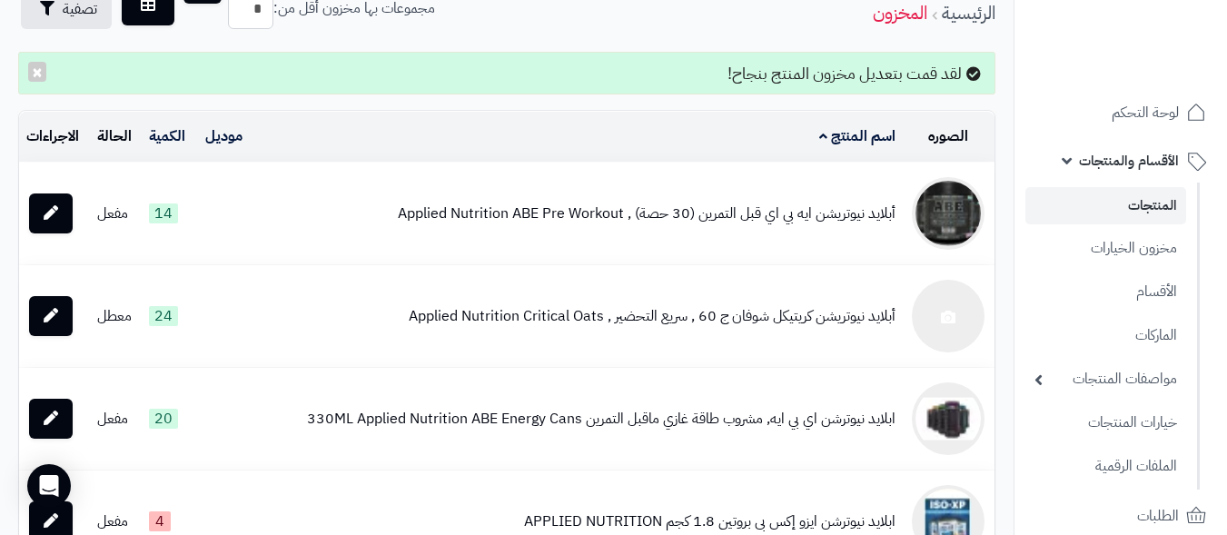
click at [770, 218] on td "أبلايد نيوتريشن ايه بي اي قبل التمرين (30 حصة) , Applied Nutrition ABE Pre Work…" at bounding box center [576, 214] width 652 height 102
click at [756, 220] on td "أبلايد نيوتريشن ايه بي اي قبل التمرين (30 حصة) , Applied Nutrition ABE Pre Work…" at bounding box center [576, 214] width 652 height 102
click at [971, 222] on img at bounding box center [948, 213] width 73 height 73
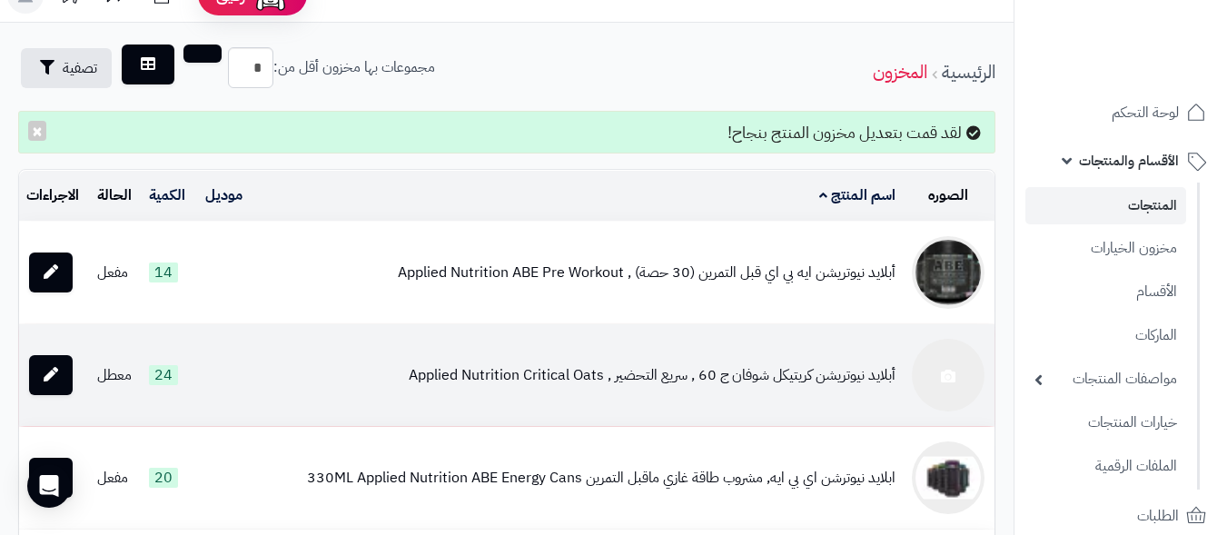
scroll to position [0, 0]
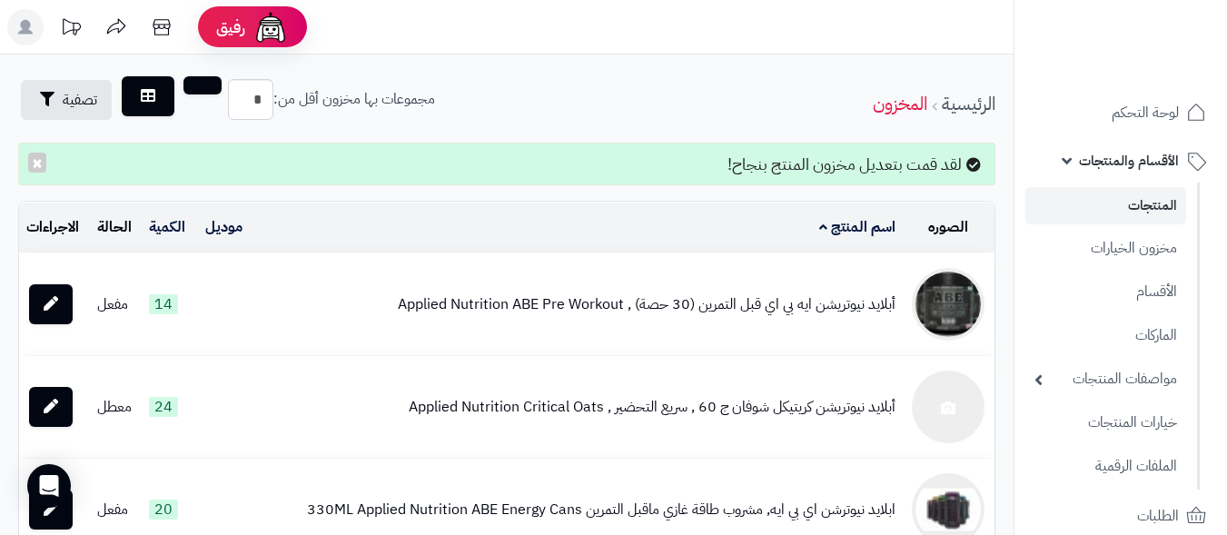
click at [847, 298] on td "أبلايد نيوتريشن ايه بي اي قبل التمرين (30 حصة) , Applied Nutrition ABE Pre Work…" at bounding box center [576, 304] width 652 height 102
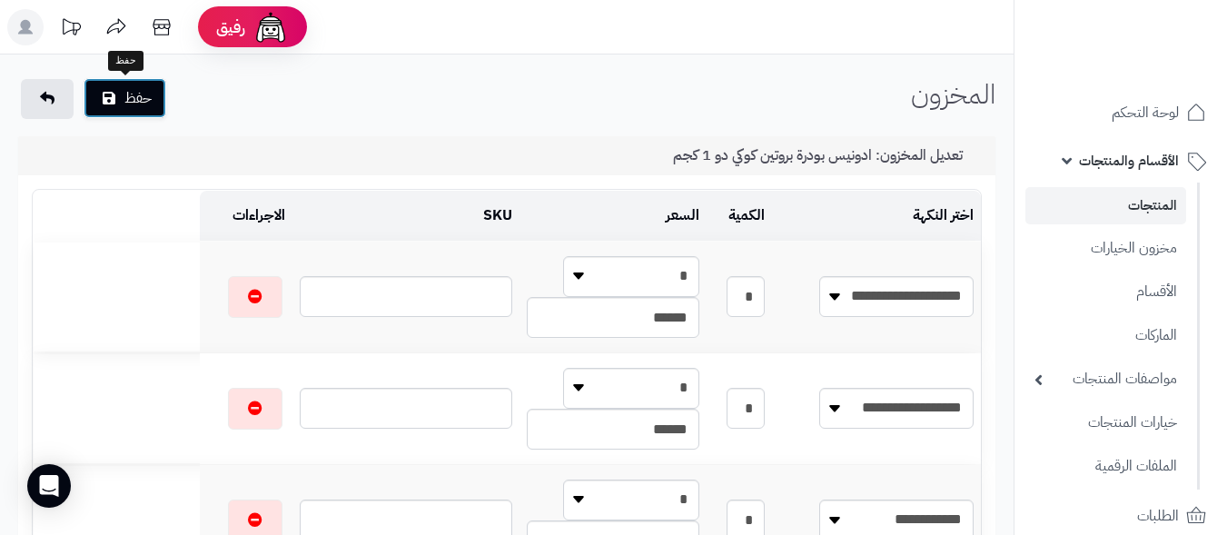
click at [134, 96] on button "حفظ" at bounding box center [125, 98] width 83 height 40
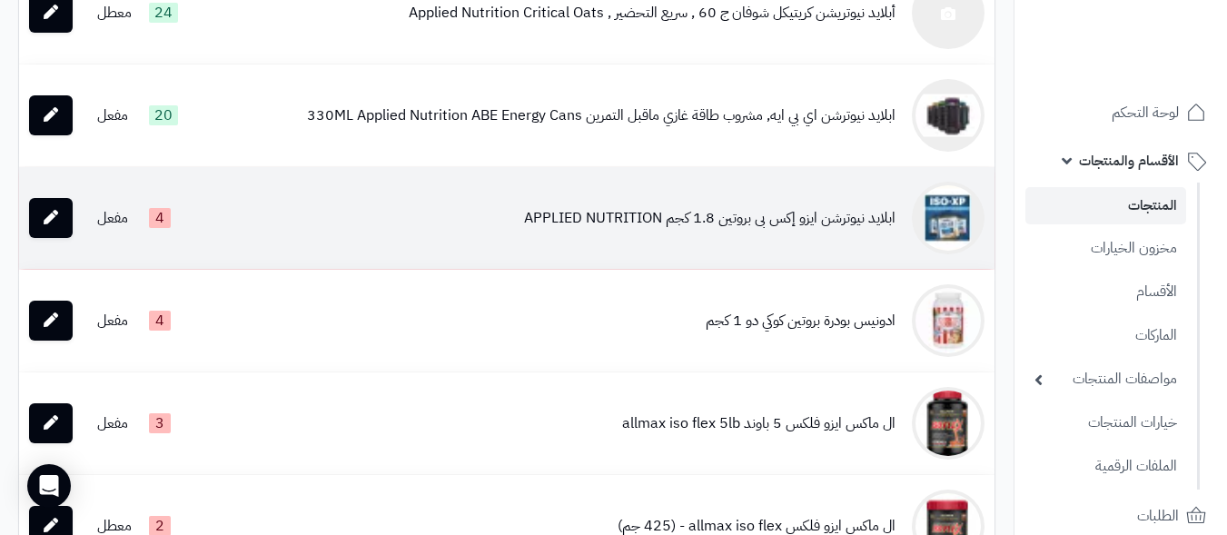
scroll to position [818, 0]
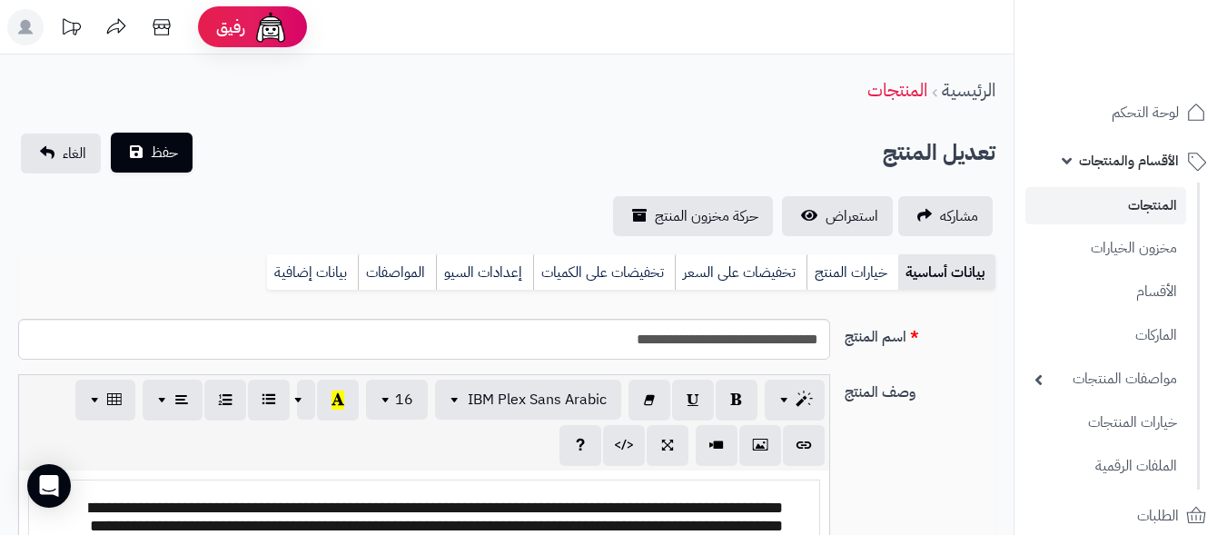
scroll to position [312, 0]
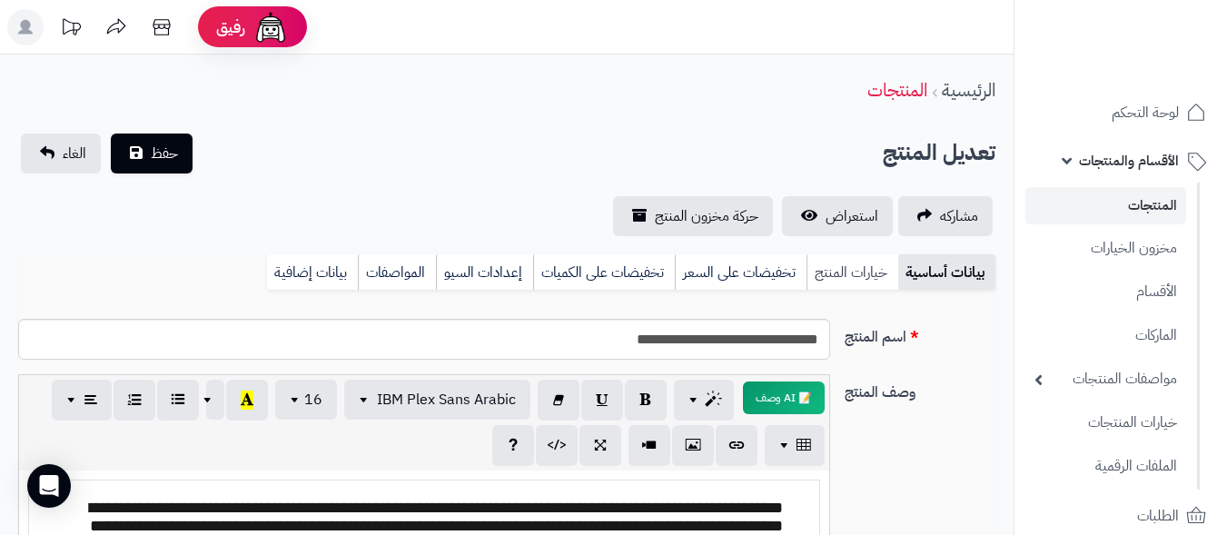
click at [846, 263] on link "خيارات المنتج" at bounding box center [853, 272] width 92 height 36
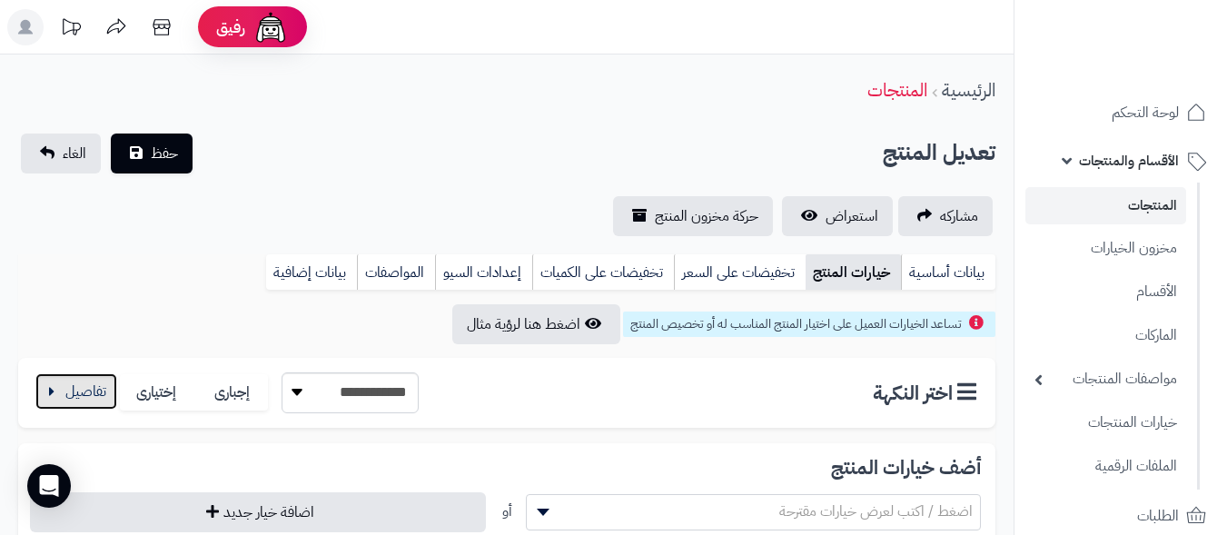
click at [97, 396] on button "button" at bounding box center [76, 391] width 82 height 36
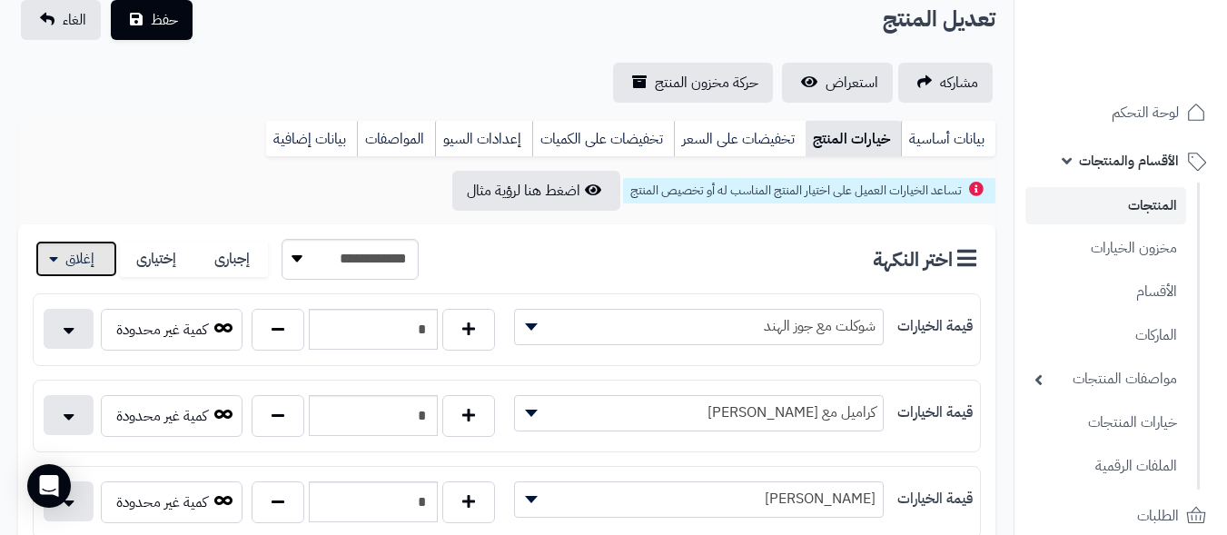
scroll to position [0, 0]
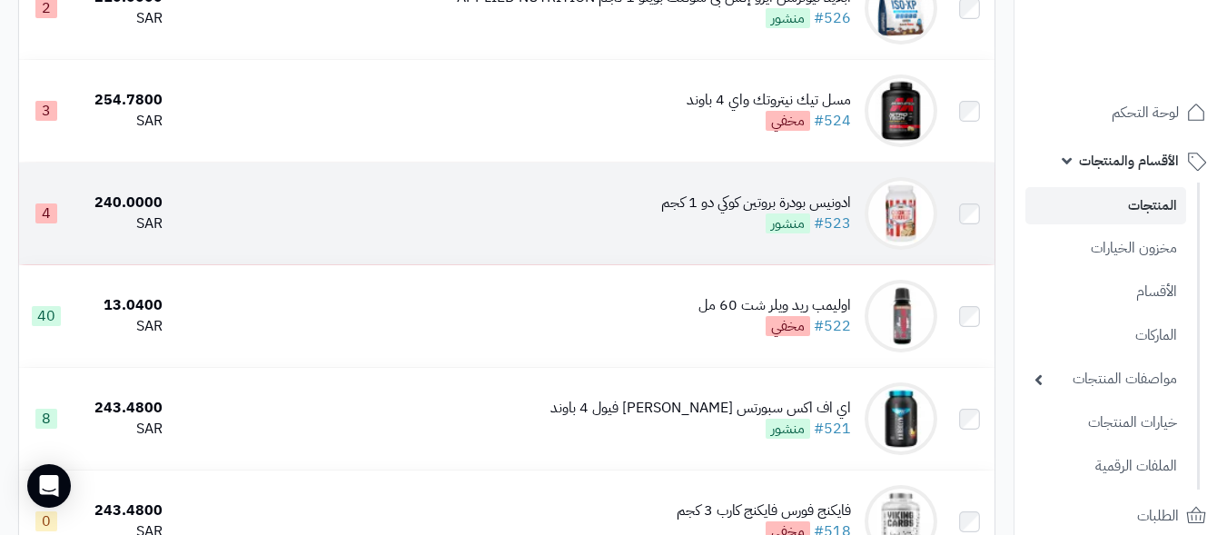
scroll to position [3452, 0]
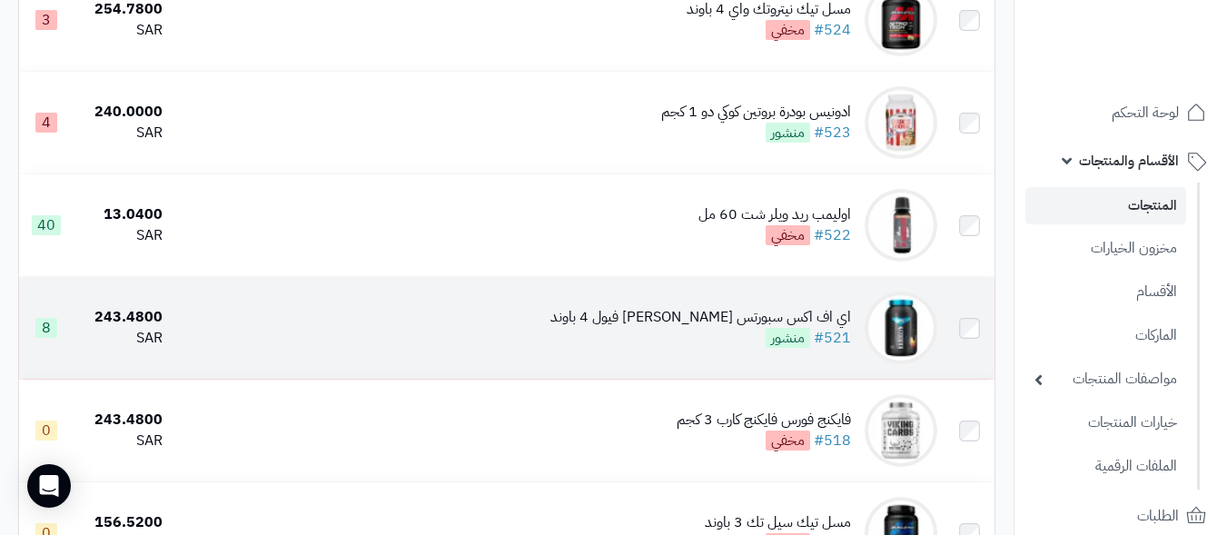
click at [540, 322] on td "اي اف اكس سبورتس كاربولين فيول 4 باوند #521 منشور" at bounding box center [557, 328] width 775 height 102
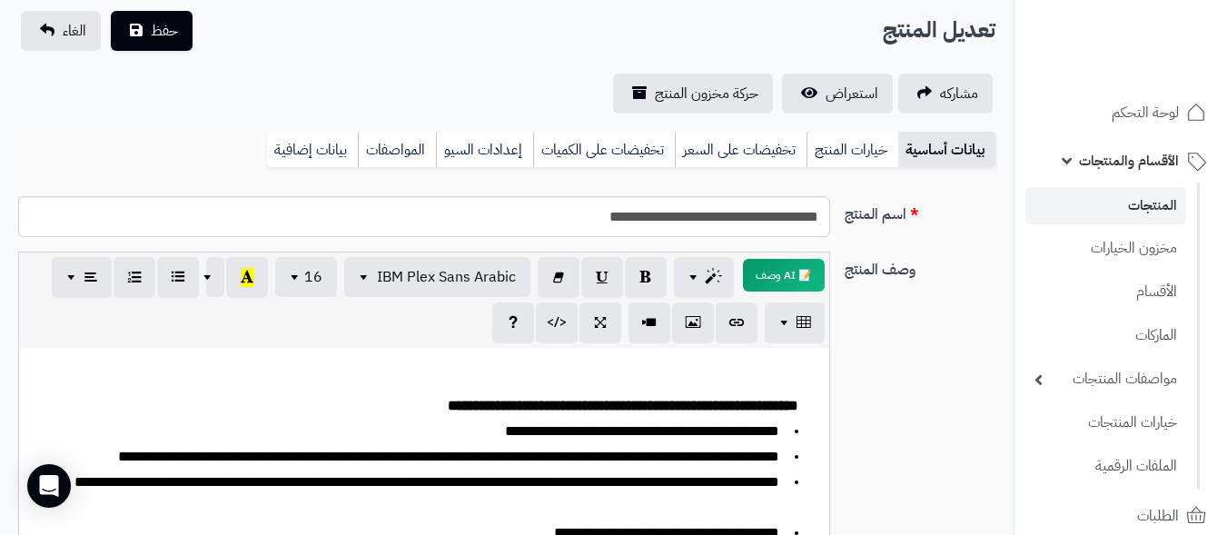
scroll to position [91, 0]
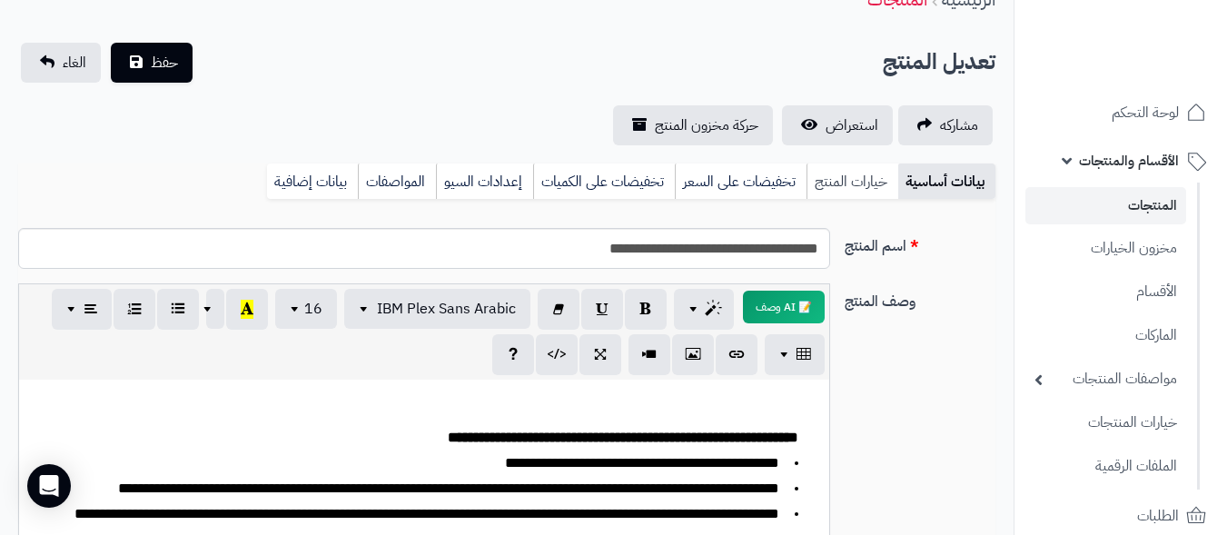
click at [846, 187] on link "خيارات المنتج" at bounding box center [853, 182] width 92 height 36
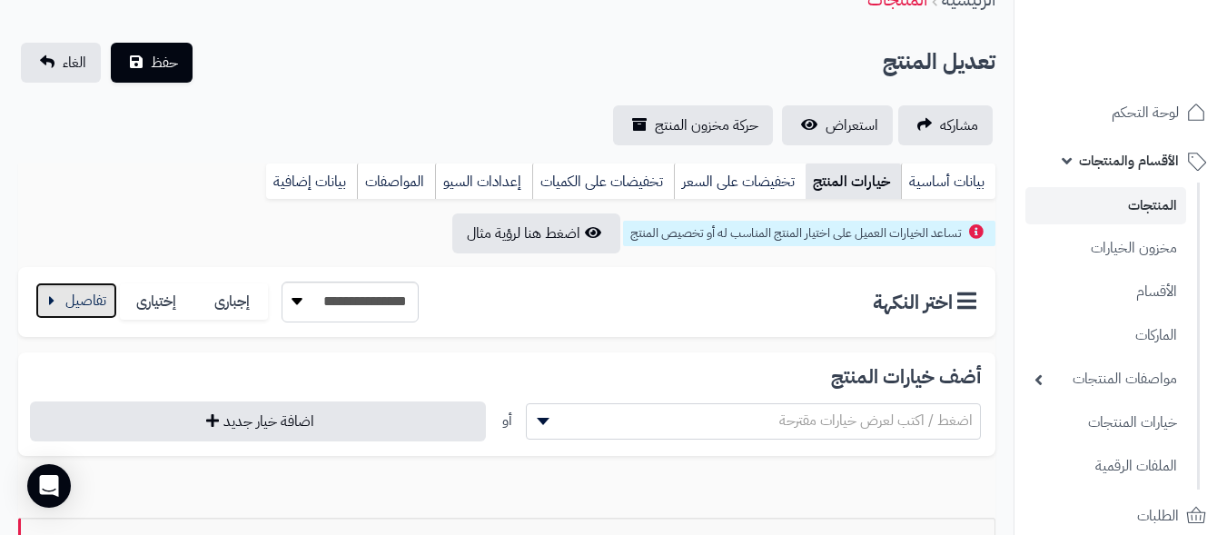
click at [82, 295] on button "button" at bounding box center [76, 300] width 82 height 36
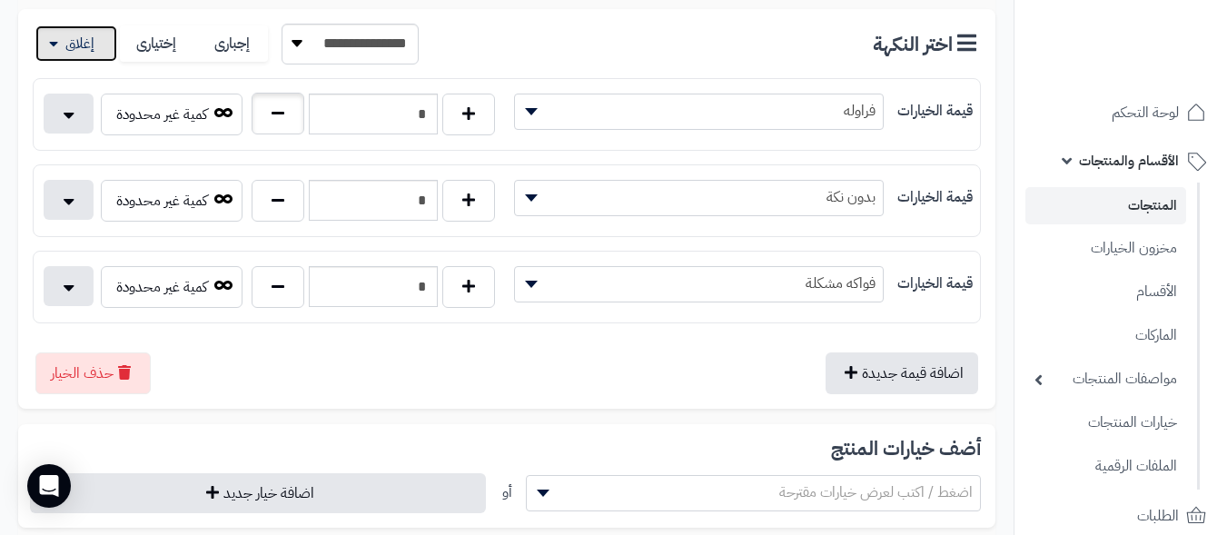
scroll to position [363, 0]
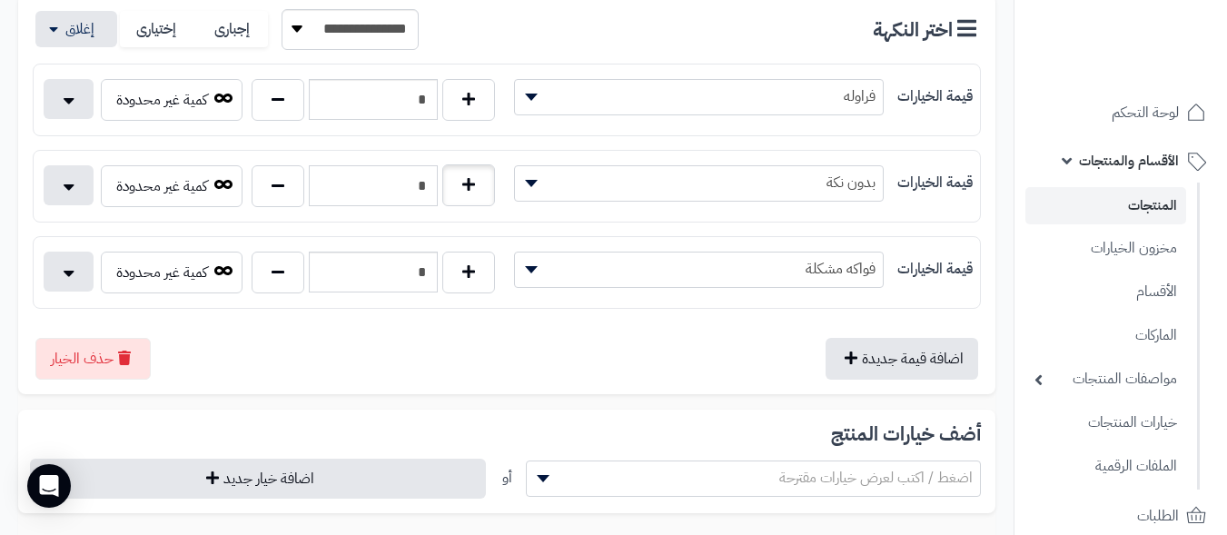
drag, startPoint x: 397, startPoint y: 179, endPoint x: 453, endPoint y: 183, distance: 56.5
click at [451, 183] on div "*" at bounding box center [373, 186] width 253 height 42
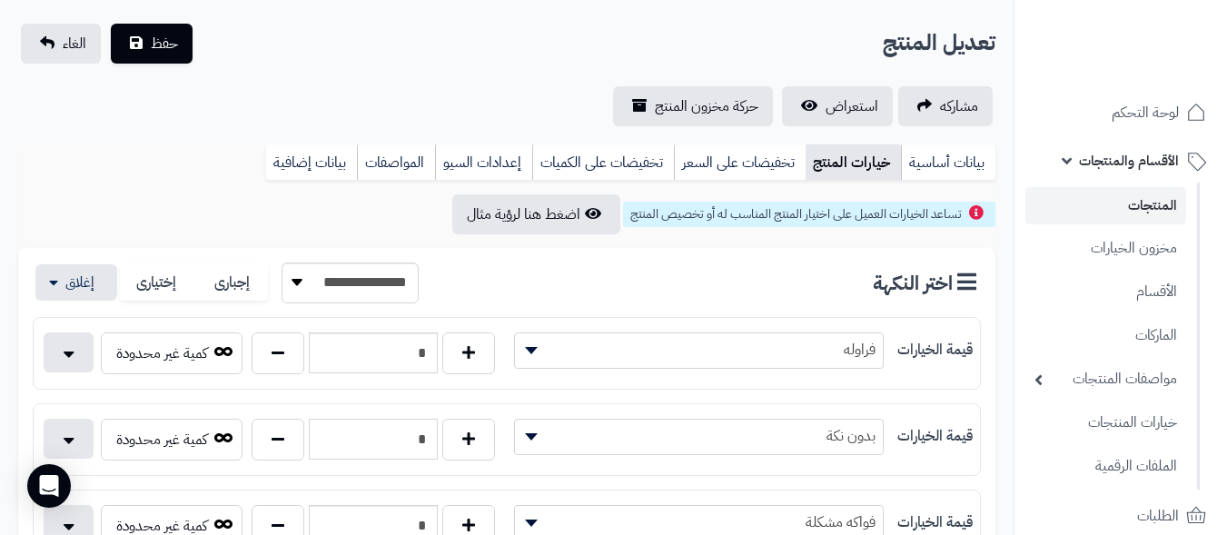
scroll to position [91, 0]
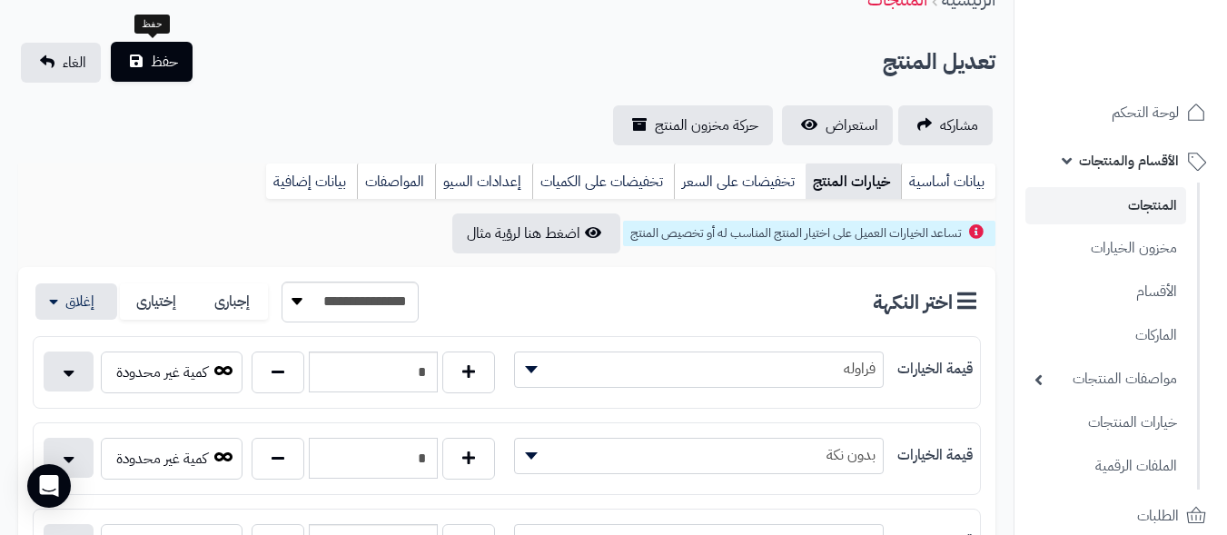
type input "*"
click at [164, 63] on span "حفظ" at bounding box center [164, 62] width 27 height 22
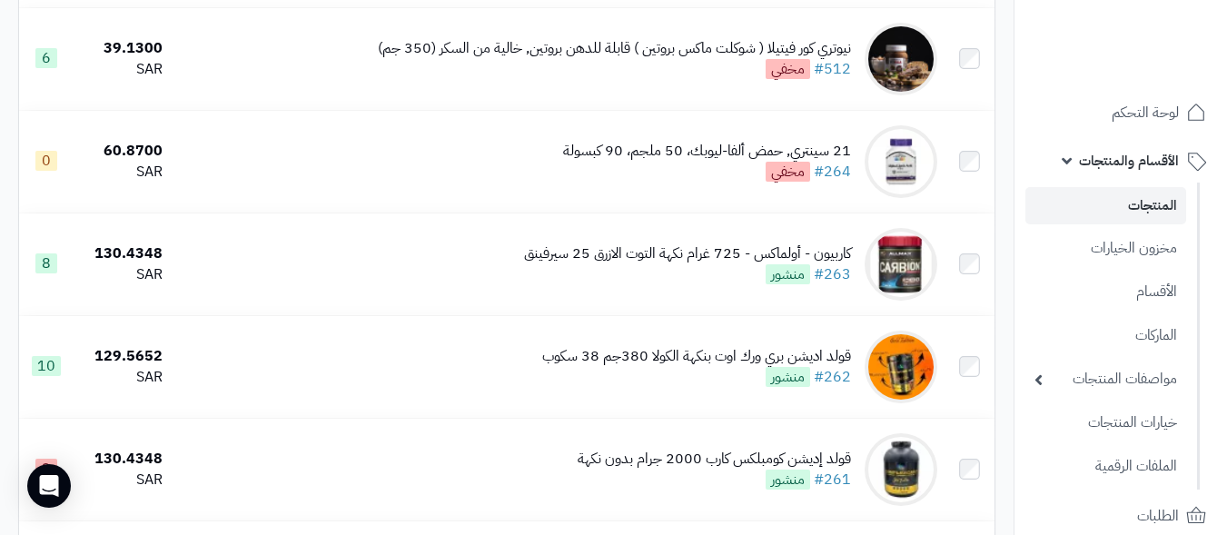
scroll to position [4451, 0]
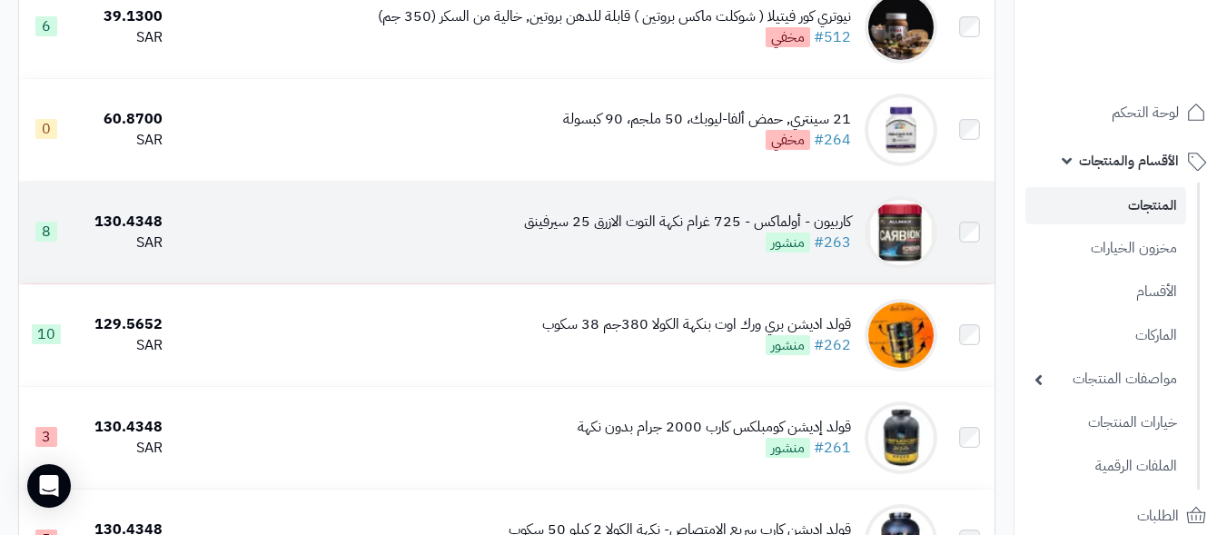
click at [454, 233] on td "كاربيون - أولماكس - 725 غرام نكهة التوت الازرق 25 سيرفينق #263 منشور" at bounding box center [557, 233] width 775 height 102
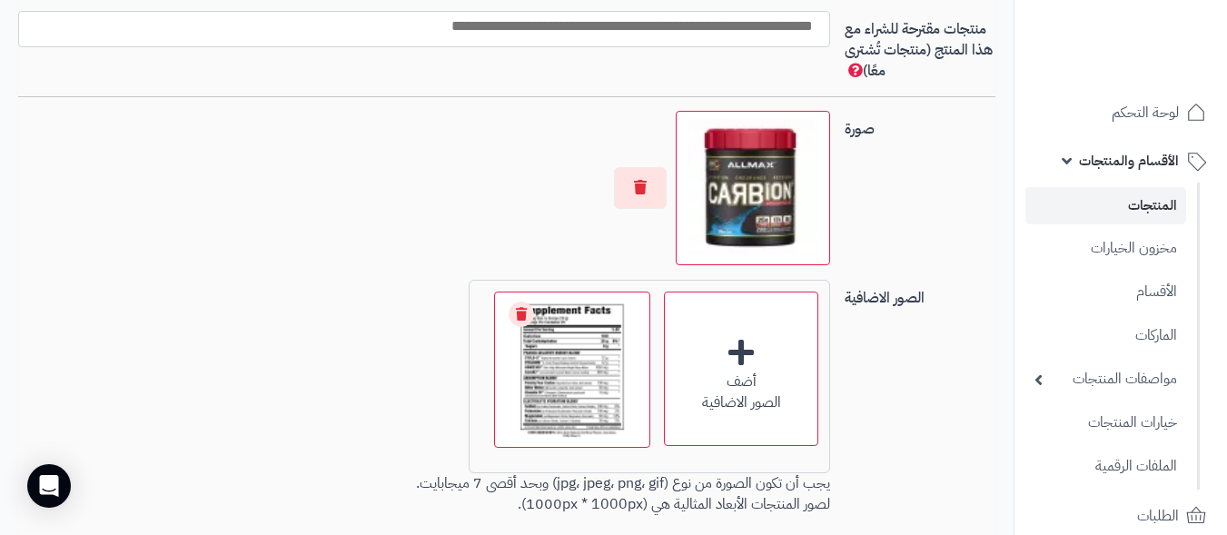
scroll to position [1422, 0]
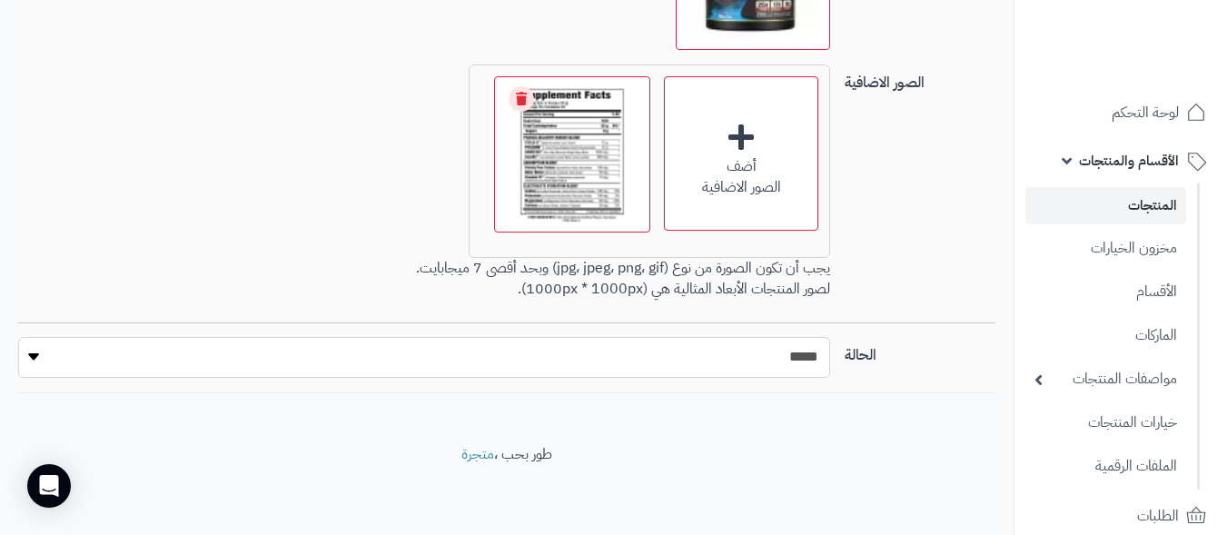
click at [760, 363] on select "***** ****" at bounding box center [424, 357] width 812 height 41
select select "*"
click at [18, 337] on select "***** ****" at bounding box center [424, 357] width 812 height 41
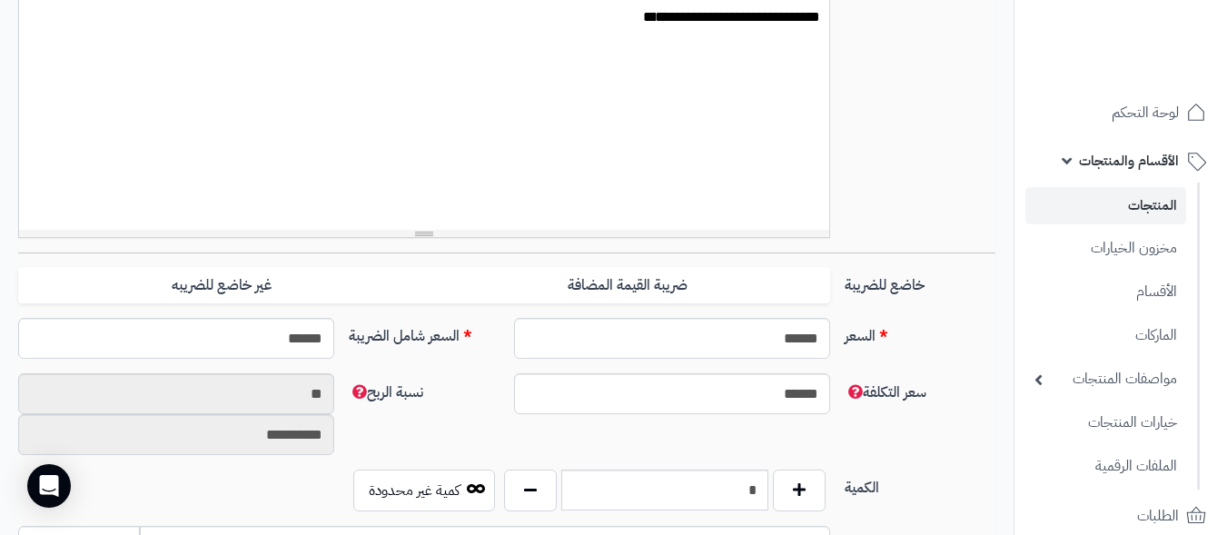
scroll to position [0, 0]
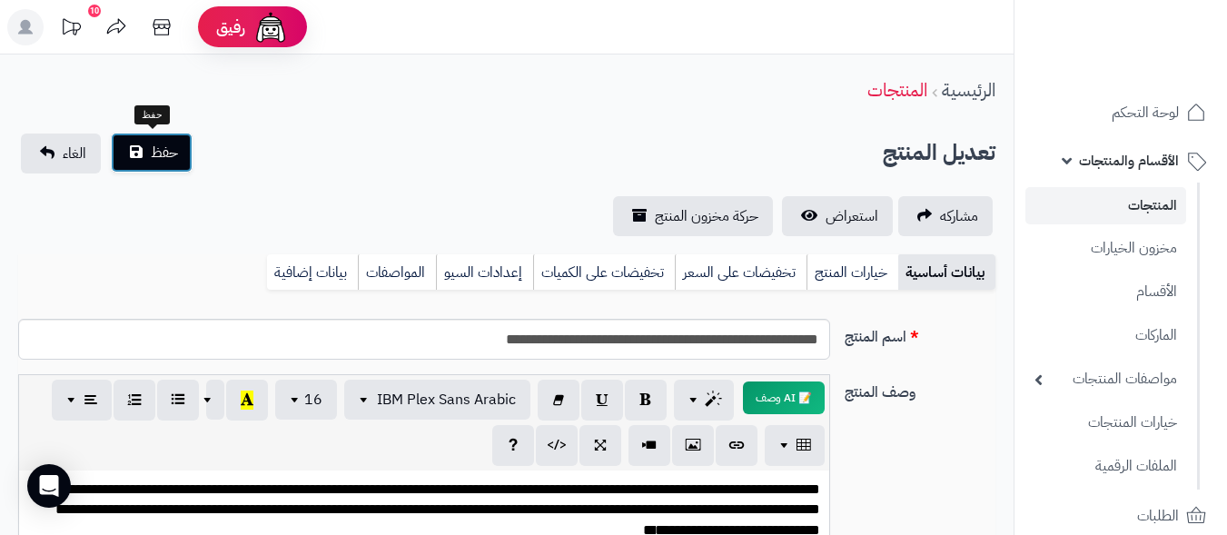
click at [173, 155] on span "حفظ" at bounding box center [164, 153] width 27 height 22
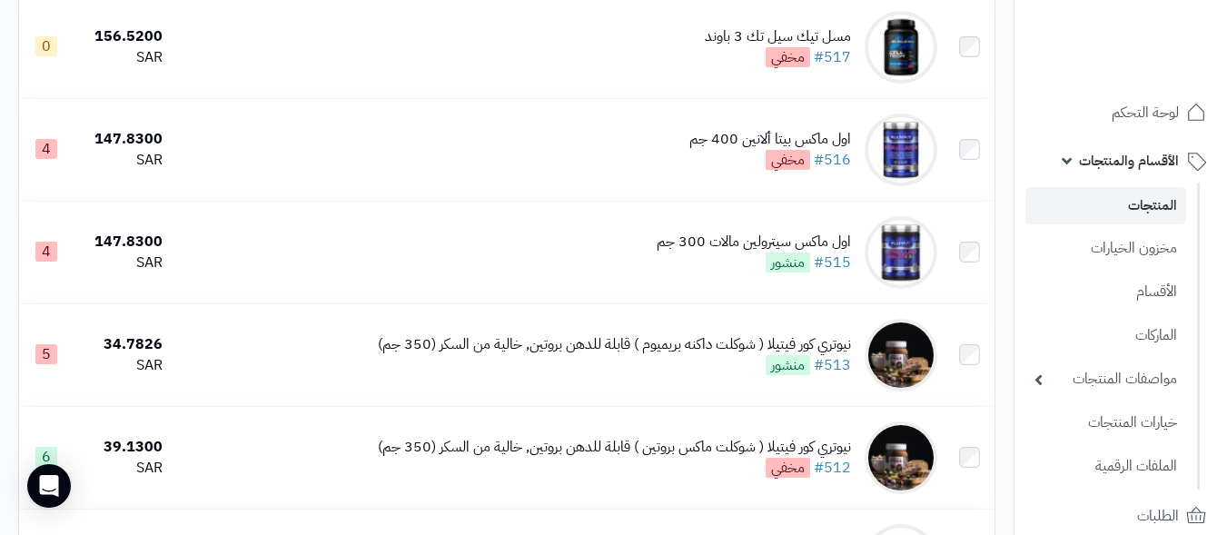
scroll to position [4088, 0]
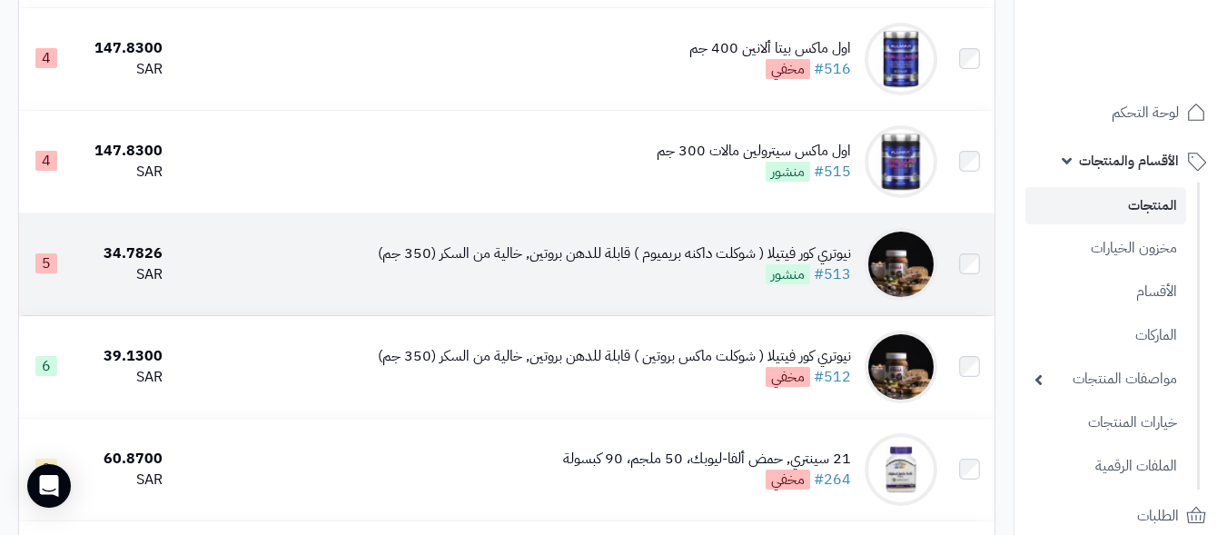
click at [550, 264] on div "نيوتري كور فيتيلا ( شوكلت داكنه بريميوم ) قابلة للدهن بروتين, خالية من السكر (3…" at bounding box center [614, 253] width 473 height 21
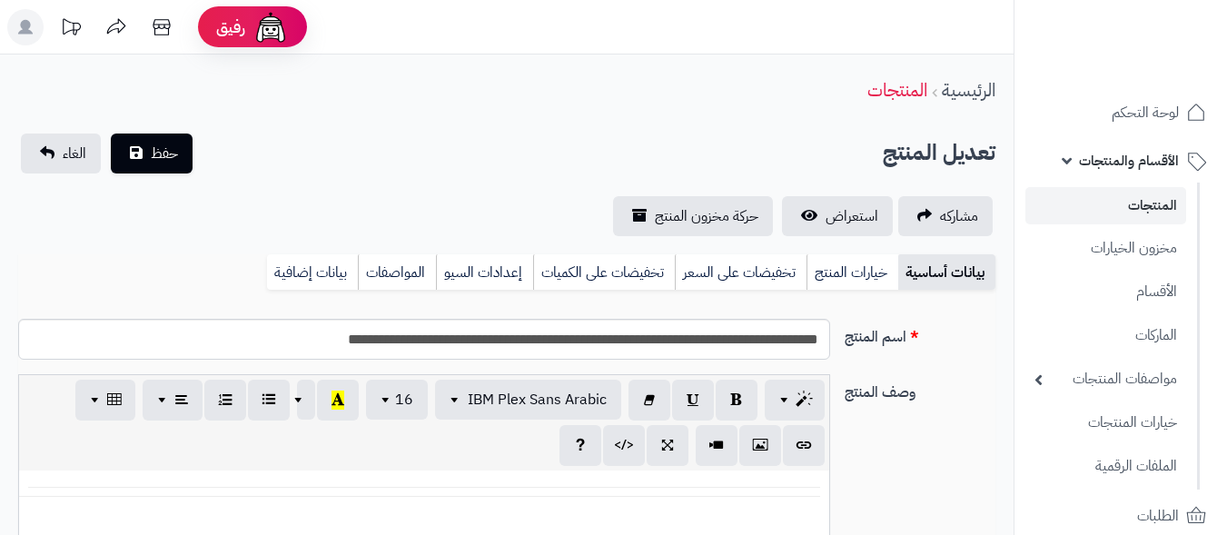
select select
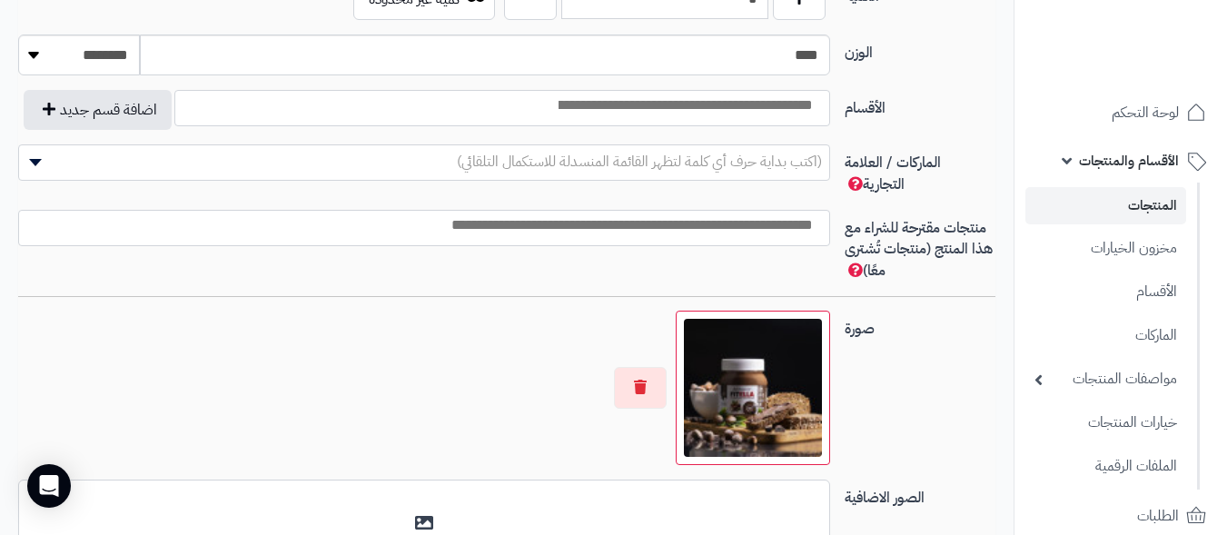
scroll to position [1338, 0]
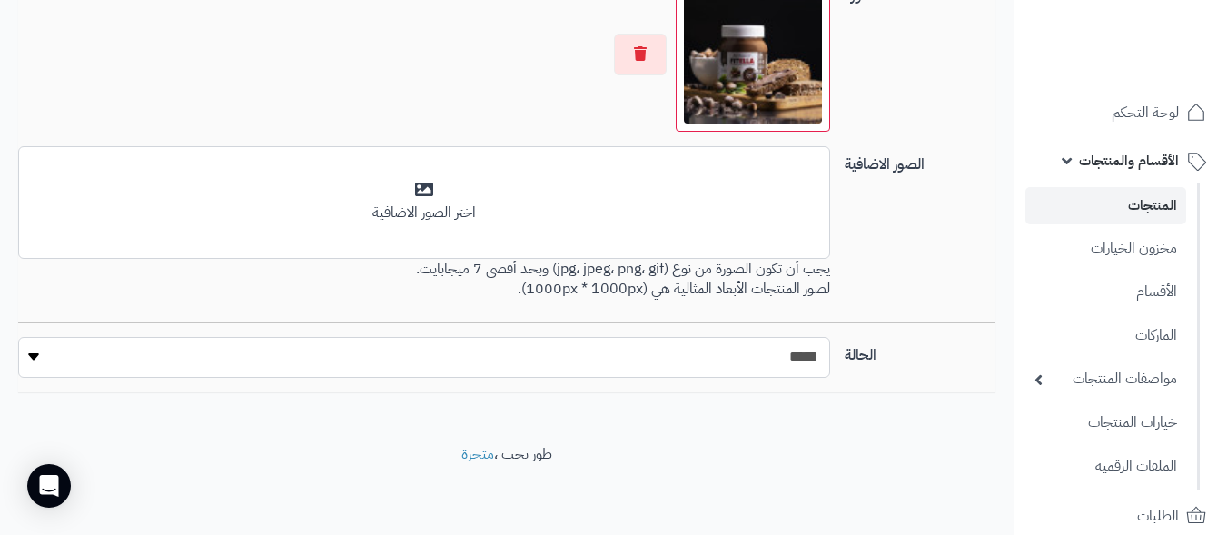
click at [804, 361] on select "***** ****" at bounding box center [424, 357] width 812 height 41
select select "*"
click at [18, 337] on select "***** ****" at bounding box center [424, 357] width 812 height 41
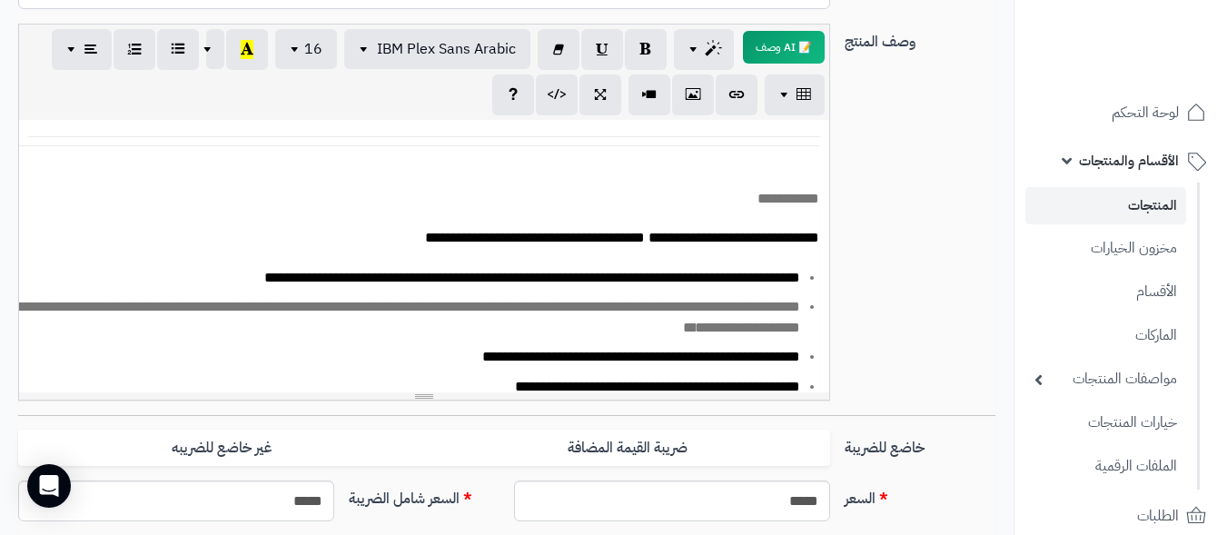
scroll to position [0, 0]
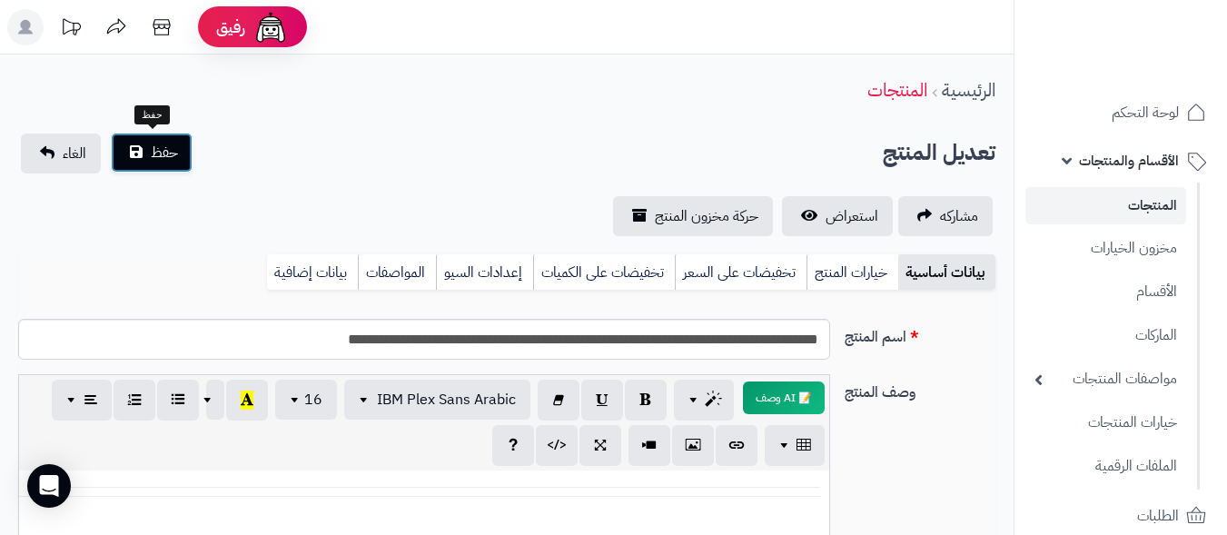
click at [159, 144] on span "حفظ" at bounding box center [164, 153] width 27 height 22
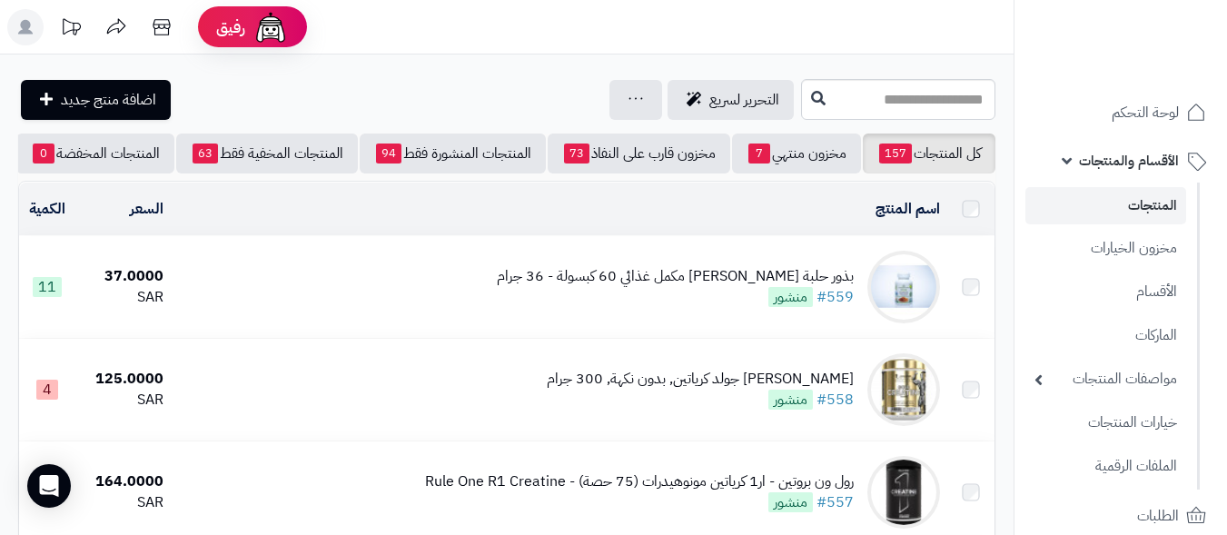
scroll to position [4028, 0]
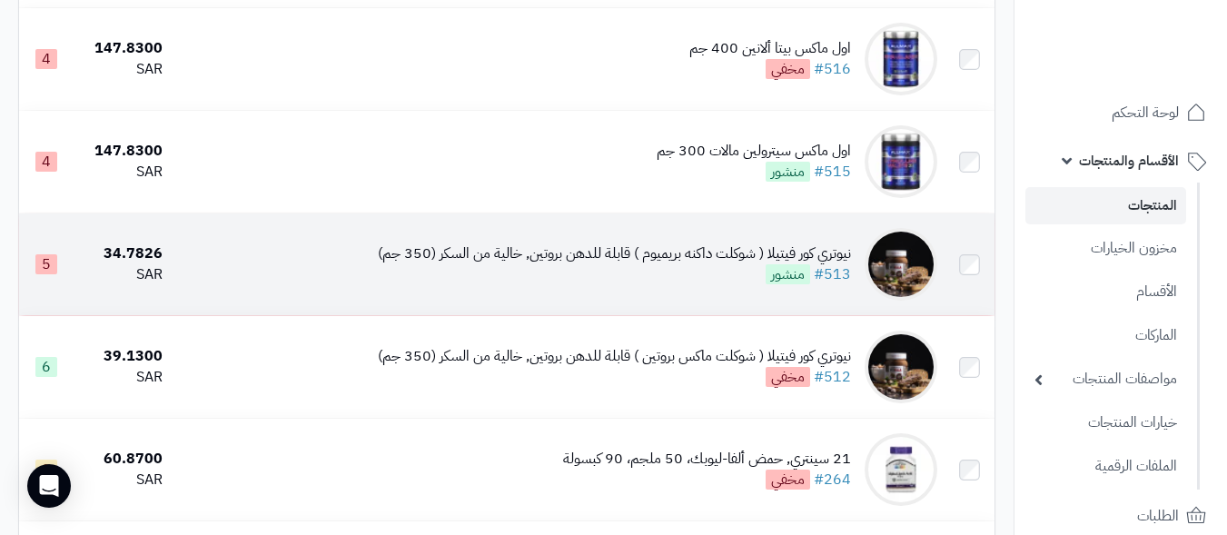
click at [659, 264] on div "نيوتري كور فيتيلا ( شوكلت داكنه بريميوم ) قابلة للدهن بروتين, خالية من السكر (3…" at bounding box center [614, 253] width 473 height 21
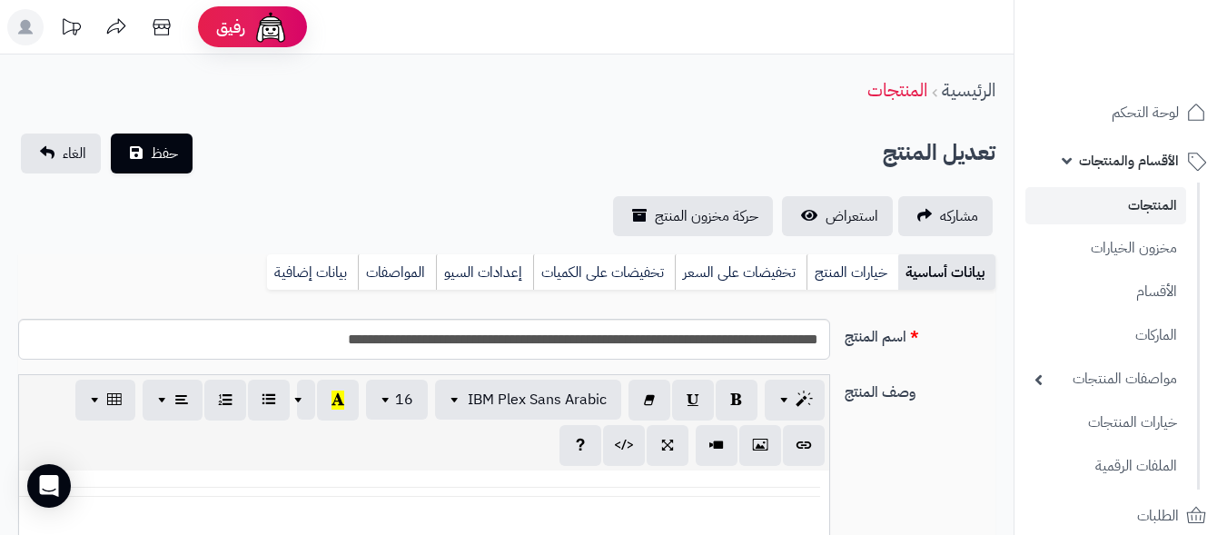
select select
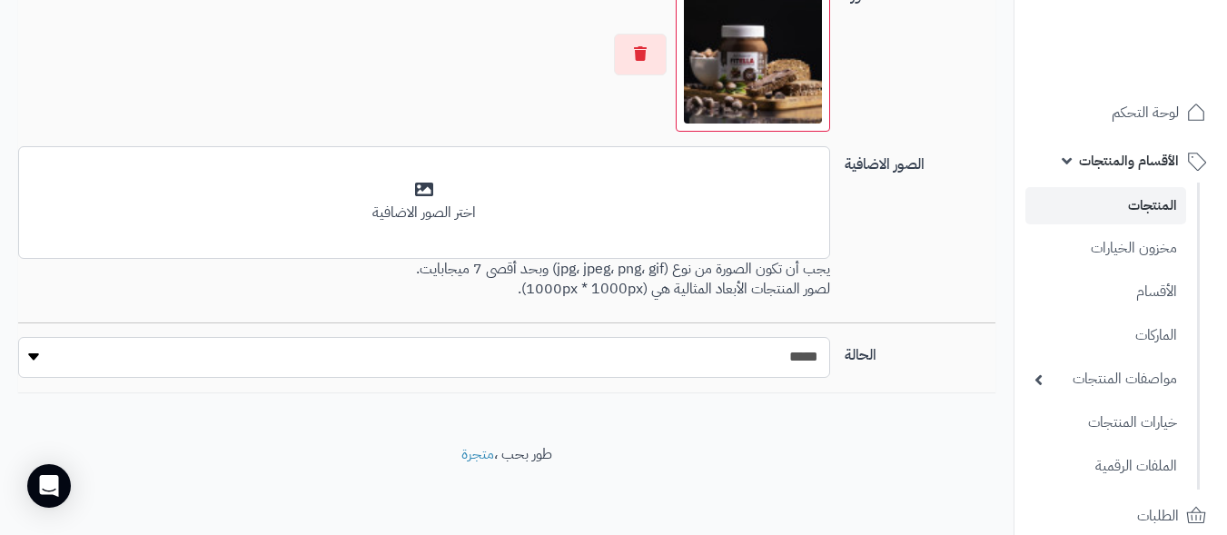
click at [654, 350] on select "***** ****" at bounding box center [424, 357] width 812 height 41
select select "*"
click at [18, 337] on select "***** ****" at bounding box center [424, 357] width 812 height 41
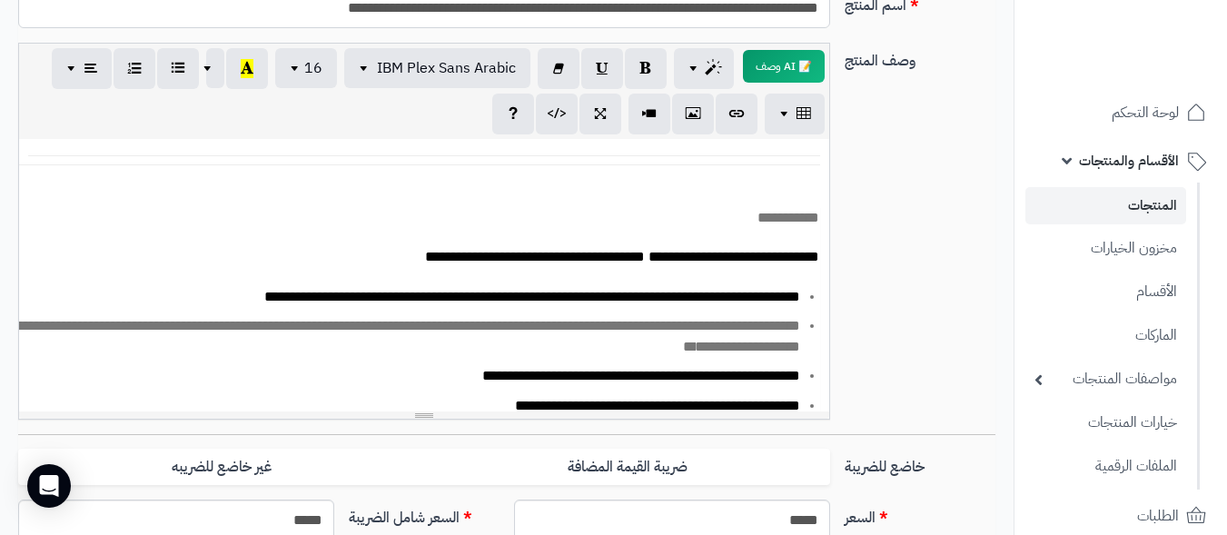
scroll to position [0, 0]
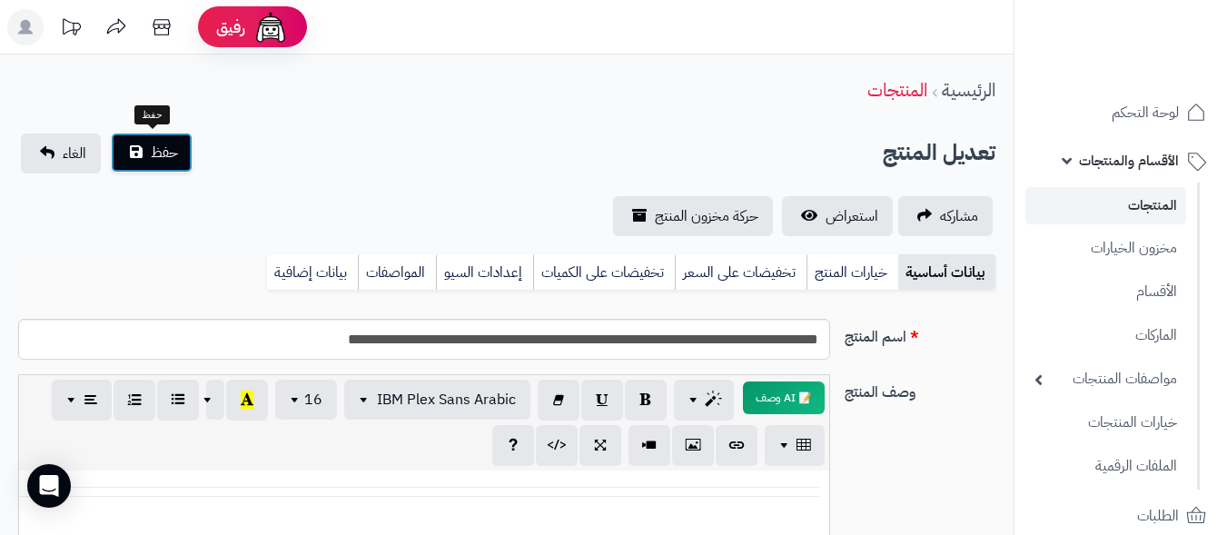
click at [161, 149] on span "حفظ" at bounding box center [164, 153] width 27 height 22
click at [164, 159] on span "حفظ" at bounding box center [164, 153] width 27 height 22
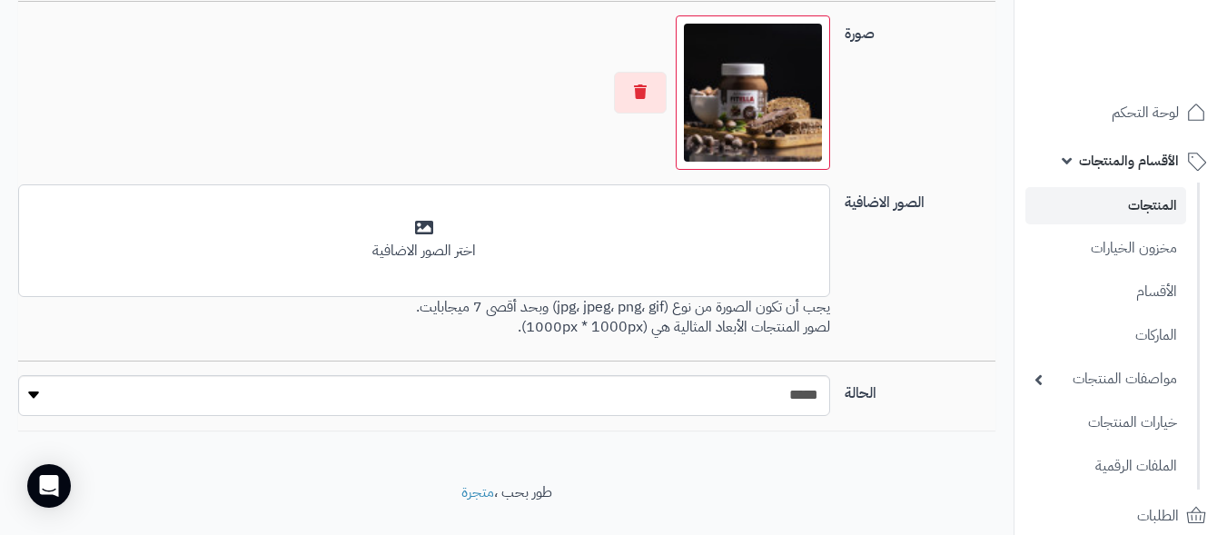
scroll to position [1338, 0]
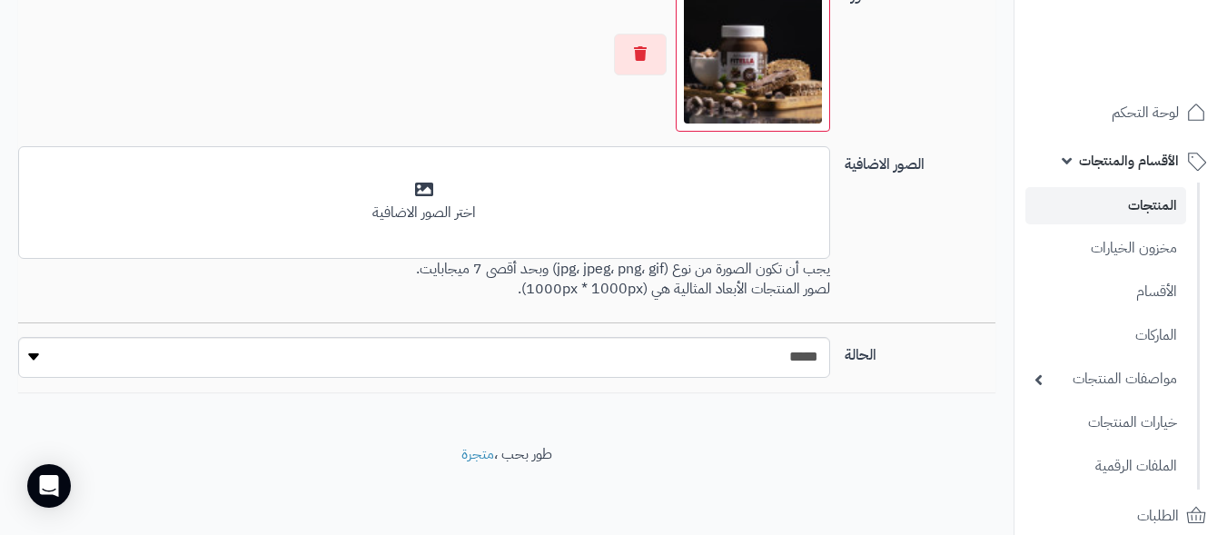
click at [1139, 205] on link "المنتجات" at bounding box center [1106, 205] width 161 height 37
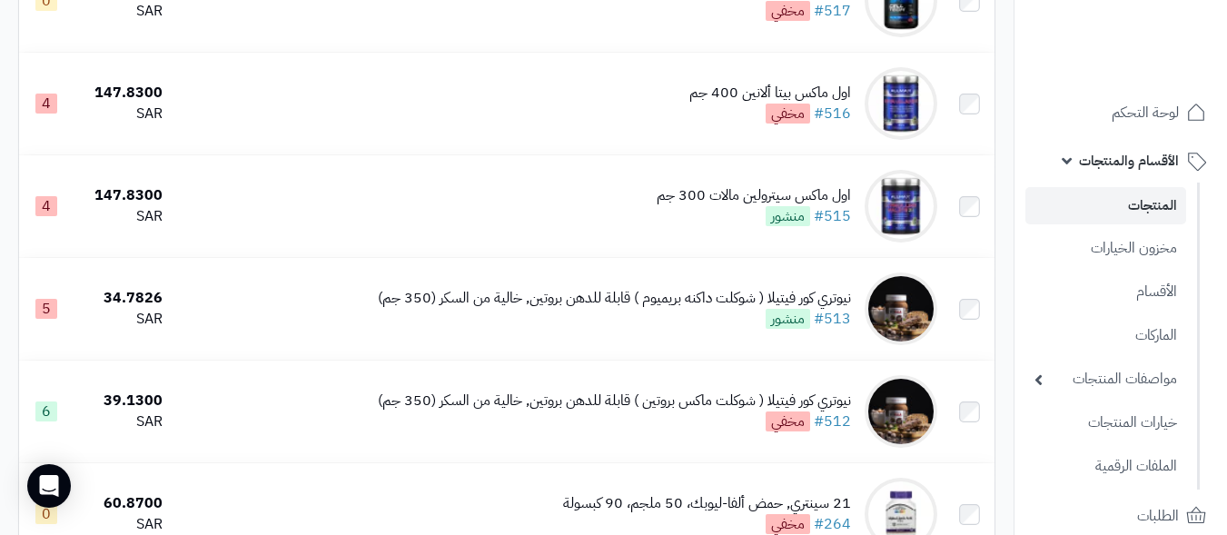
scroll to position [3997, 0]
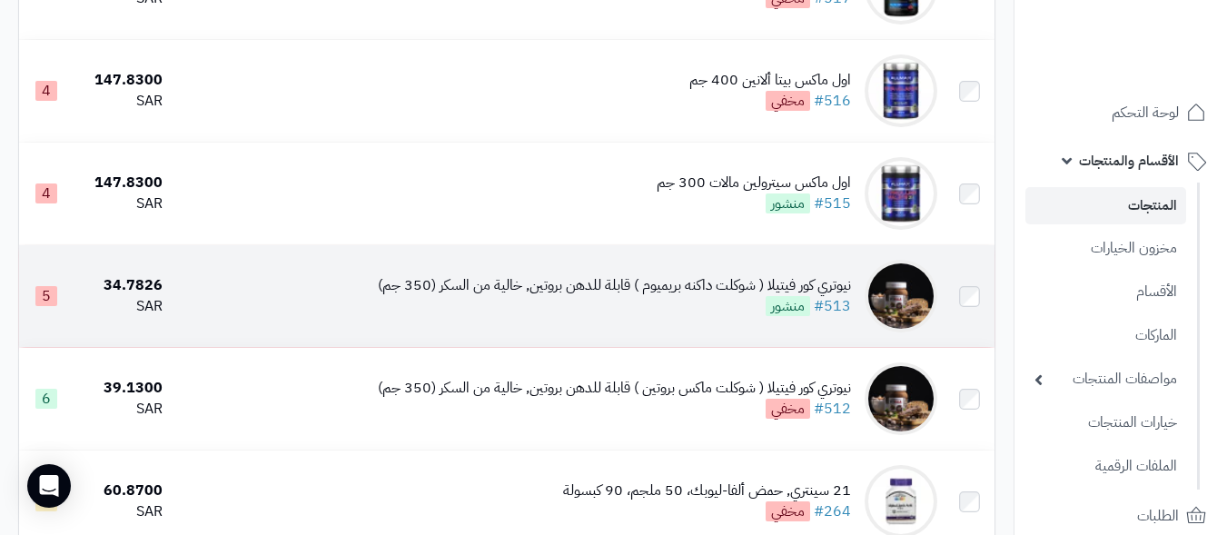
click at [894, 301] on img at bounding box center [901, 296] width 73 height 73
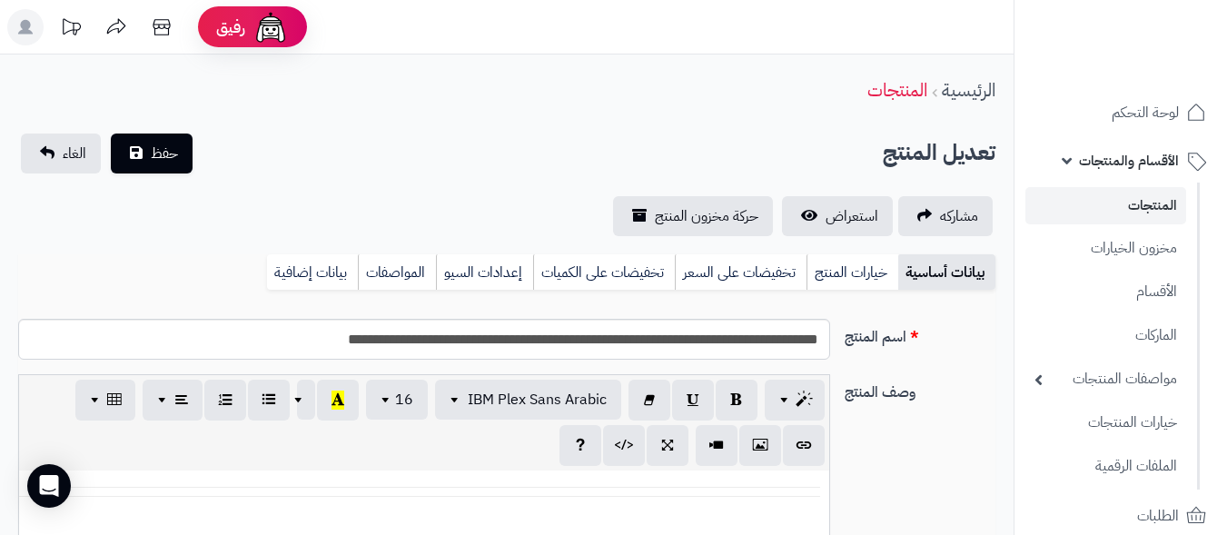
select select
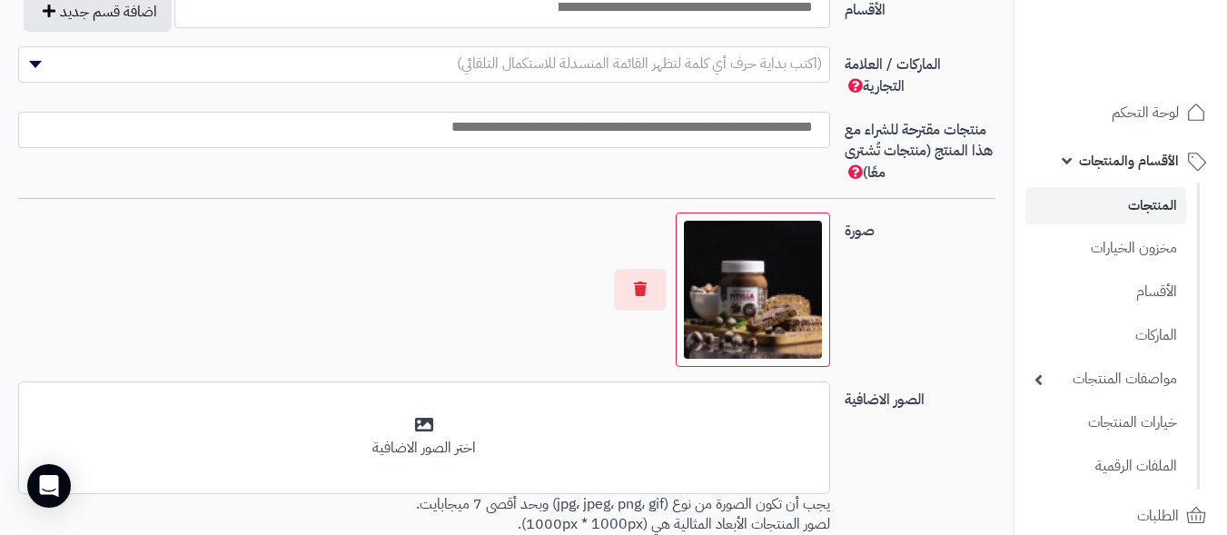
scroll to position [1338, 0]
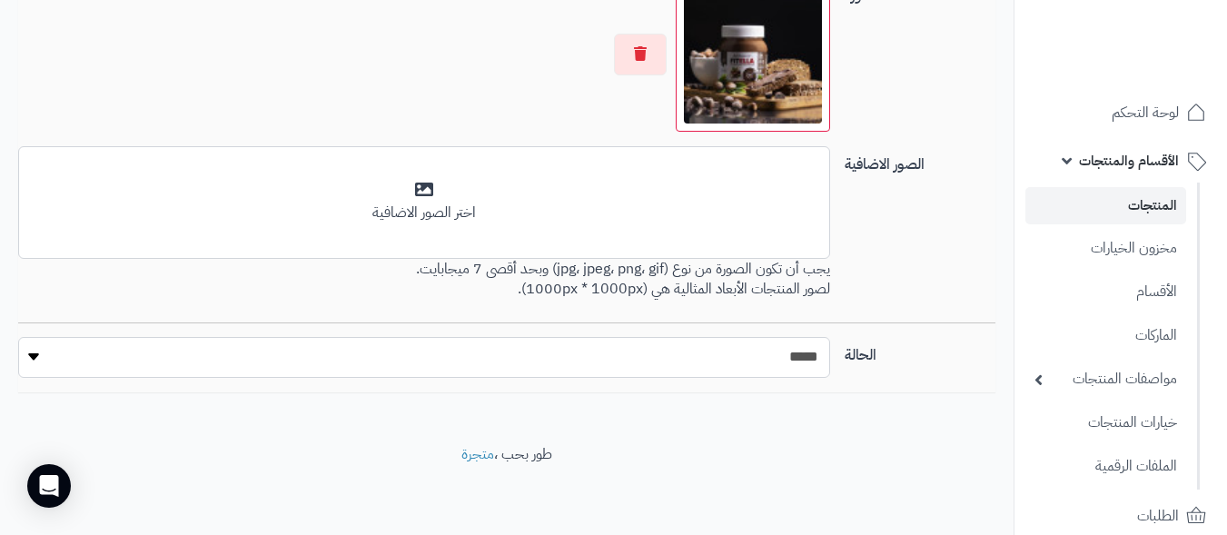
click at [769, 350] on select "***** ****" at bounding box center [424, 357] width 812 height 41
select select "*"
click at [18, 337] on select "***** ****" at bounding box center [424, 357] width 812 height 41
drag, startPoint x: 771, startPoint y: 373, endPoint x: 787, endPoint y: 424, distance: 53.2
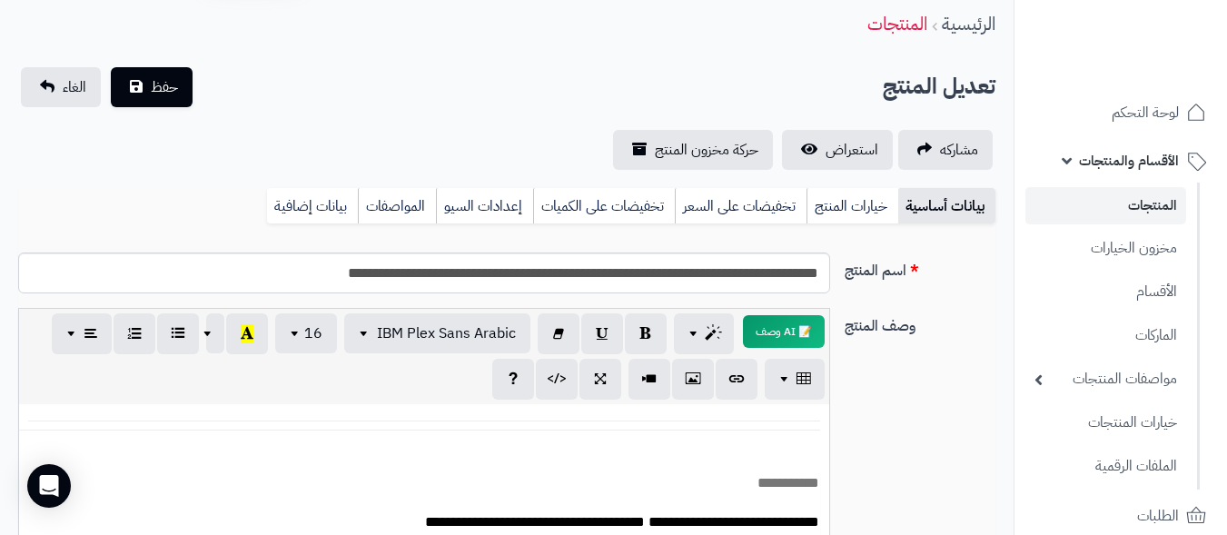
scroll to position [0, 0]
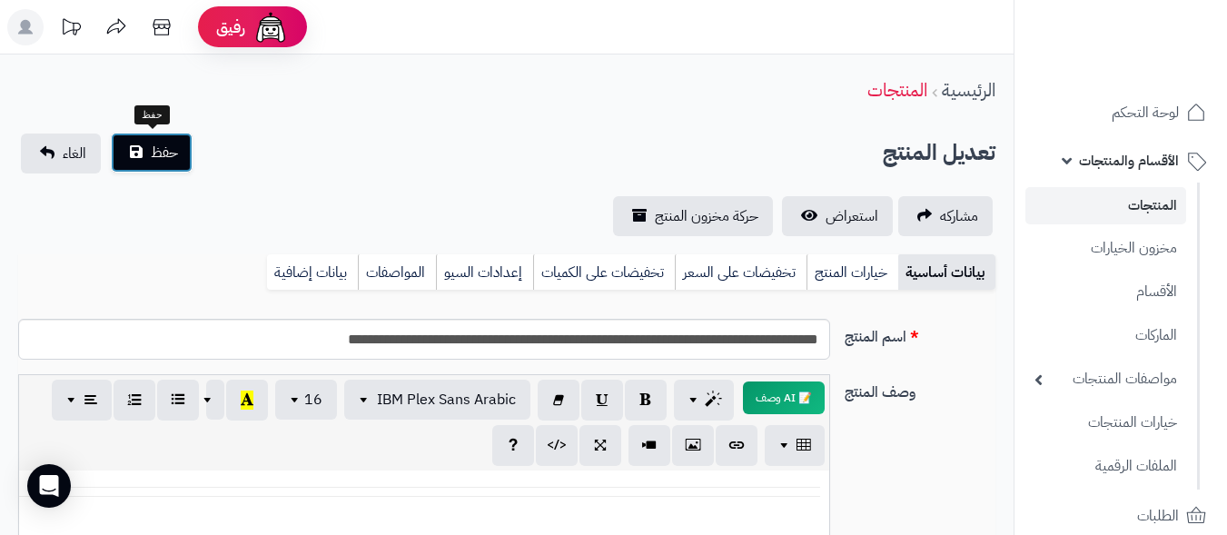
click at [161, 151] on span "حفظ" at bounding box center [164, 153] width 27 height 22
click at [1131, 203] on link "المنتجات" at bounding box center [1106, 205] width 161 height 37
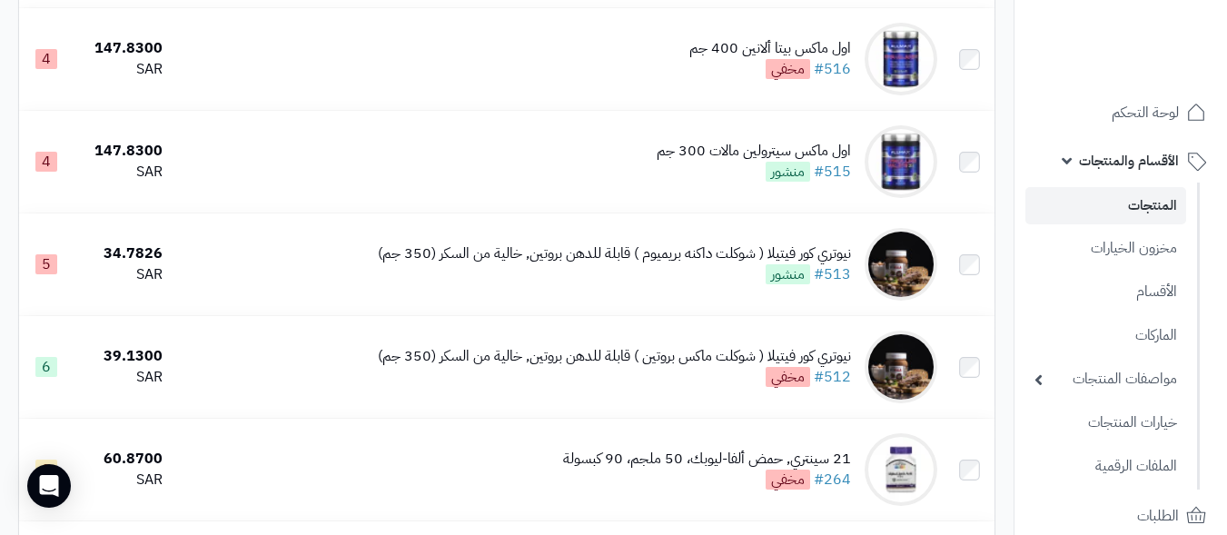
scroll to position [3997, 0]
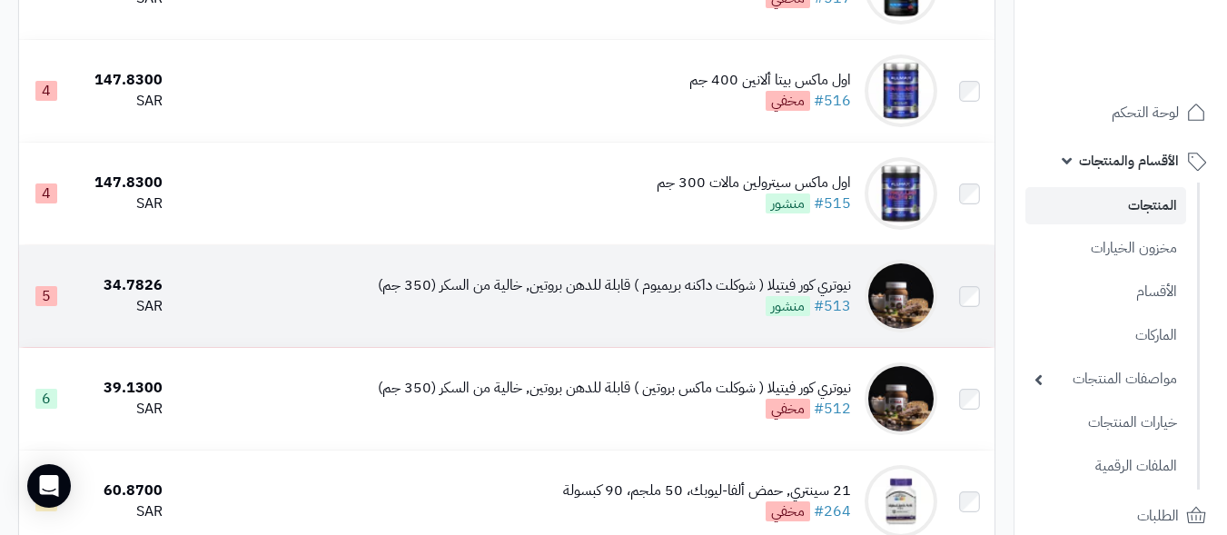
click at [324, 312] on td "نيوتري كور فيتيلا ( شوكلت داكنه بريميوم ) قابلة للدهن بروتين, خالية من السكر (3…" at bounding box center [557, 296] width 775 height 102
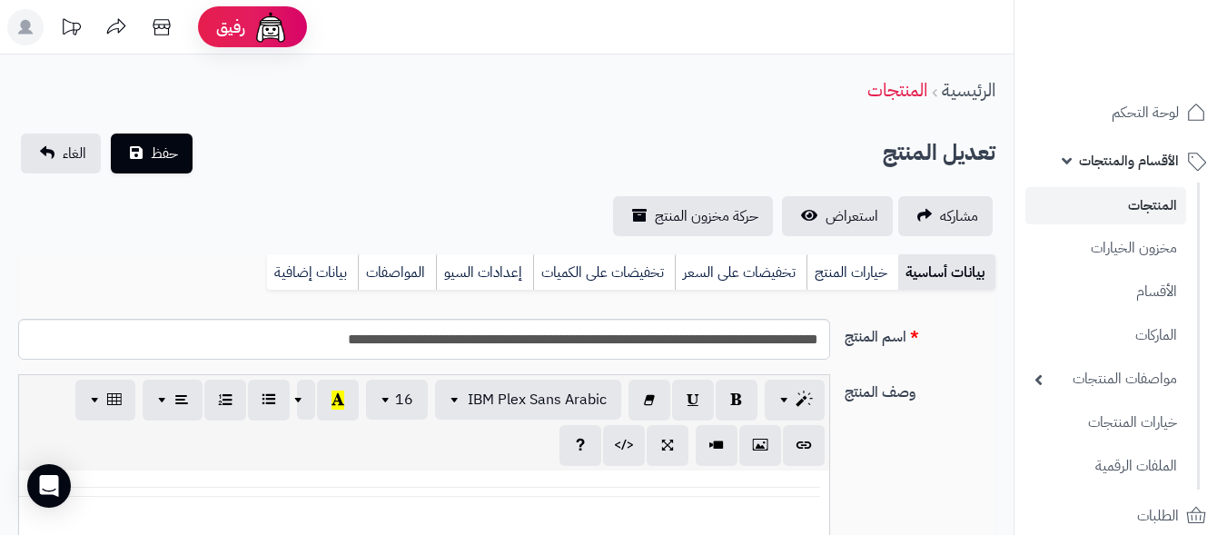
select select
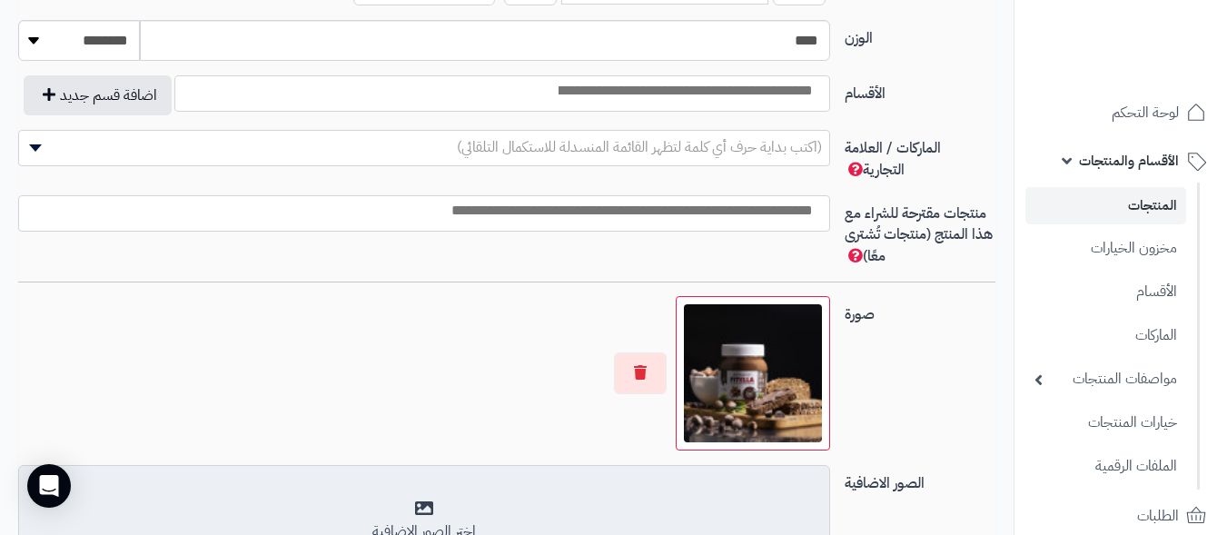
scroll to position [1338, 0]
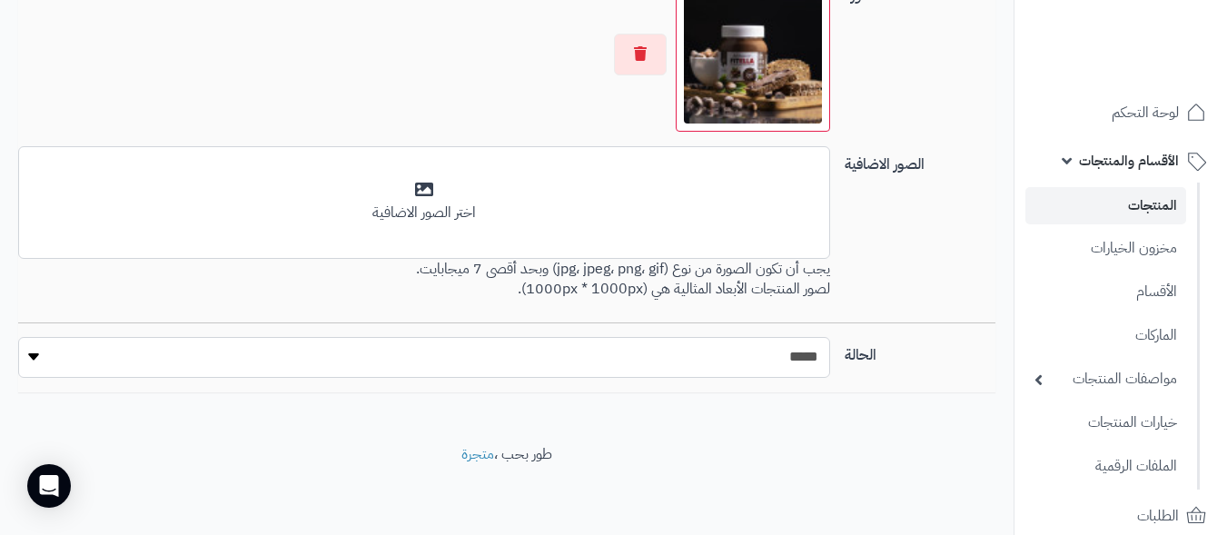
click at [34, 362] on select "***** ****" at bounding box center [424, 357] width 812 height 41
select select "*"
click at [18, 337] on select "***** ****" at bounding box center [424, 357] width 812 height 41
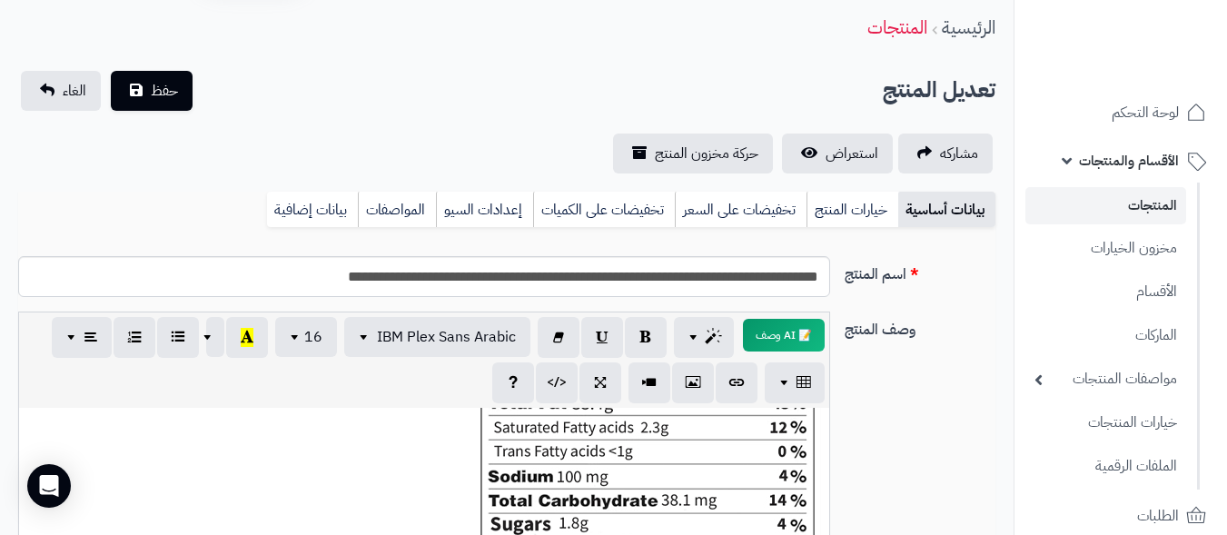
scroll to position [0, 0]
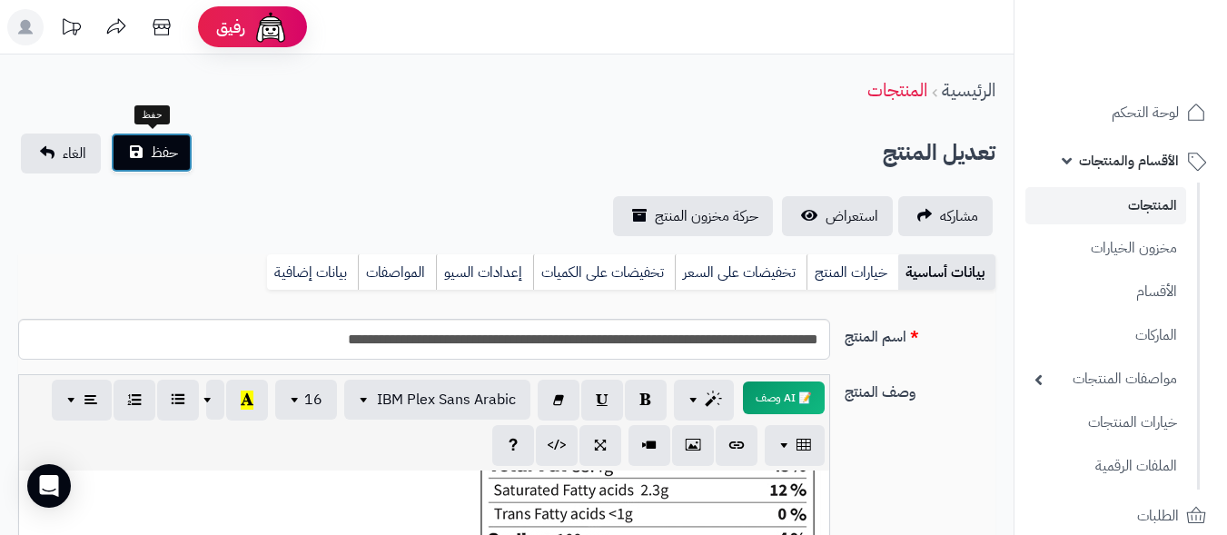
click at [157, 161] on span "حفظ" at bounding box center [164, 153] width 27 height 22
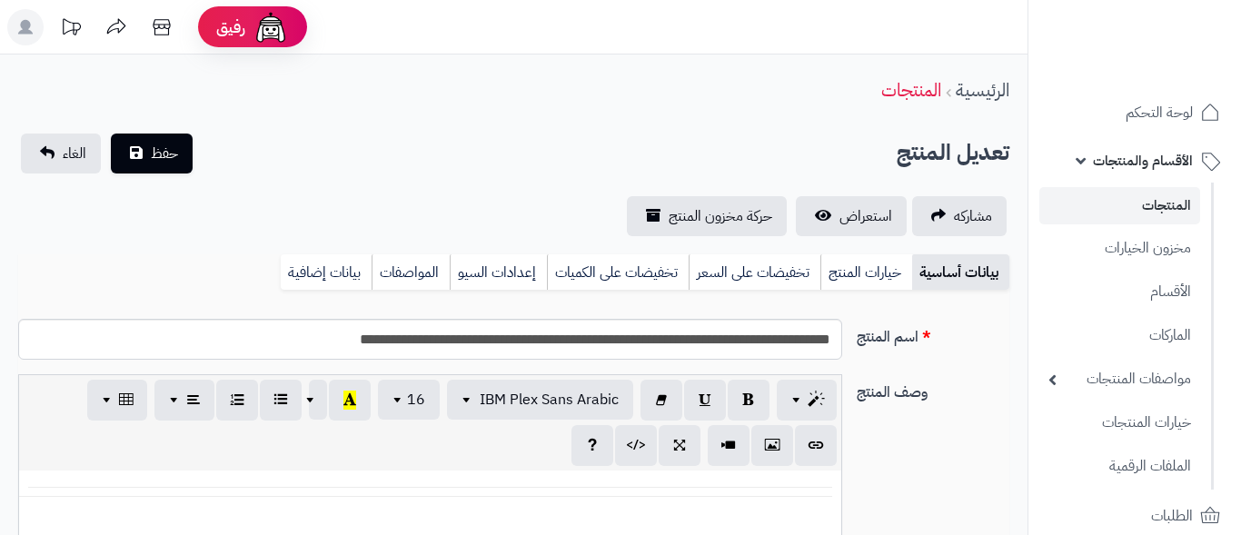
select select
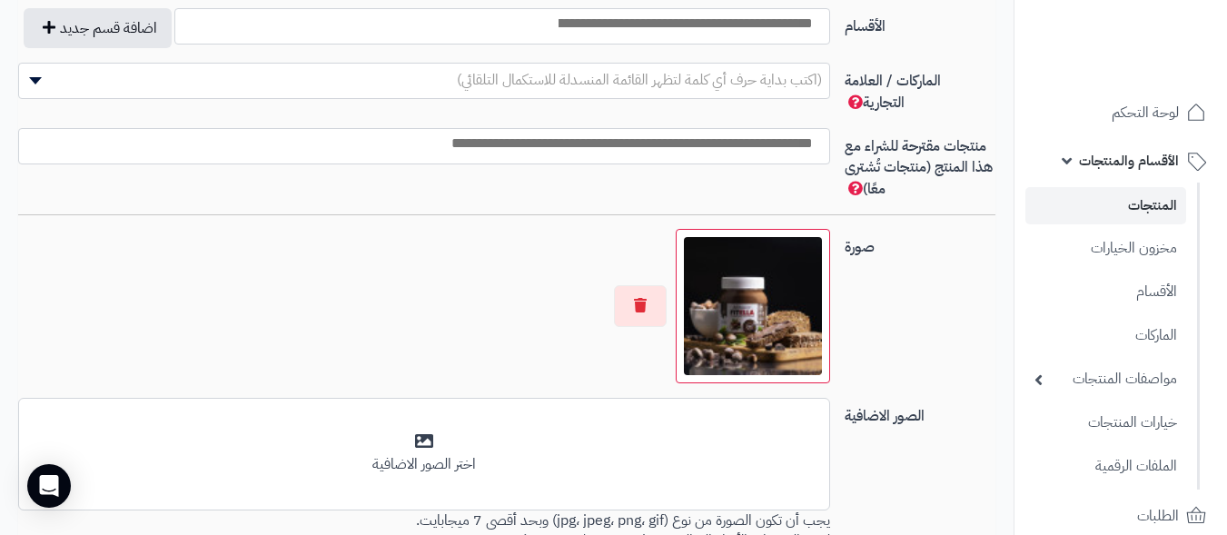
scroll to position [1338, 0]
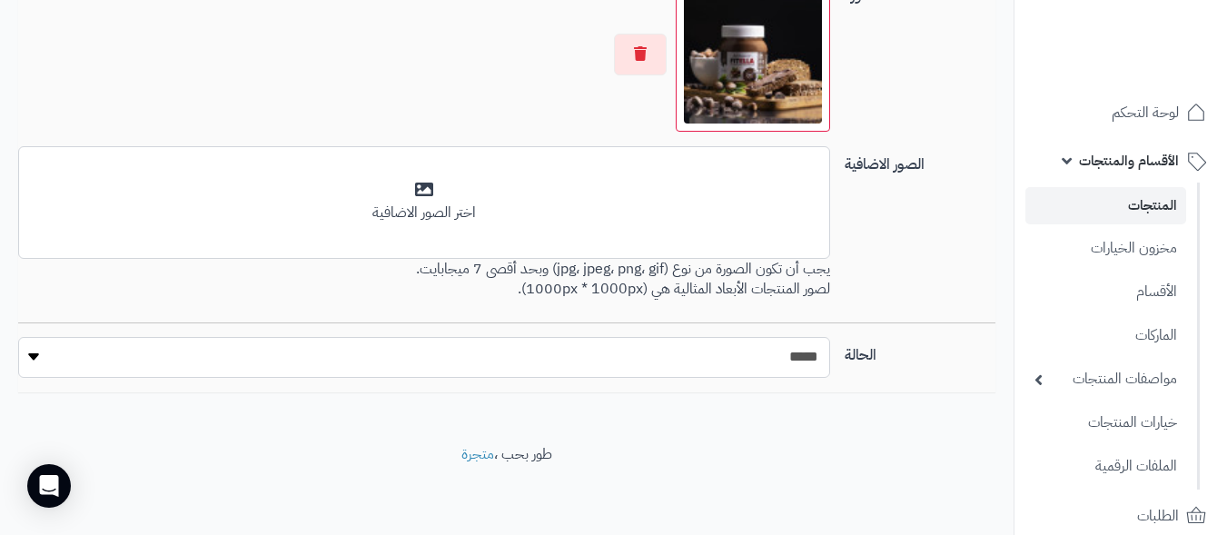
click at [546, 362] on select "***** ****" at bounding box center [424, 357] width 812 height 41
select select "*"
click at [18, 337] on select "***** ****" at bounding box center [424, 357] width 812 height 41
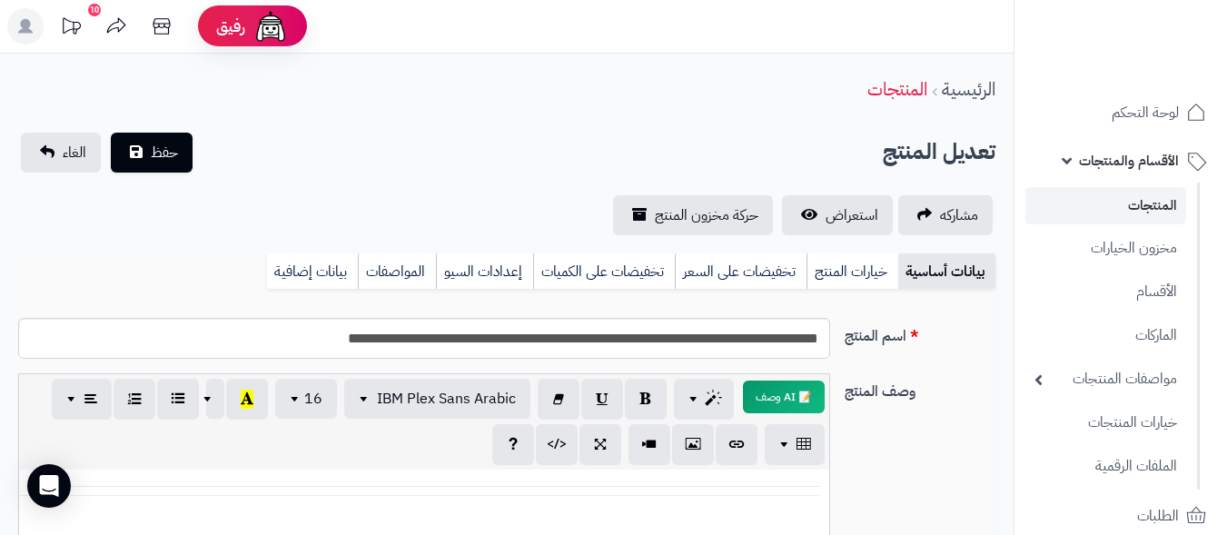
scroll to position [0, 0]
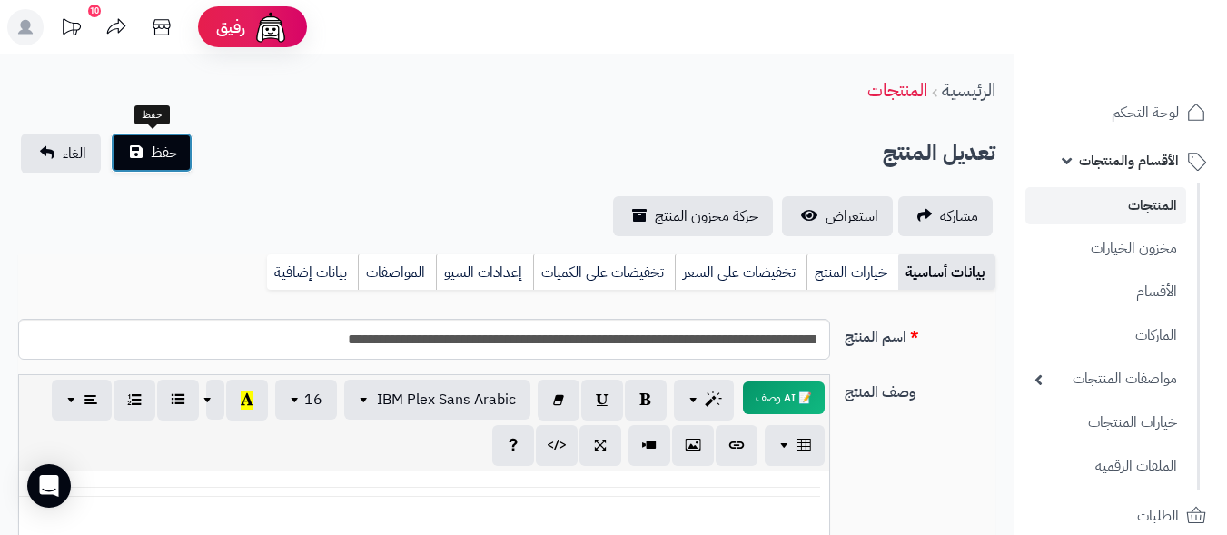
click at [168, 154] on span "حفظ" at bounding box center [164, 153] width 27 height 22
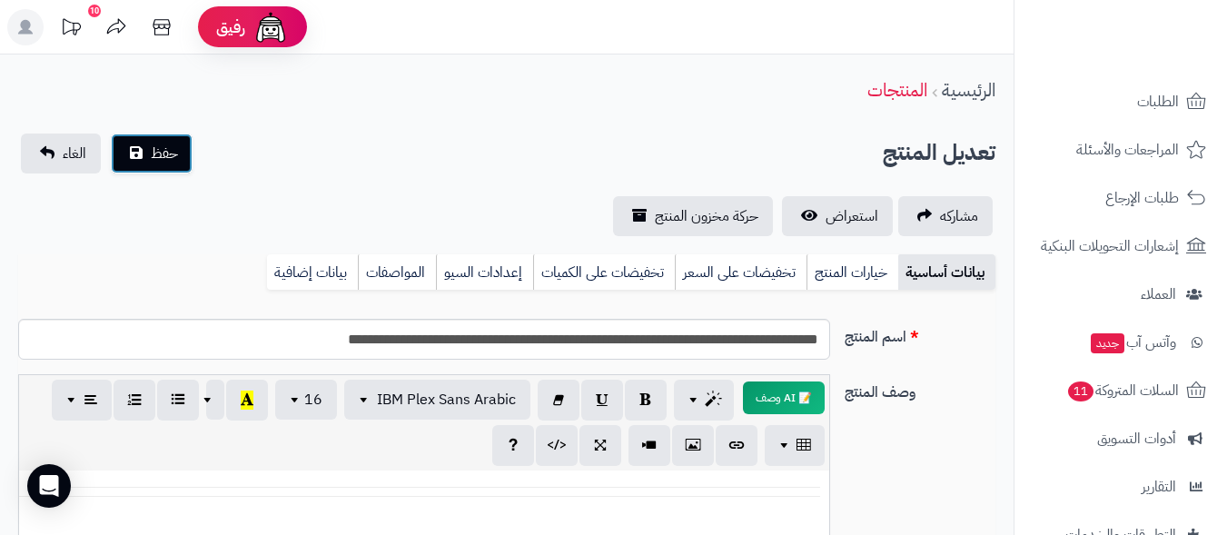
scroll to position [603, 0]
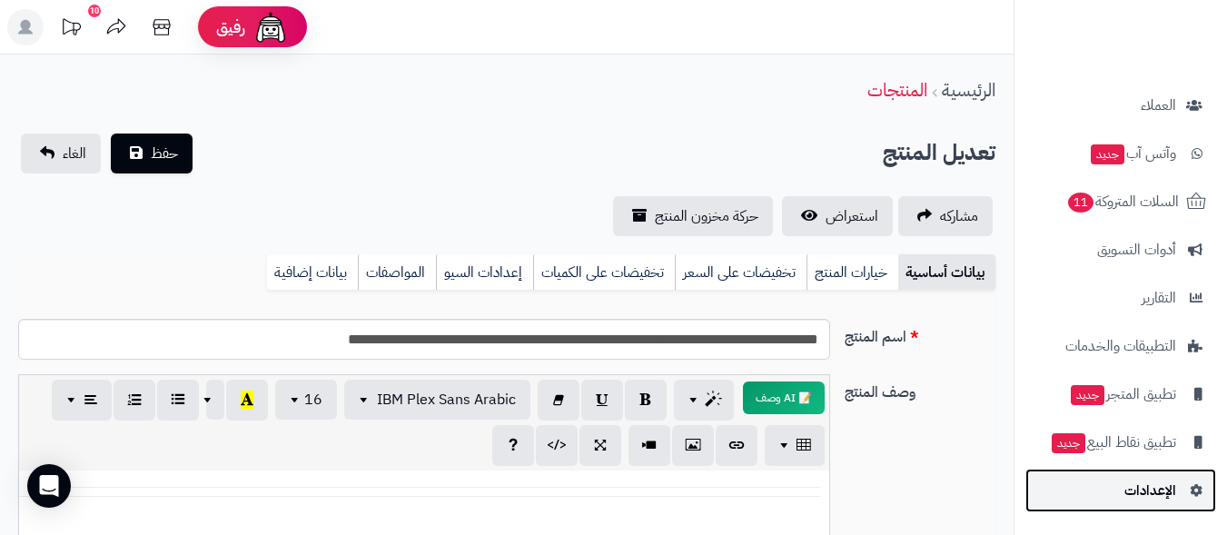
click at [1134, 491] on span "الإعدادات" at bounding box center [1151, 490] width 52 height 25
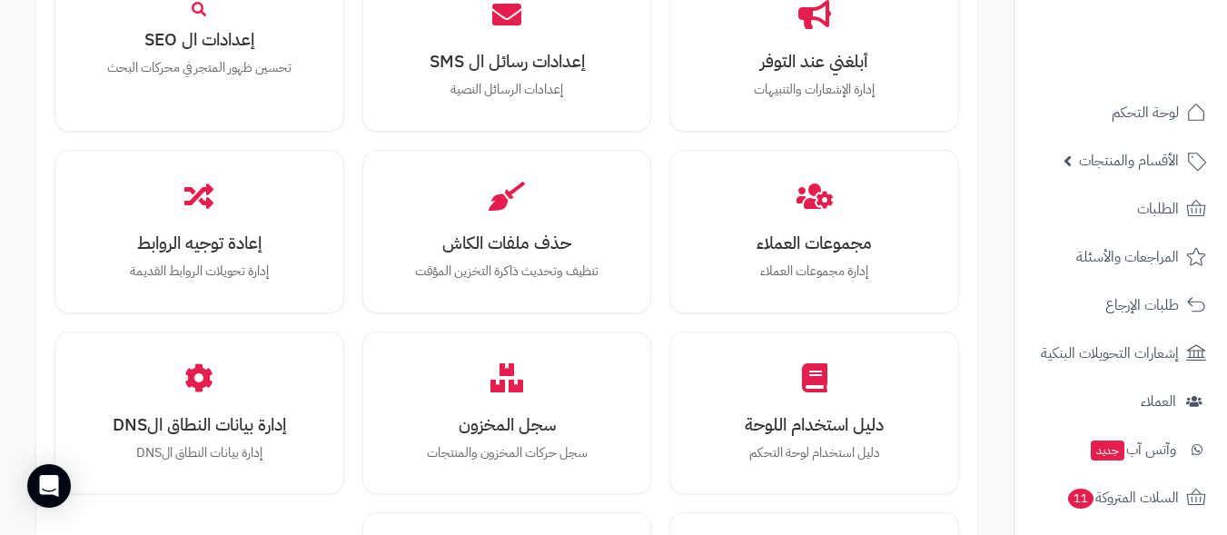
scroll to position [1964, 0]
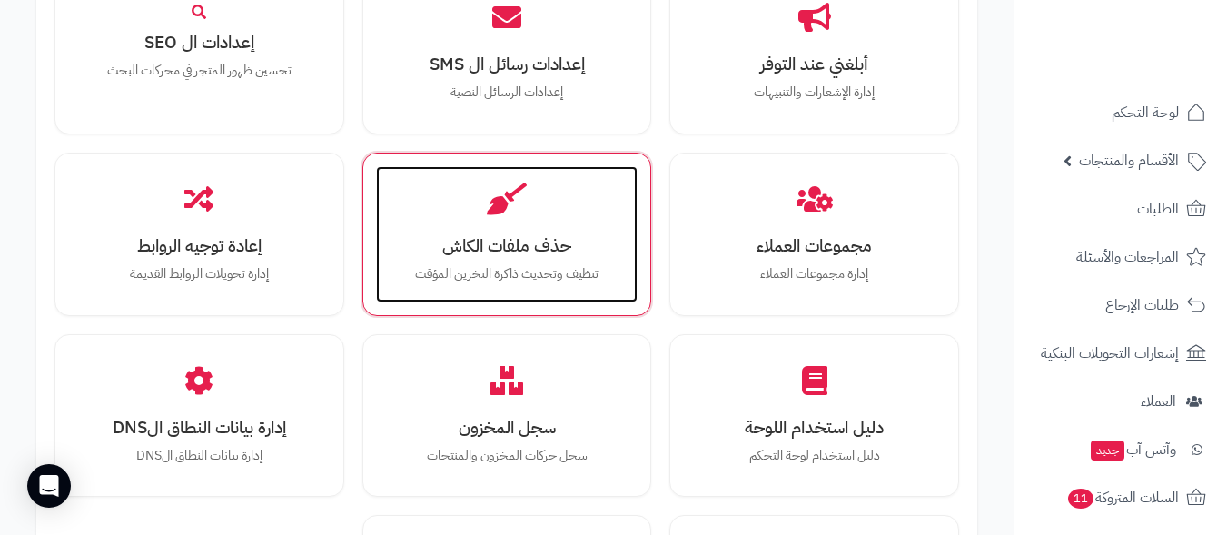
click at [544, 247] on h3 "حذف ملفات الكاش" at bounding box center [507, 245] width 226 height 19
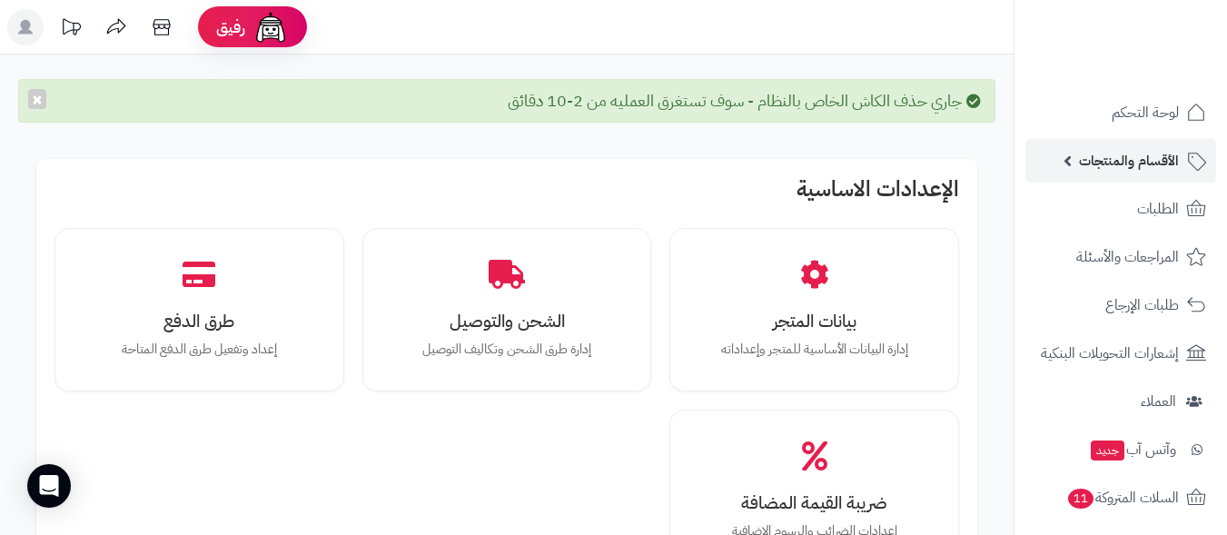
click at [1127, 162] on span "الأقسام والمنتجات" at bounding box center [1129, 160] width 100 height 25
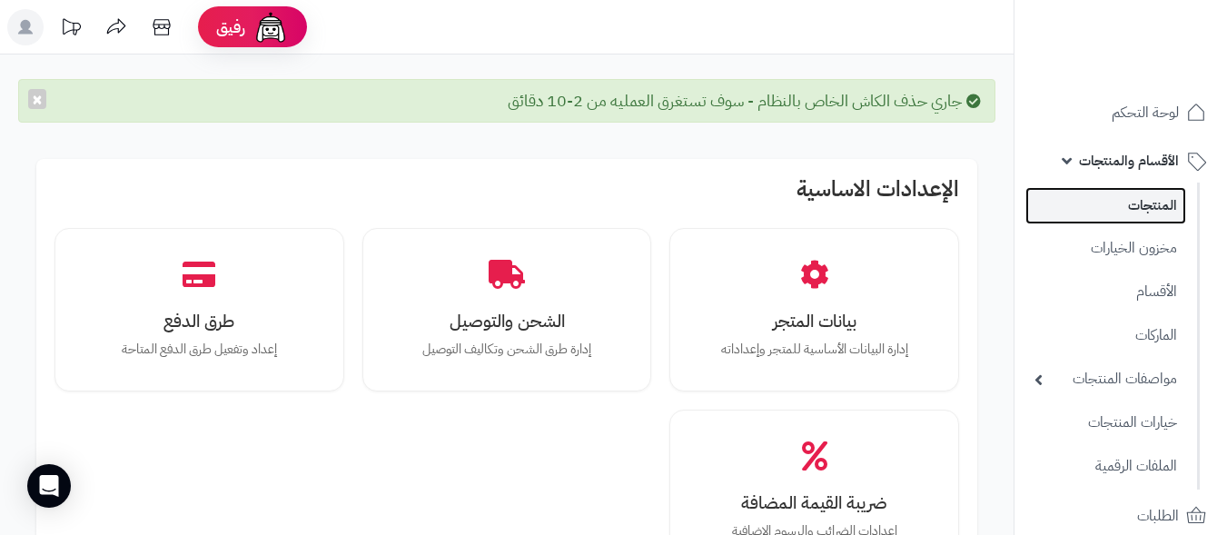
click at [1145, 201] on link "المنتجات" at bounding box center [1106, 205] width 161 height 37
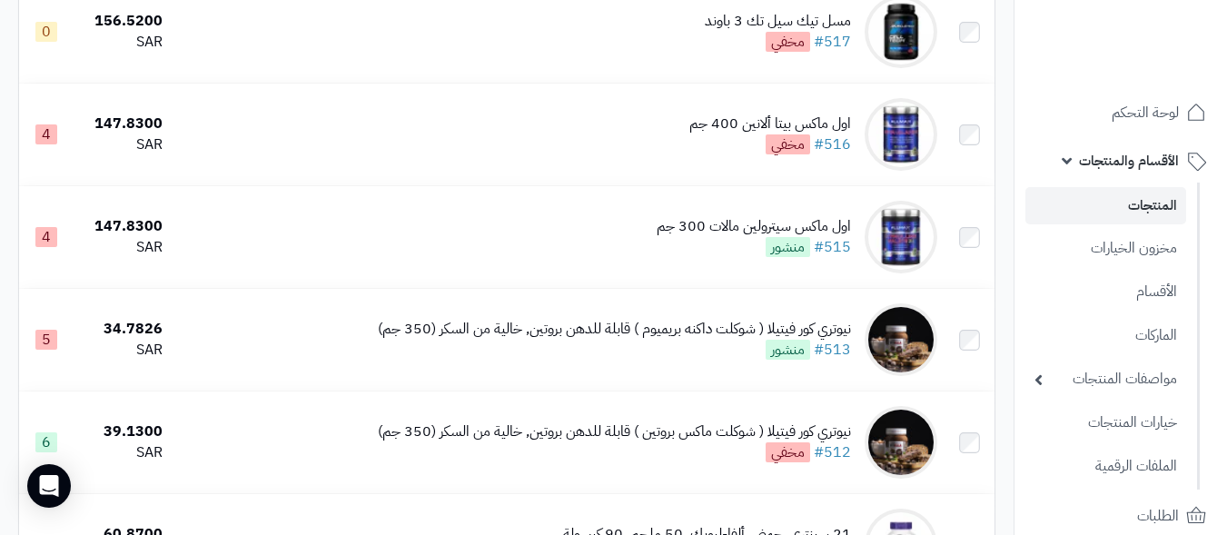
scroll to position [3997, 0]
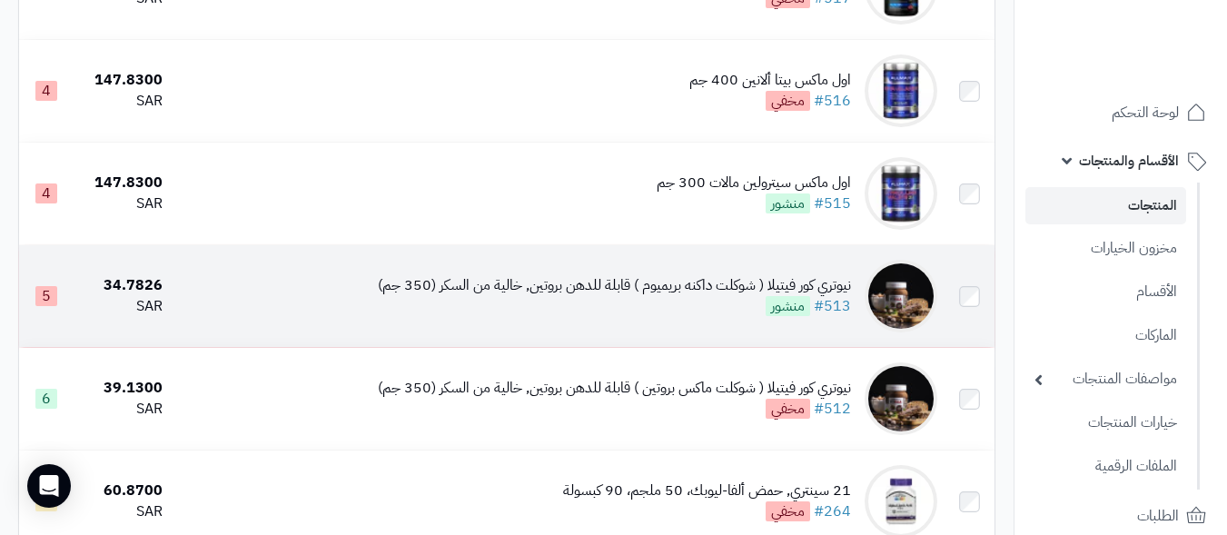
click at [610, 317] on div "نيوتري كور فيتيلا ( شوكلت داكنه بريميوم ) قابلة للدهن بروتين, خالية من السكر (3…" at bounding box center [614, 296] width 473 height 42
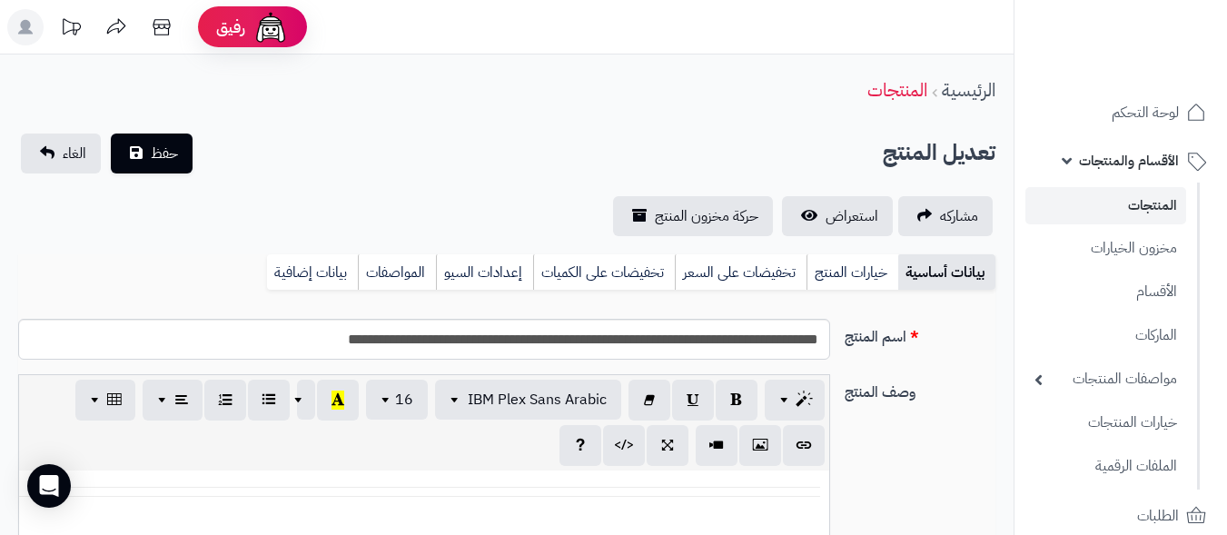
select select
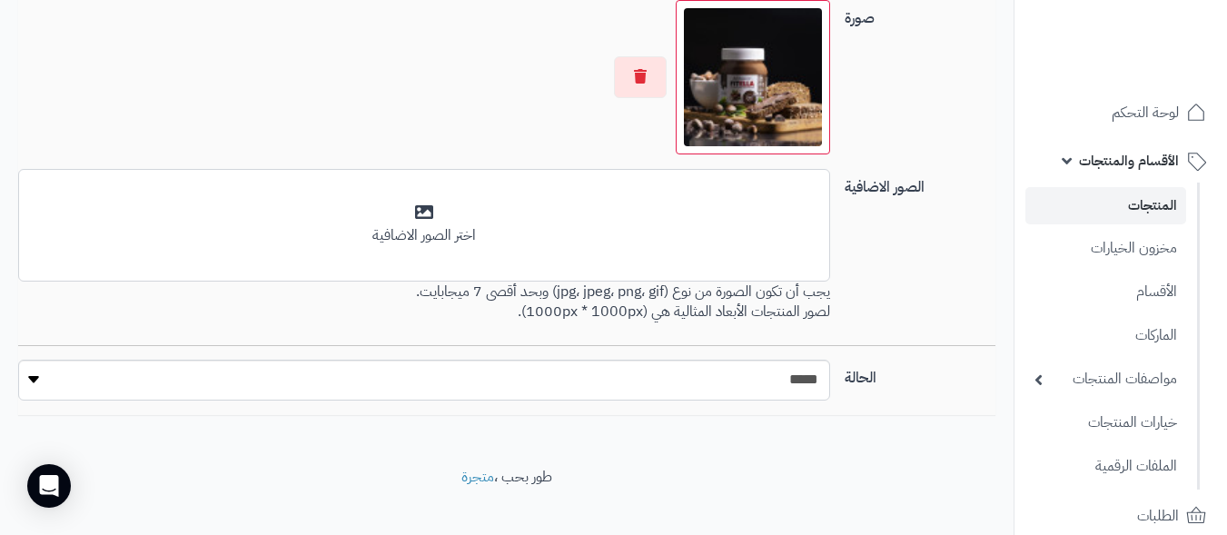
scroll to position [1338, 0]
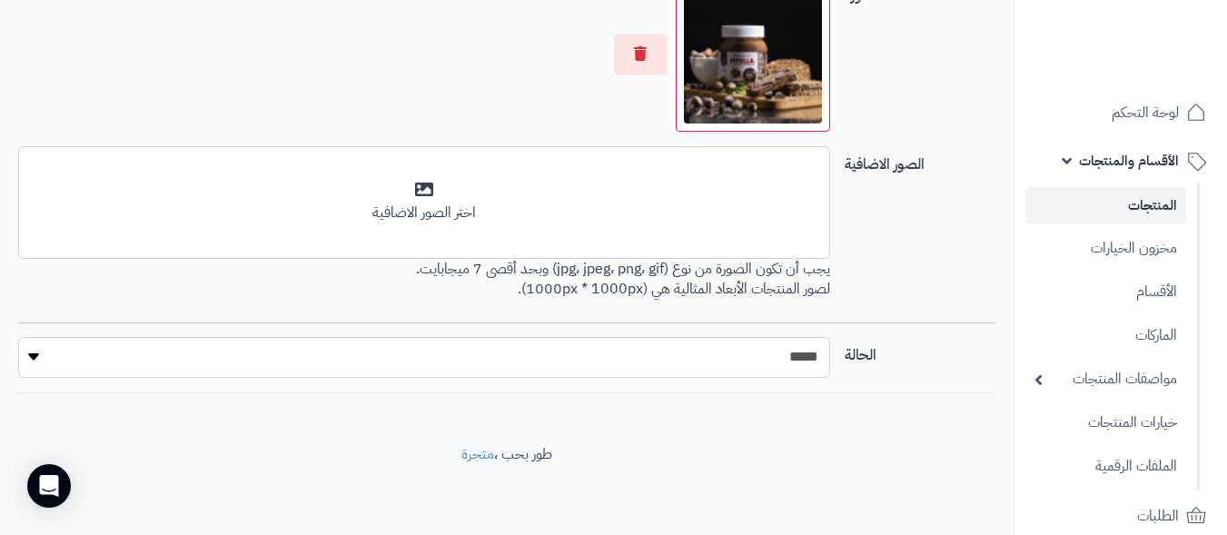
click at [786, 372] on select "***** ****" at bounding box center [424, 357] width 812 height 41
select select "*"
click at [18, 337] on select "***** ****" at bounding box center [424, 357] width 812 height 41
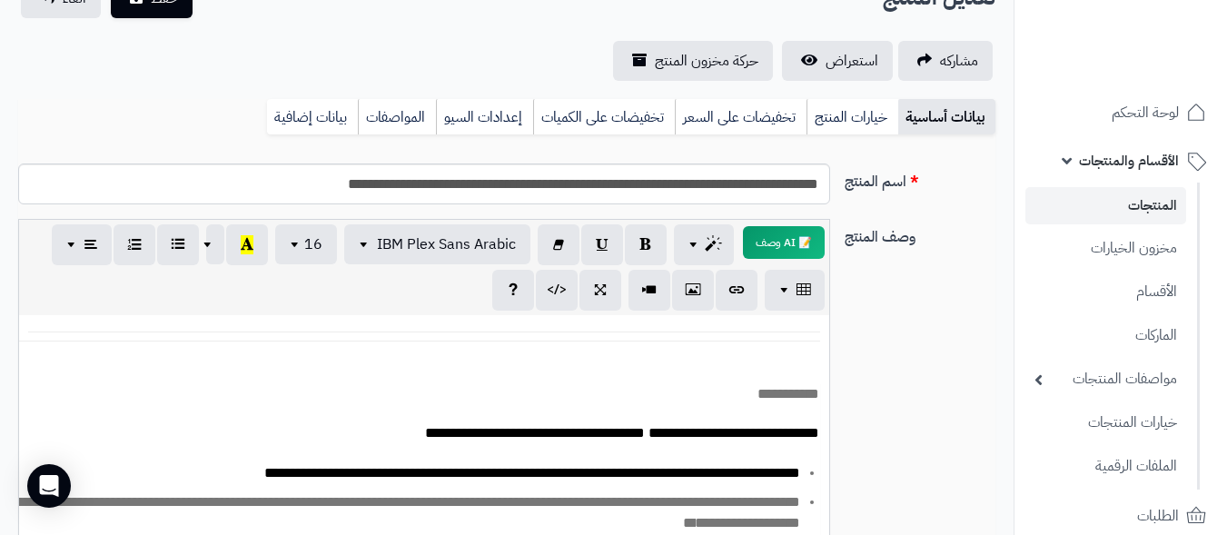
scroll to position [0, 0]
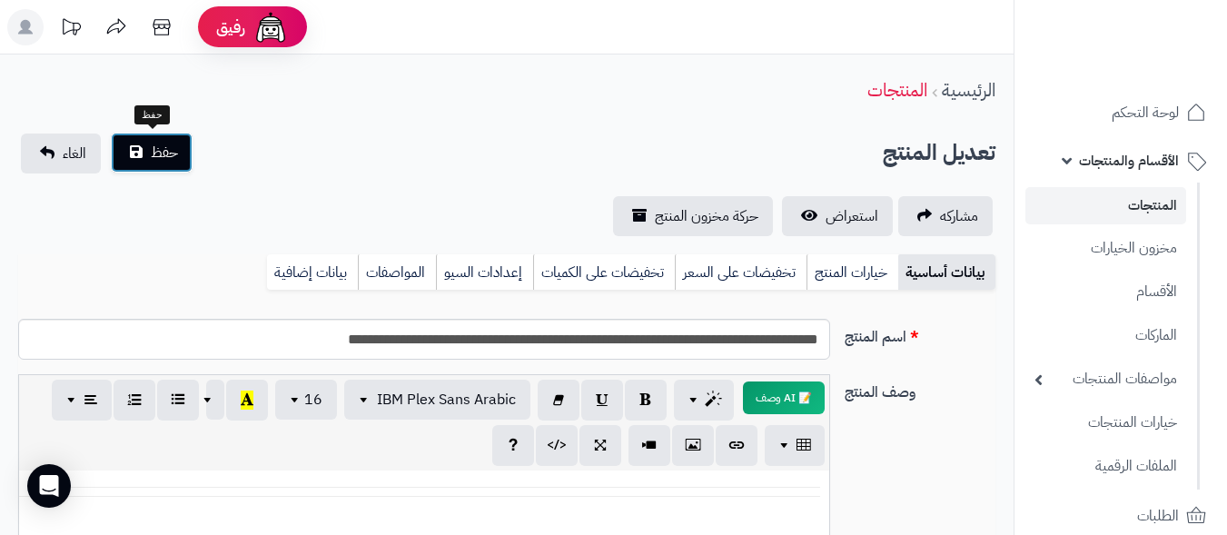
click at [153, 153] on span "حفظ" at bounding box center [164, 153] width 27 height 22
click at [177, 150] on span "حفظ" at bounding box center [164, 153] width 27 height 22
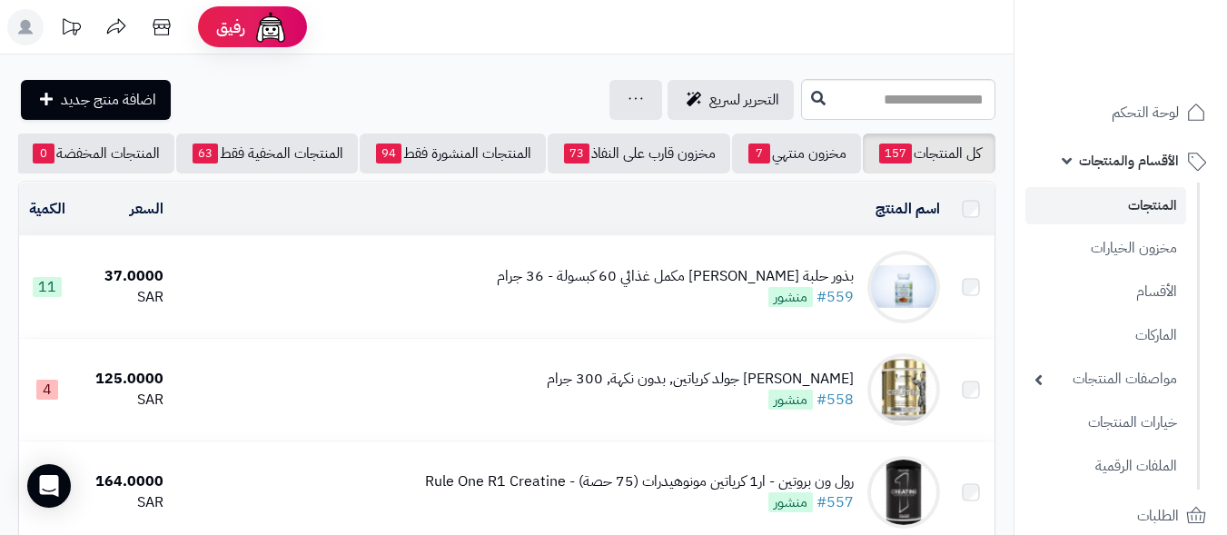
scroll to position [3997, 0]
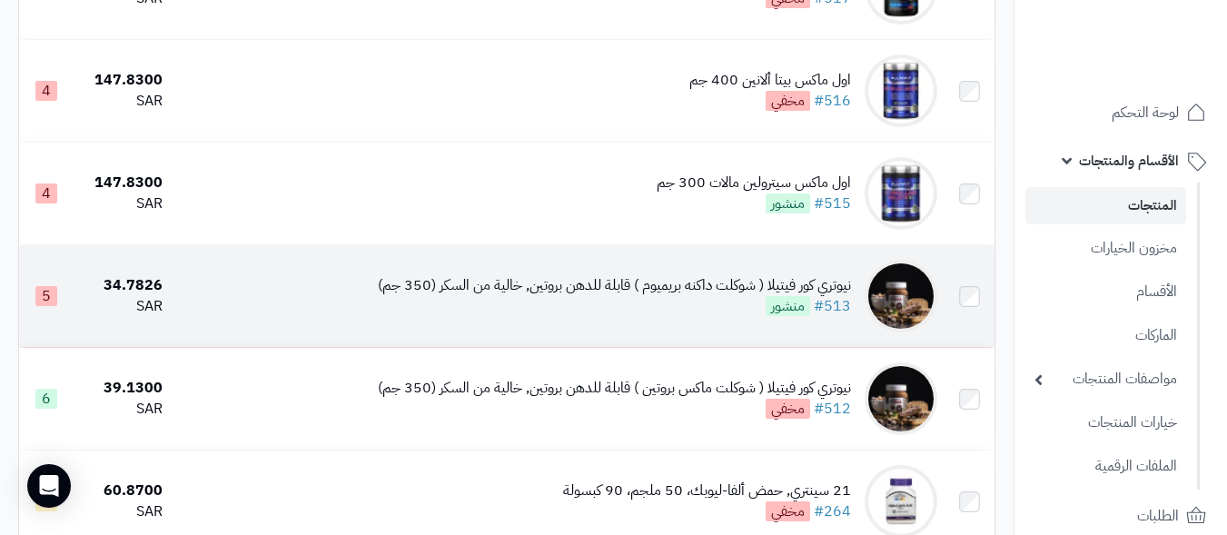
click at [695, 317] on div "نيوتري كور فيتيلا ( شوكلت داكنه بريميوم ) قابلة للدهن بروتين, خالية من السكر (3…" at bounding box center [614, 296] width 473 height 42
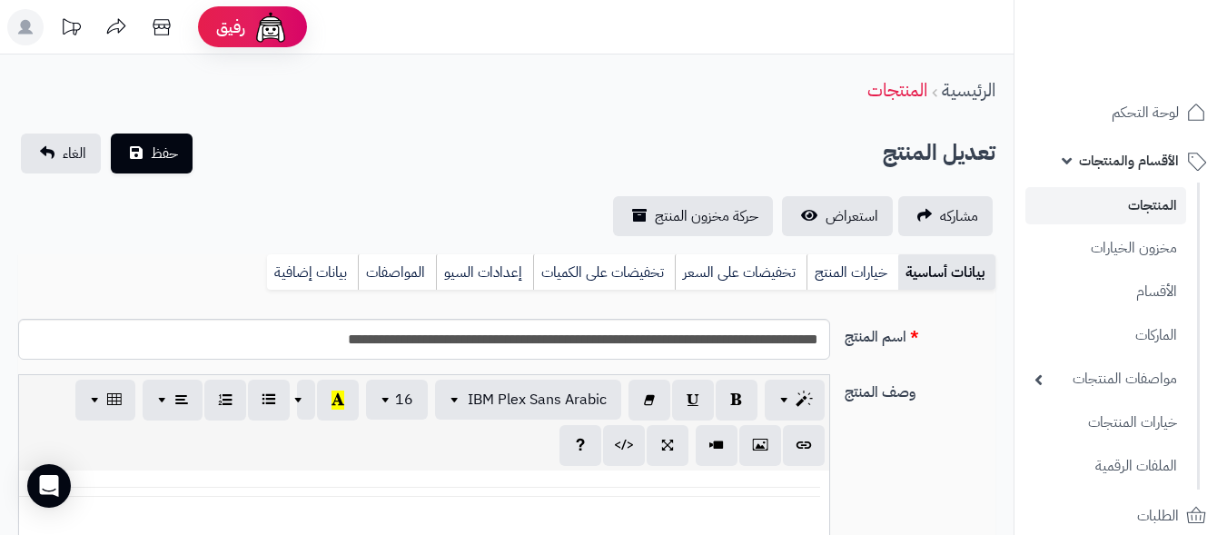
select select
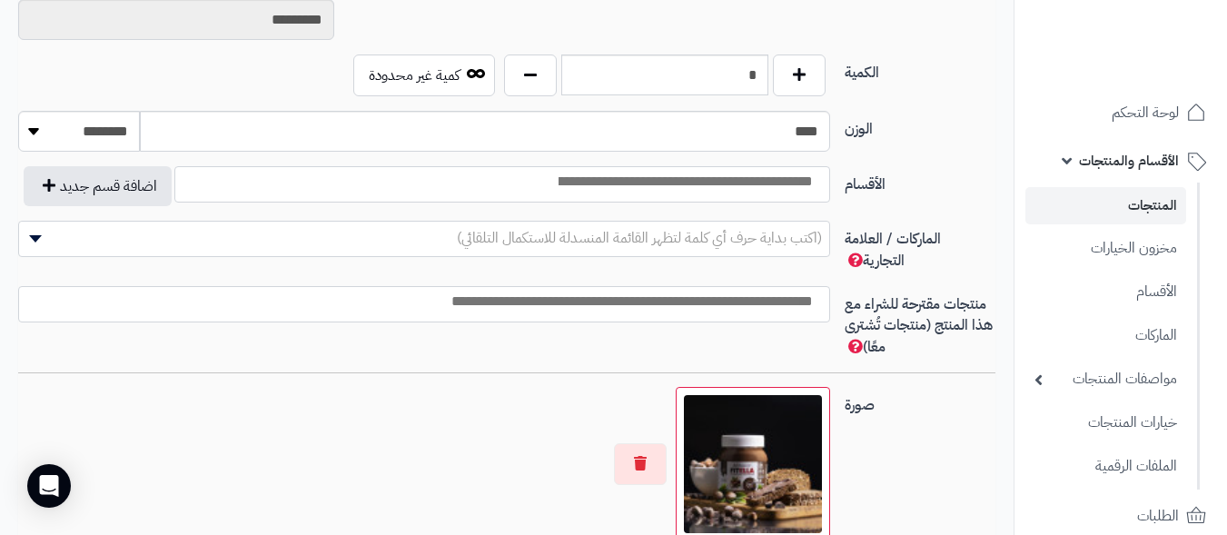
scroll to position [702, 0]
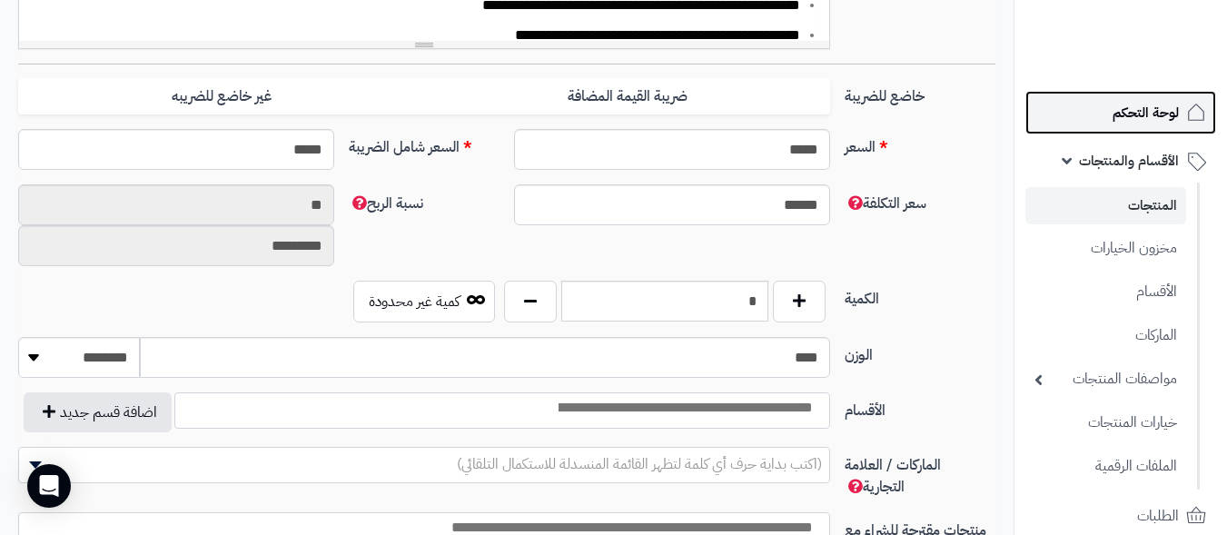
click at [1153, 119] on span "لوحة التحكم" at bounding box center [1146, 112] width 66 height 25
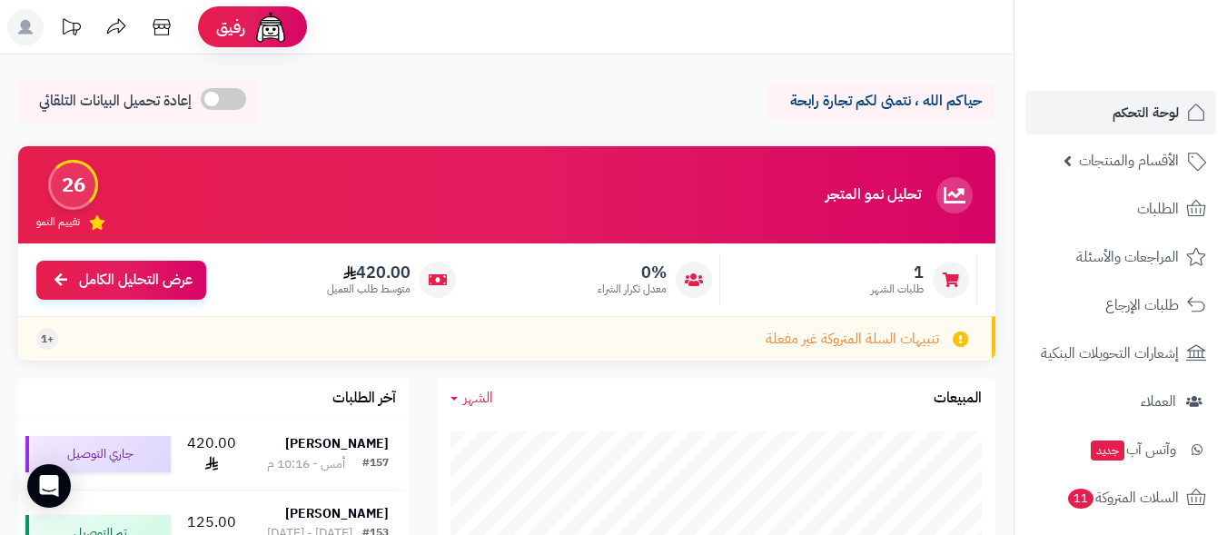
click at [933, 271] on div "1 طلبات الشهر" at bounding box center [853, 279] width 248 height 51
click at [961, 275] on div at bounding box center [951, 280] width 36 height 36
click at [875, 187] on h3 "تحليل نمو المتجر" at bounding box center [873, 195] width 95 height 16
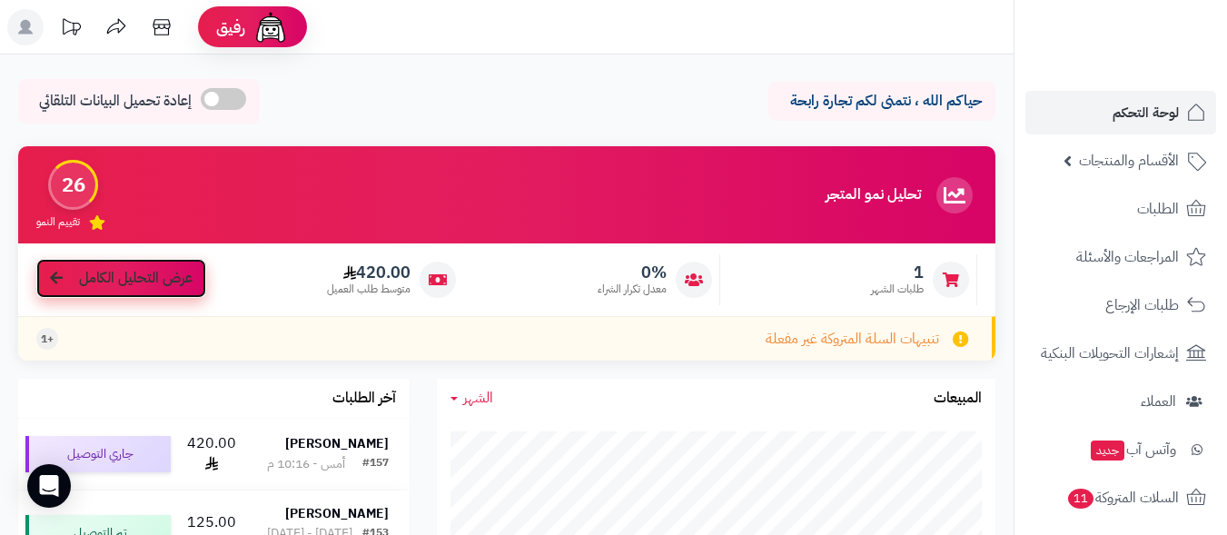
click at [157, 279] on span "عرض التحليل الكامل" at bounding box center [136, 278] width 114 height 21
